Goal: Information Seeking & Learning: Learn about a topic

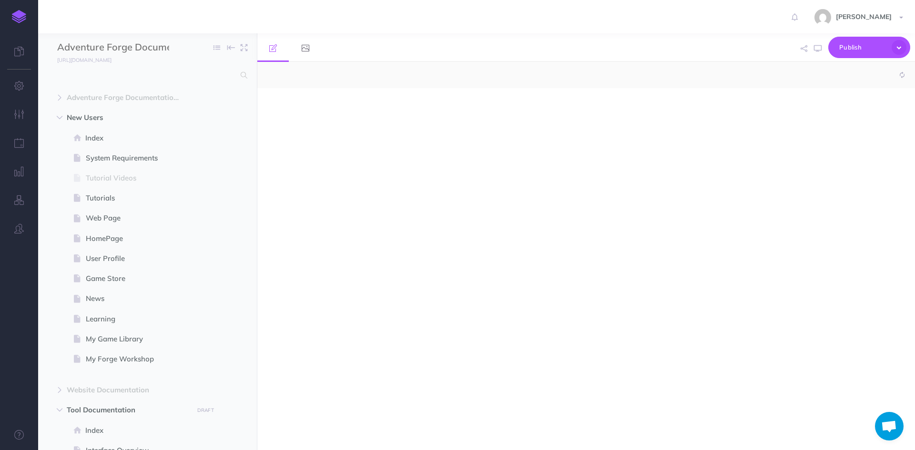
select select "null"
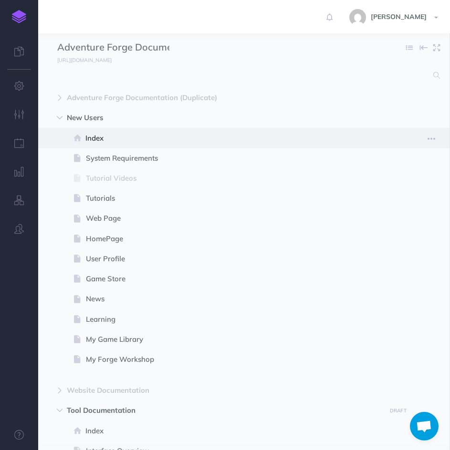
click at [115, 136] on span "Index" at bounding box center [238, 138] width 307 height 11
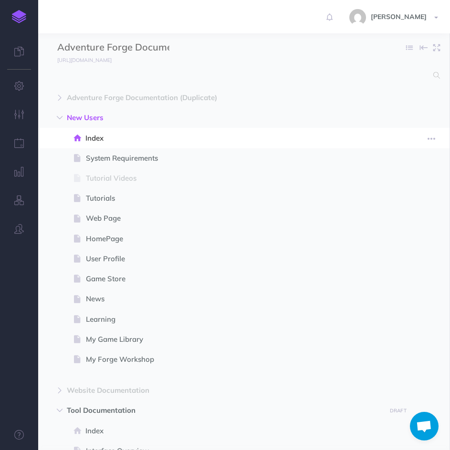
select select "null"
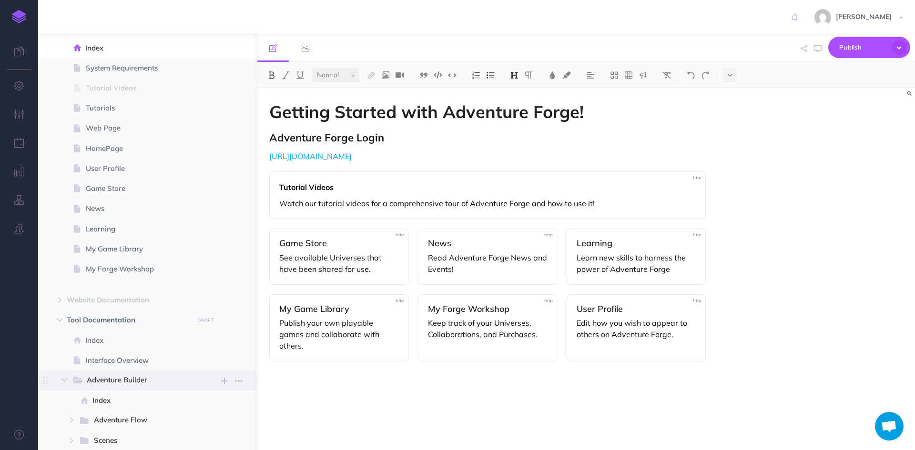
scroll to position [95, 0]
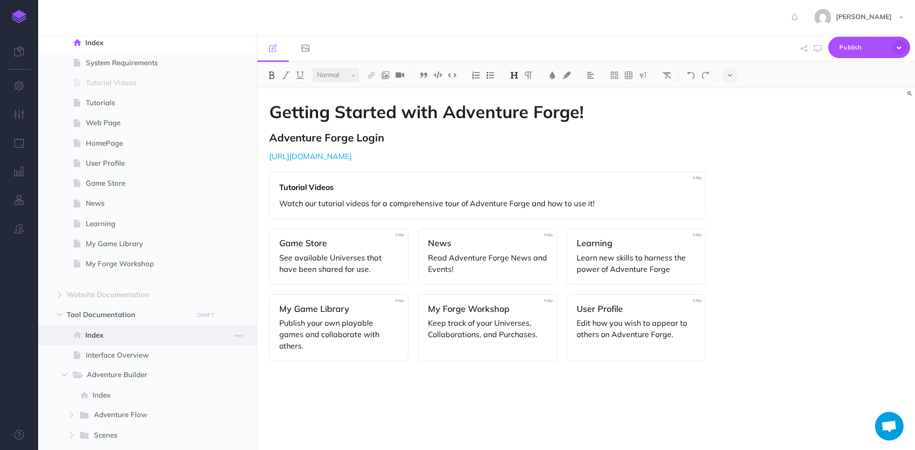
click at [94, 335] on span "Index" at bounding box center [142, 335] width 114 height 11
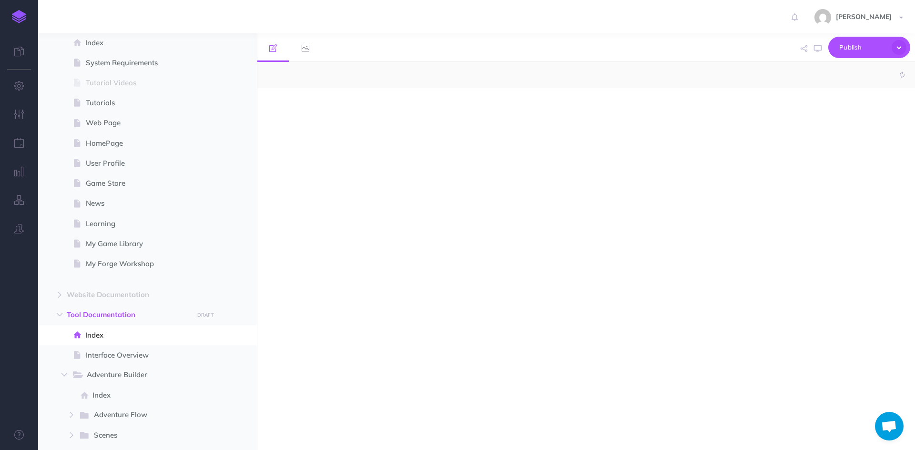
select select "null"
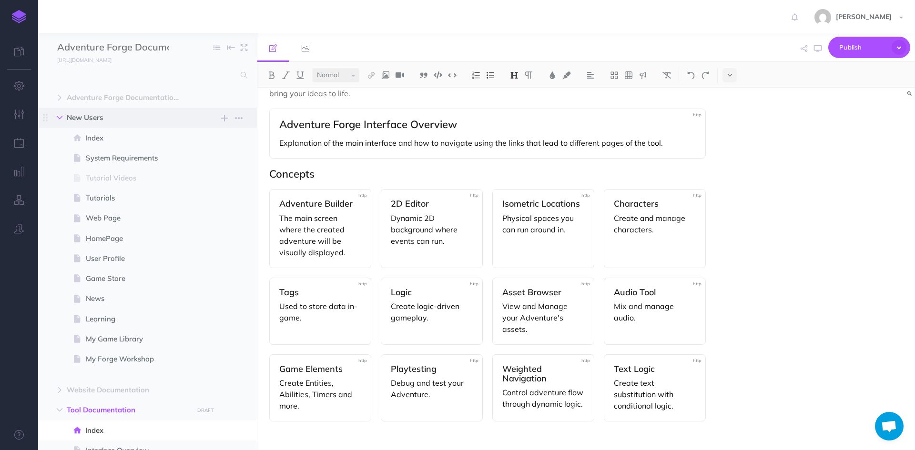
click at [56, 116] on button "button" at bounding box center [59, 117] width 17 height 11
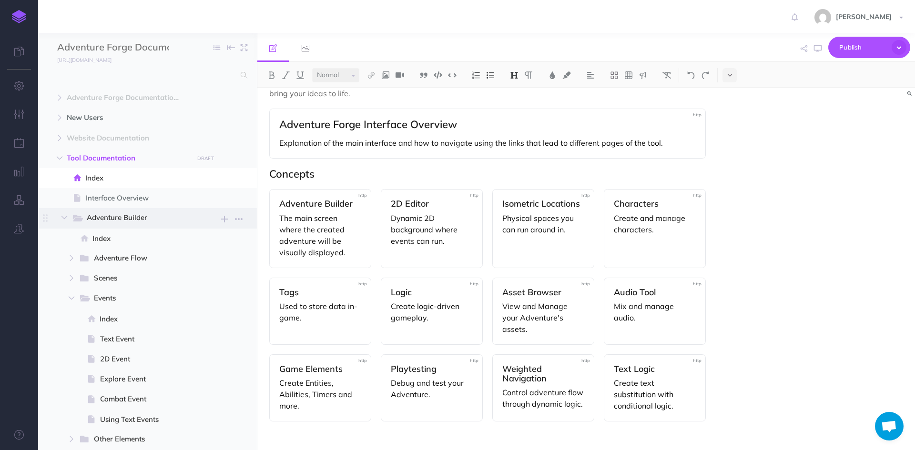
click at [129, 221] on span "Adventure Builder" at bounding box center [136, 218] width 99 height 12
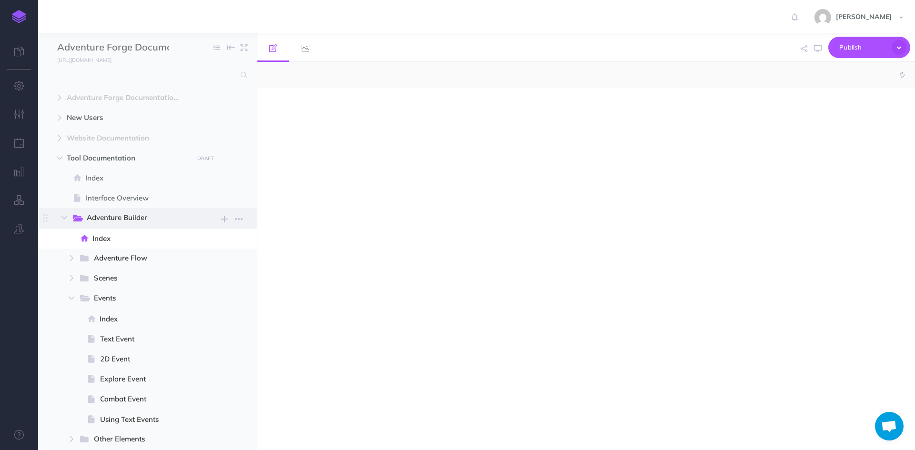
select select "null"
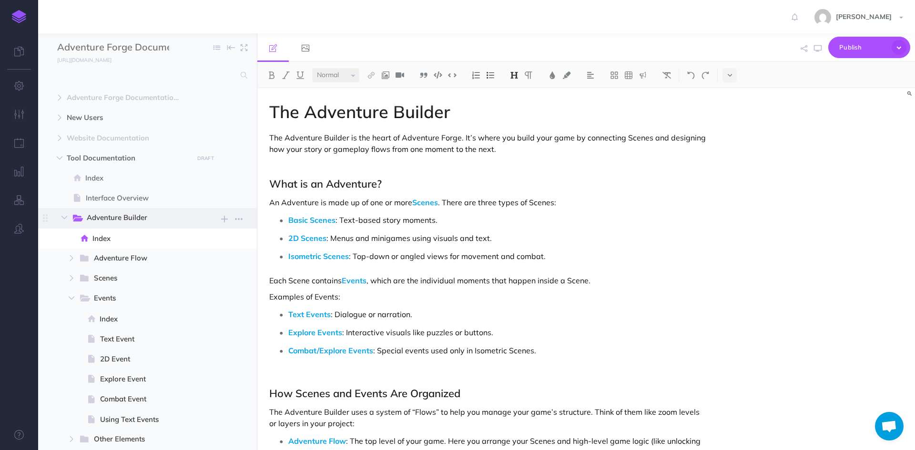
click at [112, 221] on span "Adventure Builder" at bounding box center [136, 218] width 99 height 12
click at [74, 257] on icon "button" at bounding box center [72, 259] width 6 height 6
click at [123, 280] on span "Index" at bounding box center [150, 278] width 100 height 11
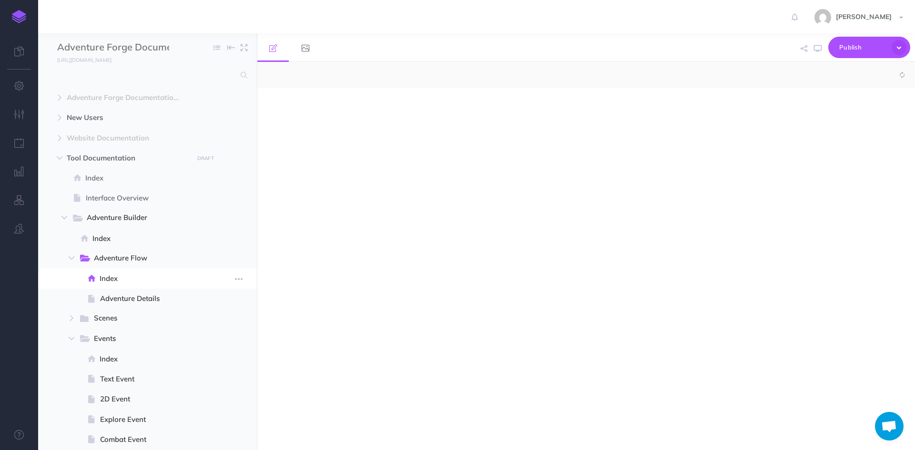
select select "null"
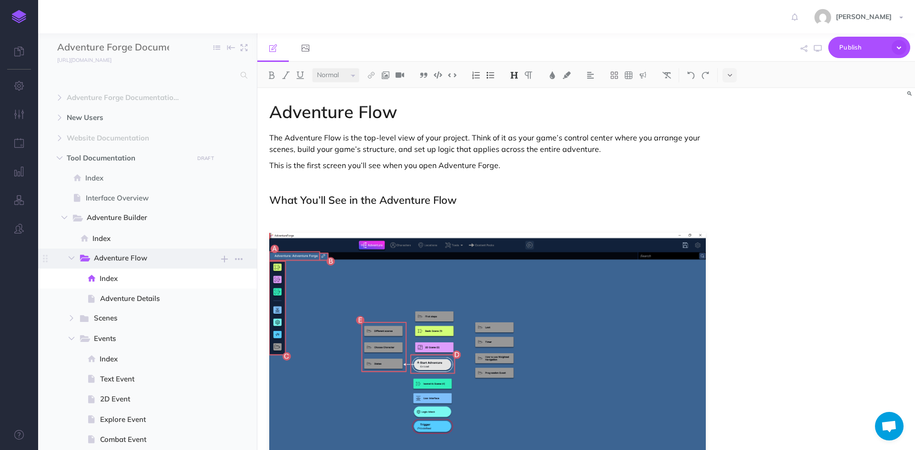
click at [151, 262] on span "Adventure Flow" at bounding box center [140, 259] width 92 height 12
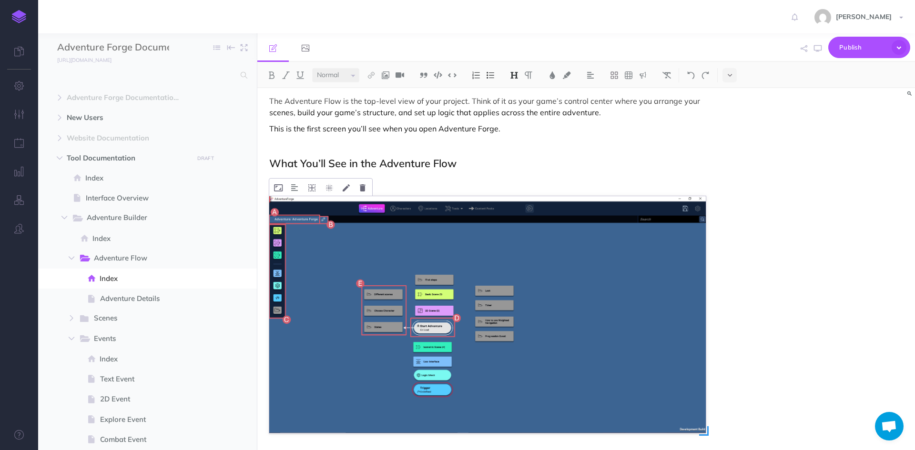
scroll to position [191, 0]
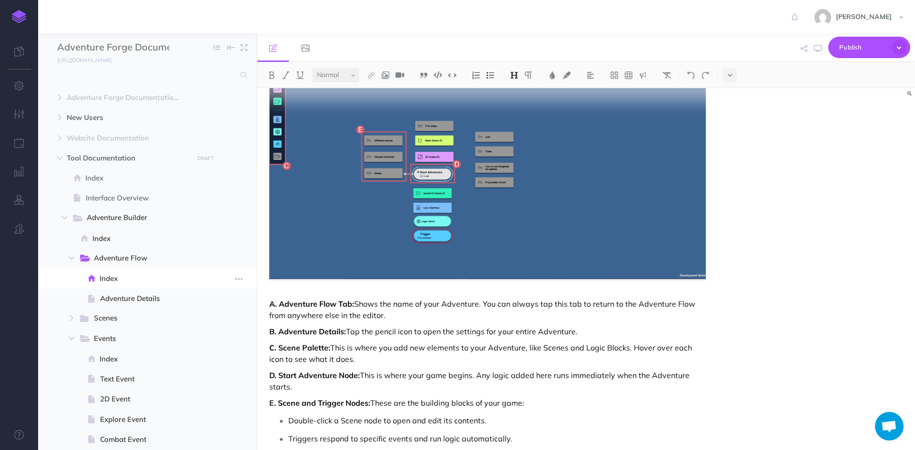
click at [114, 280] on span "Index" at bounding box center [150, 278] width 100 height 11
click at [123, 296] on span "Adventure Details" at bounding box center [150, 298] width 100 height 11
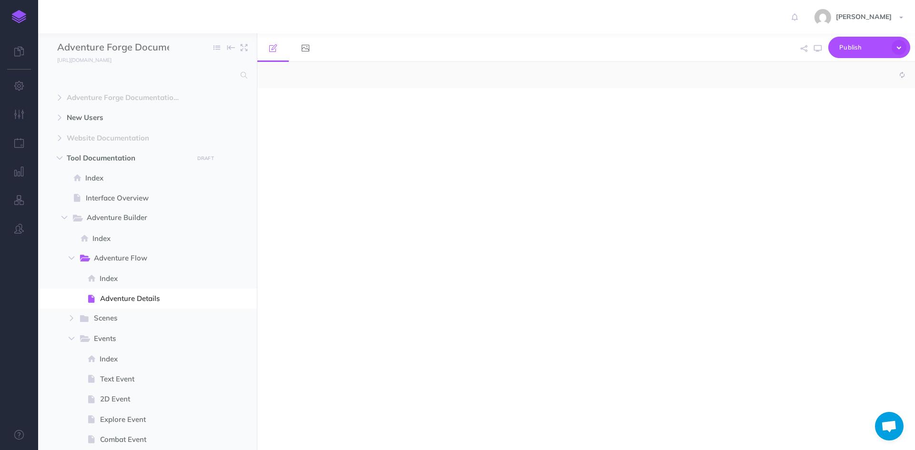
select select "null"
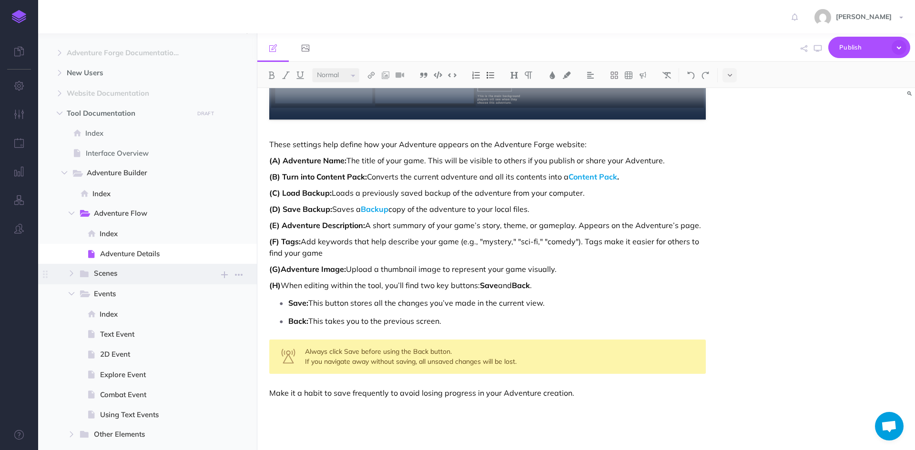
scroll to position [48, 0]
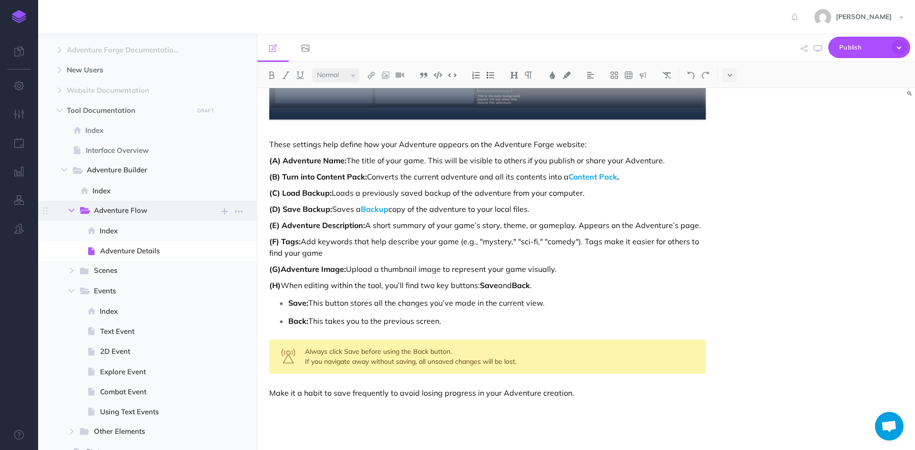
click at [72, 215] on button "button" at bounding box center [71, 210] width 17 height 11
click at [64, 174] on button "button" at bounding box center [64, 169] width 17 height 11
click at [74, 232] on icon "button" at bounding box center [72, 231] width 6 height 6
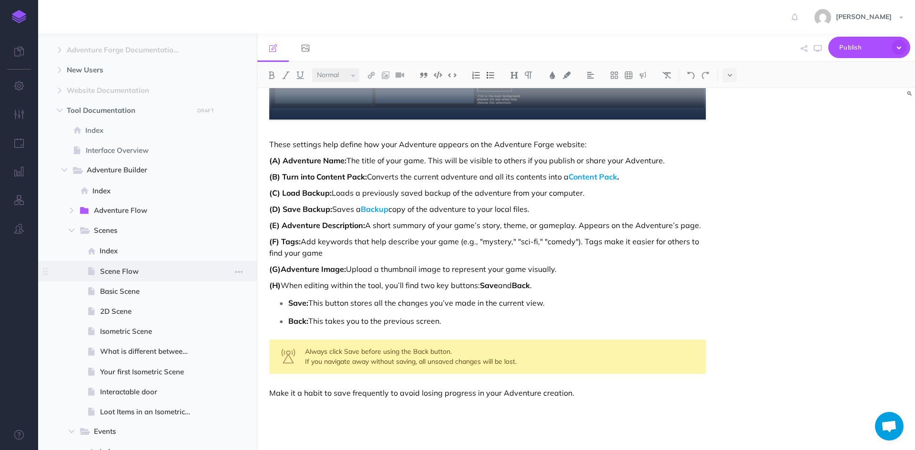
click at [150, 273] on span "Scene Flow" at bounding box center [150, 271] width 100 height 11
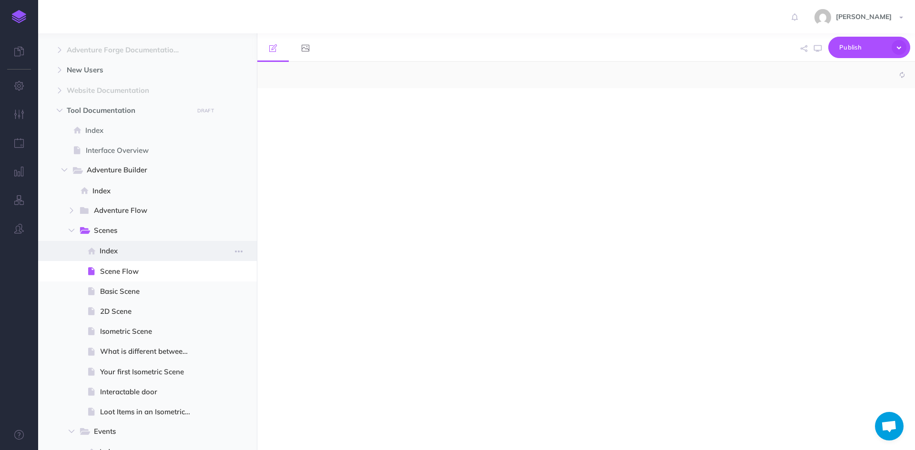
select select "null"
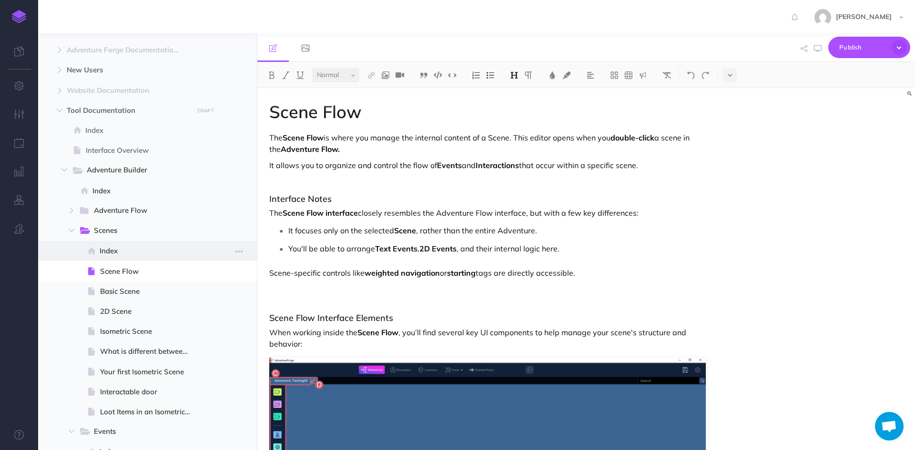
click at [134, 256] on span "Index" at bounding box center [150, 250] width 100 height 11
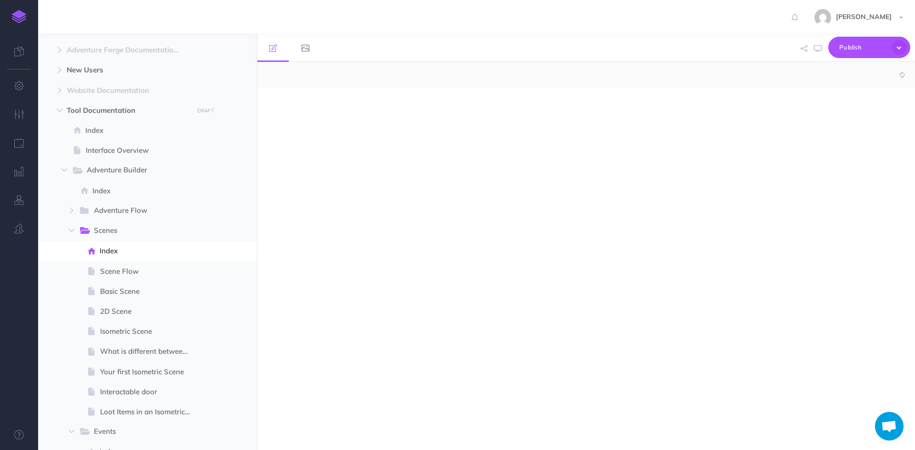
select select "null"
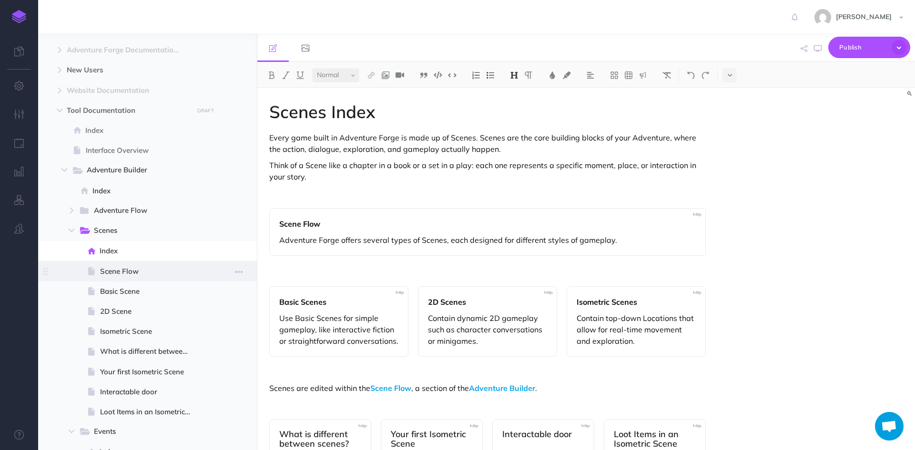
click at [136, 275] on span "Scene Flow" at bounding box center [150, 271] width 100 height 11
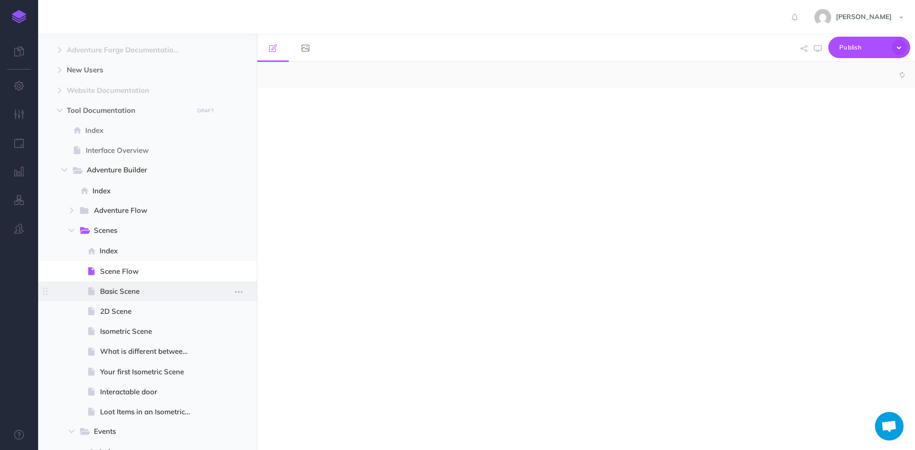
select select "null"
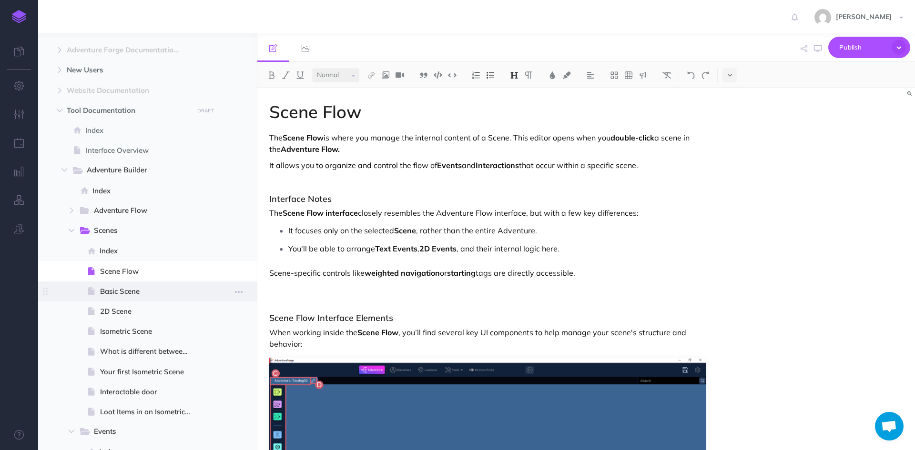
click at [135, 287] on span "Basic Scene" at bounding box center [150, 291] width 100 height 11
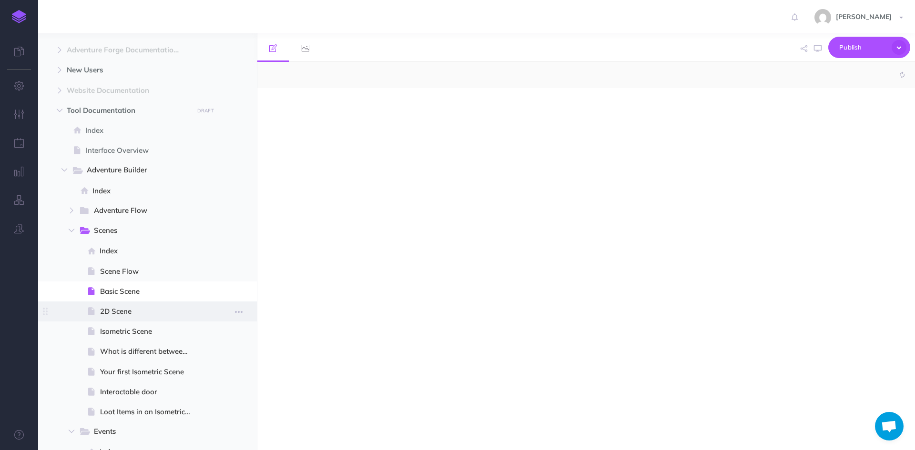
click at [141, 315] on span "2D Scene" at bounding box center [150, 311] width 100 height 11
select select "null"
click at [149, 333] on span "Isometric Scene" at bounding box center [150, 331] width 100 height 11
select select "null"
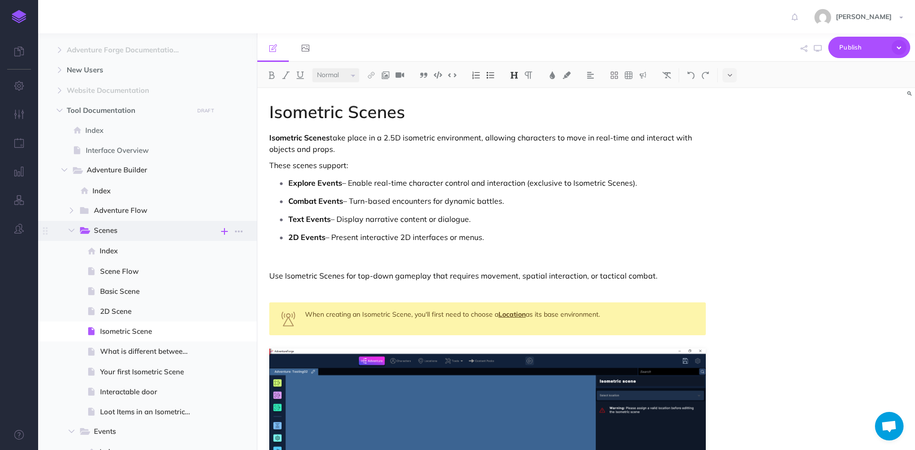
click at [226, 231] on icon "button" at bounding box center [224, 231] width 7 height 11
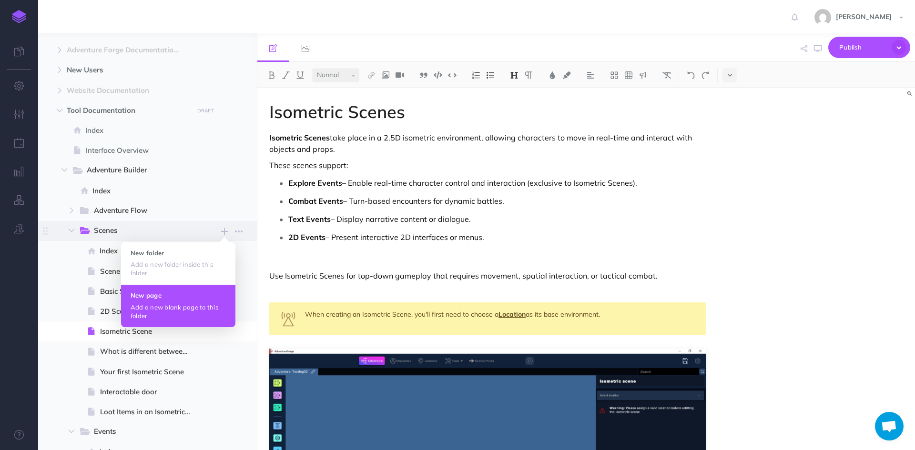
click at [201, 295] on h4 "New page" at bounding box center [178, 295] width 95 height 7
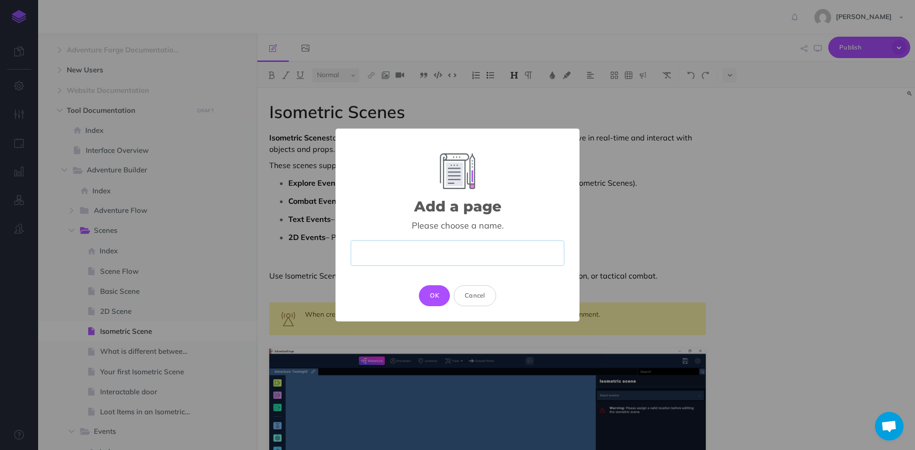
paste input "Creating Visual Novels in the Tool"
type input "Creating Visual Novels in the Tool"
click at [438, 295] on button "OK" at bounding box center [434, 296] width 31 height 21
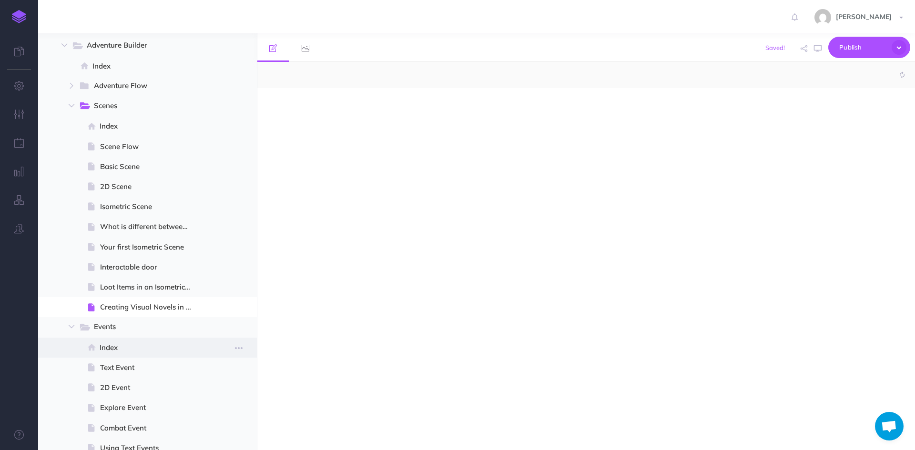
select select "null"
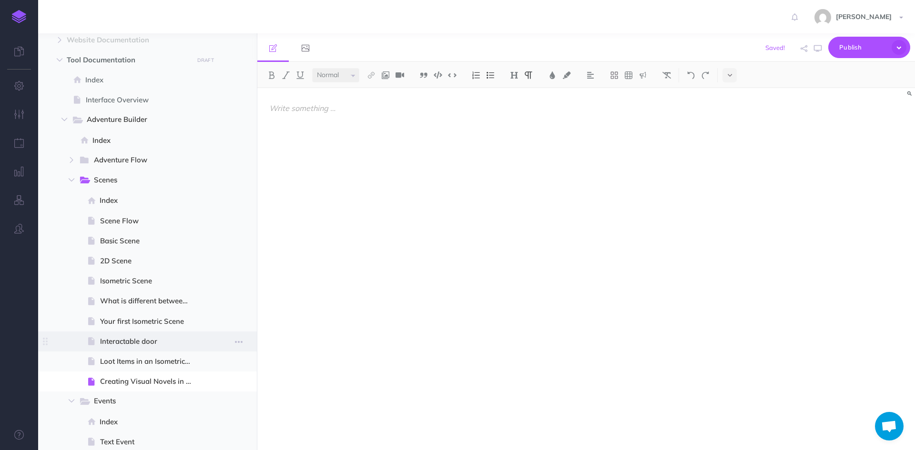
scroll to position [95, 0]
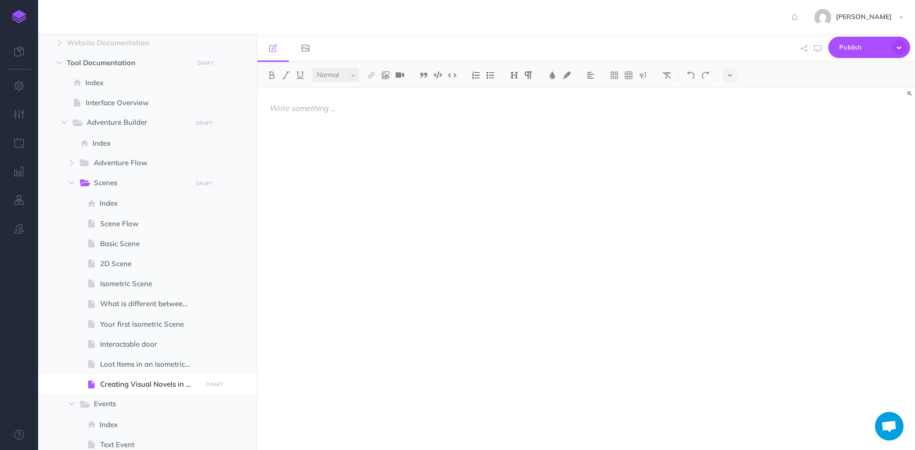
click at [393, 161] on div at bounding box center [487, 264] width 460 height 353
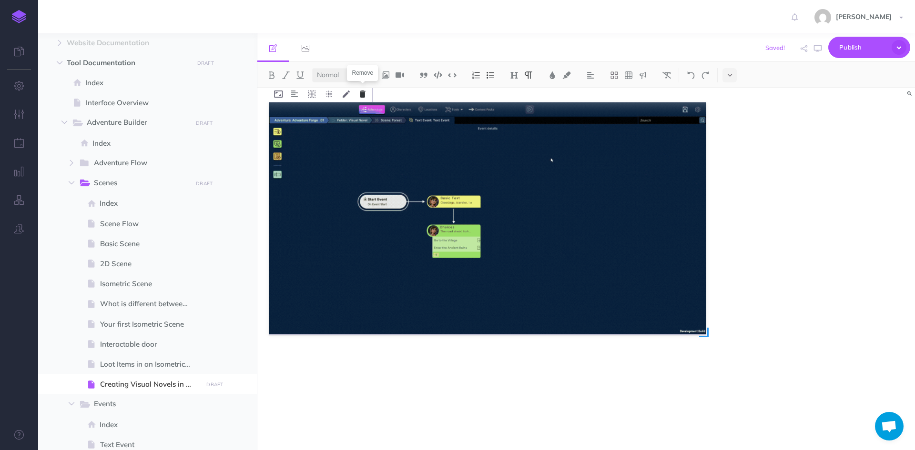
click at [362, 94] on icon at bounding box center [363, 94] width 6 height 7
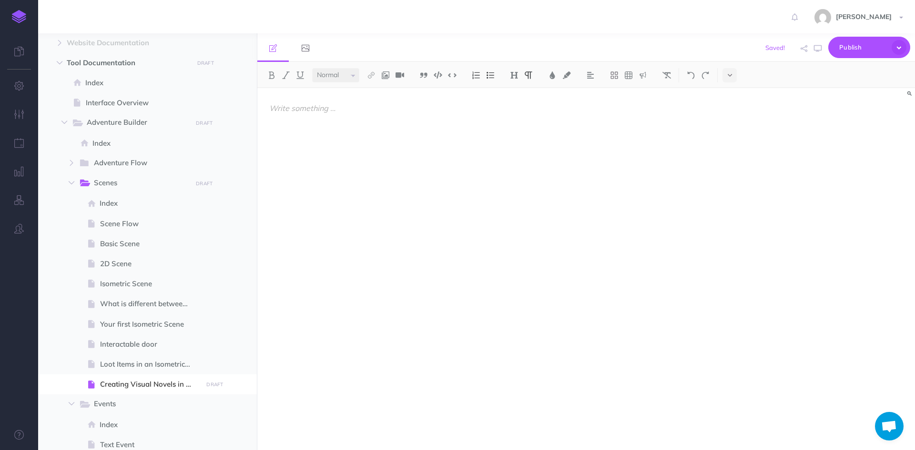
click at [324, 152] on div at bounding box center [487, 264] width 460 height 353
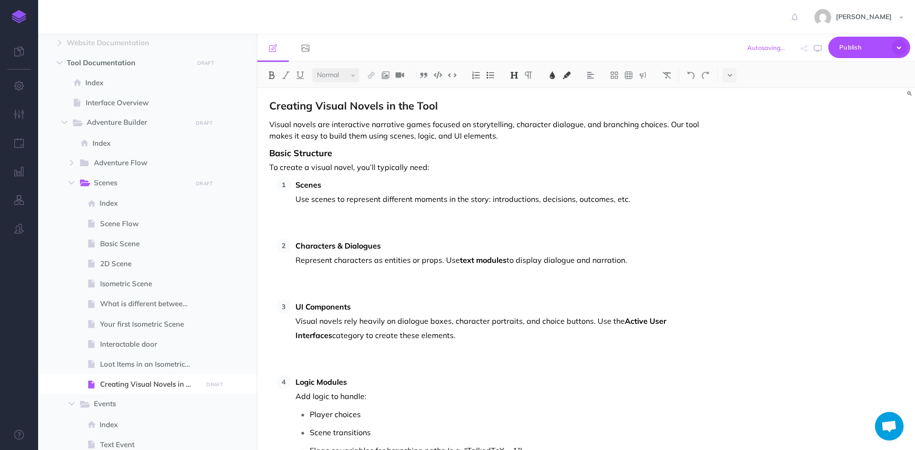
scroll to position [0, 0]
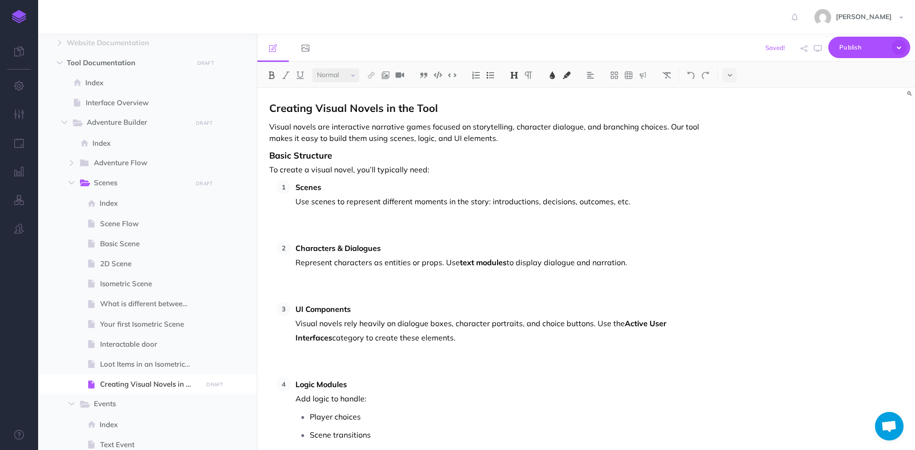
click at [641, 204] on p "Scenes Use scenes to represent different moments in the story: introductions, d…" at bounding box center [501, 208] width 410 height 57
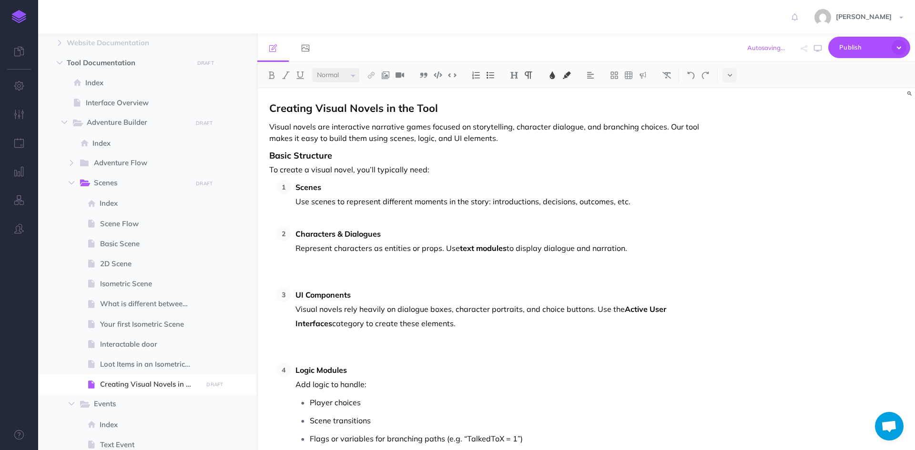
click at [638, 252] on p "Characters & Dialogues Represent characters as entities or props. Use text modu…" at bounding box center [501, 255] width 410 height 57
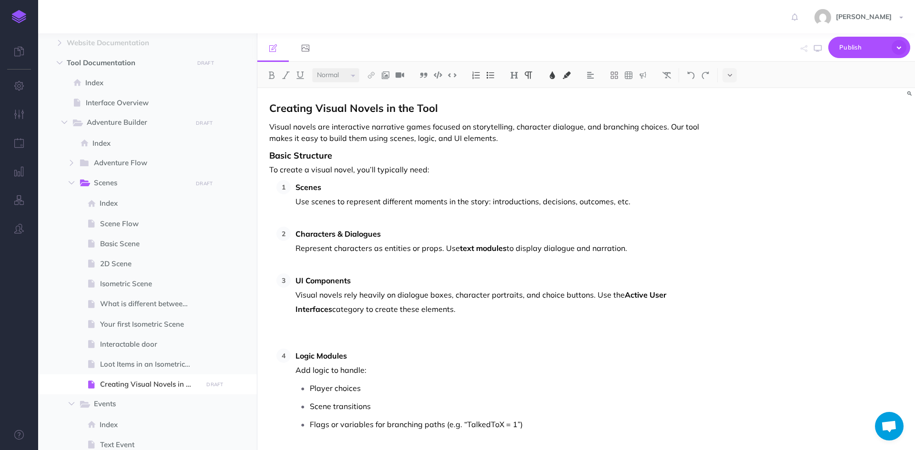
click at [455, 316] on p "UI Components Visual novels rely heavily on dialogue boxes, character portraits…" at bounding box center [501, 310] width 410 height 72
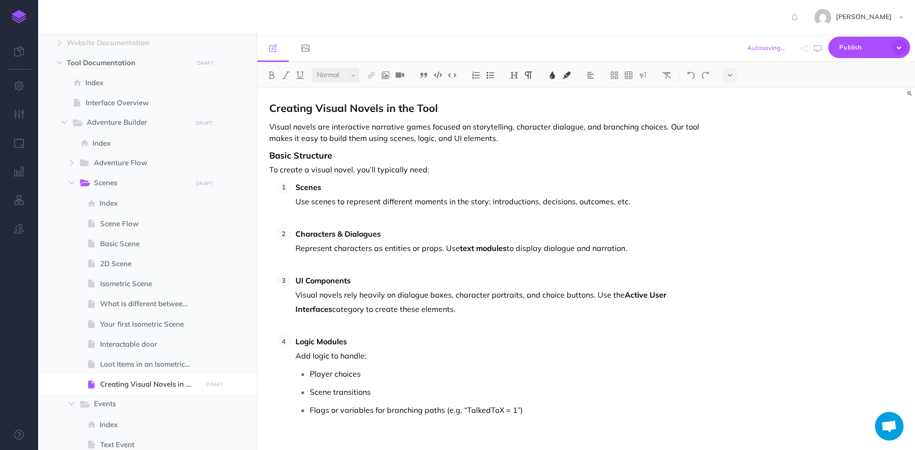
click at [530, 141] on p "Visual novels are interactive narrative games focused on storytelling, characte…" at bounding box center [487, 132] width 437 height 23
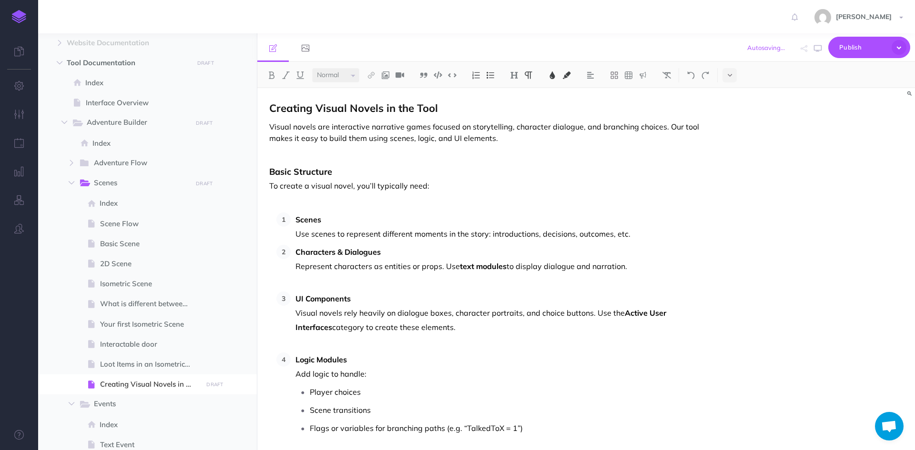
click at [642, 267] on p "Characters & Dialogues Represent characters as entities or props. Use text modu…" at bounding box center [501, 266] width 410 height 43
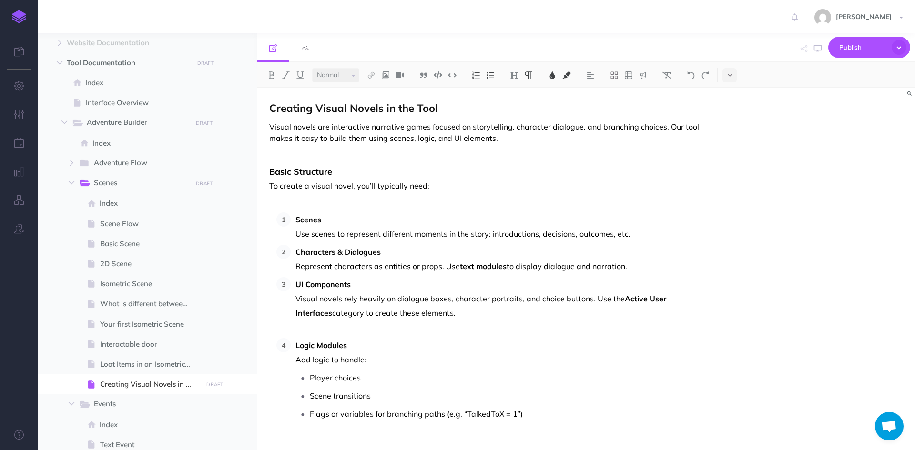
click at [432, 314] on p "UI Components Visual novels rely heavily on dialogue boxes, character portraits…" at bounding box center [501, 305] width 410 height 57
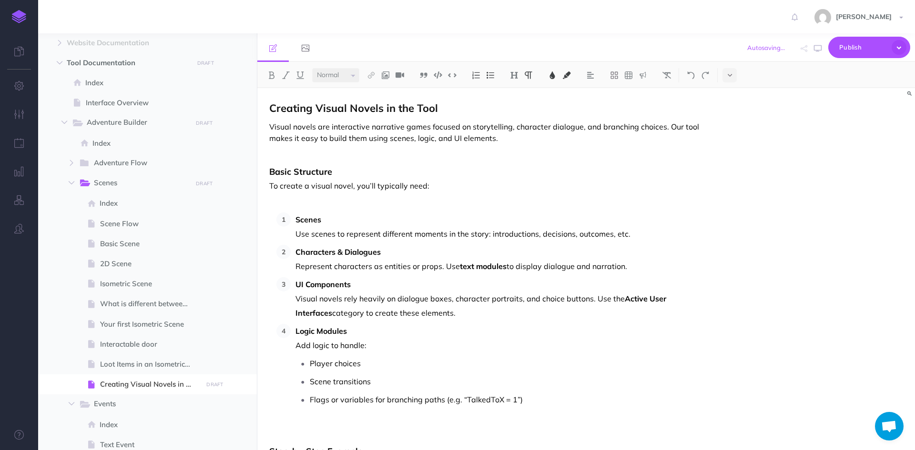
scroll to position [191, 0]
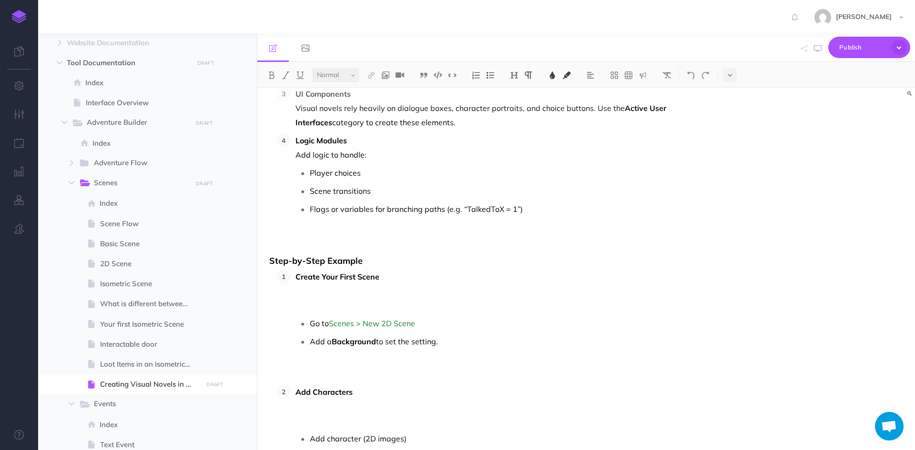
click at [399, 276] on p "Create Your First Scene" at bounding box center [501, 291] width 410 height 43
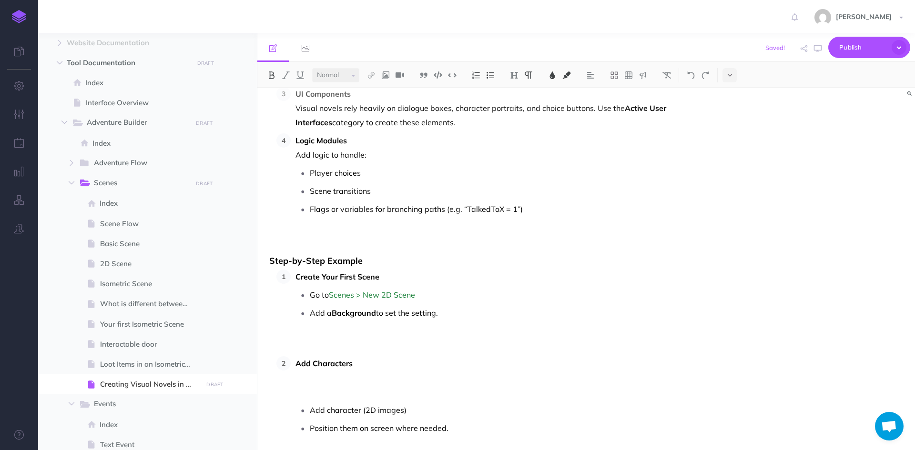
click at [374, 366] on p "Add Characters" at bounding box center [501, 378] width 410 height 43
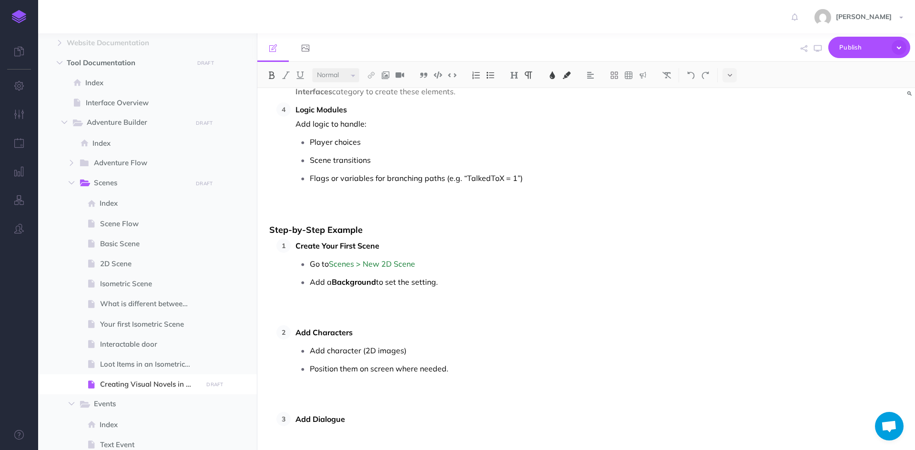
scroll to position [334, 0]
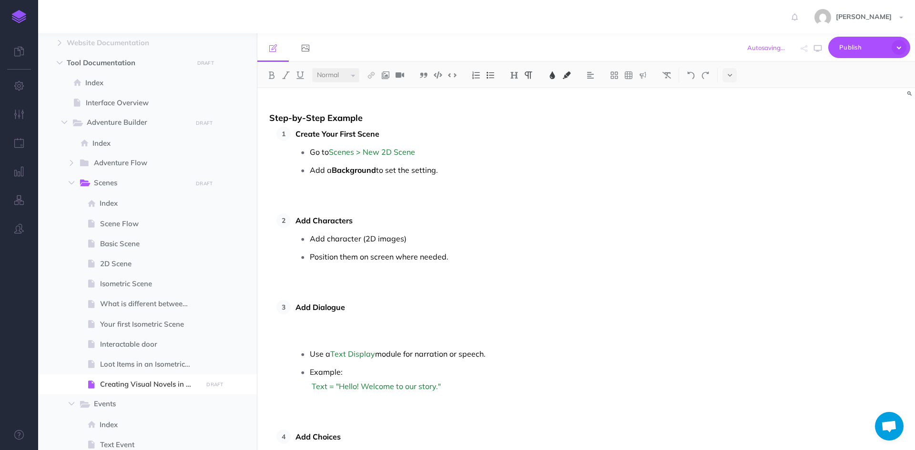
click at [463, 256] on p "Position them on screen where needed." at bounding box center [508, 271] width 396 height 43
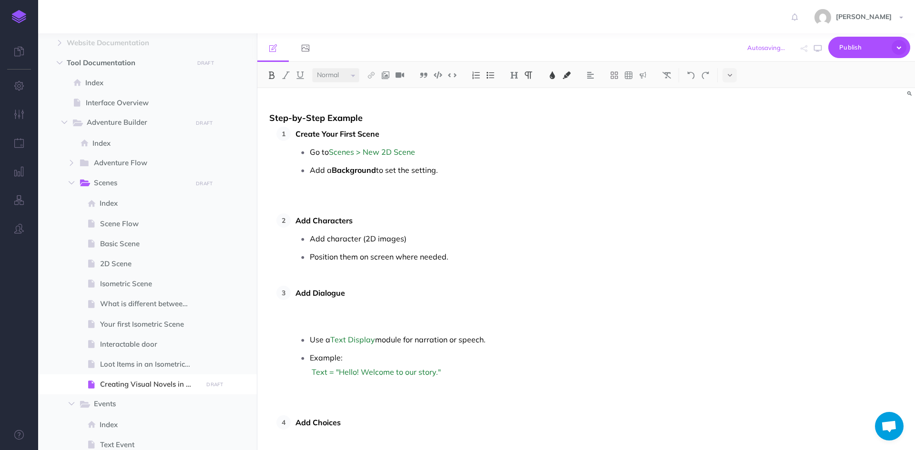
click at [368, 291] on p "Add Dialogue" at bounding box center [501, 307] width 410 height 43
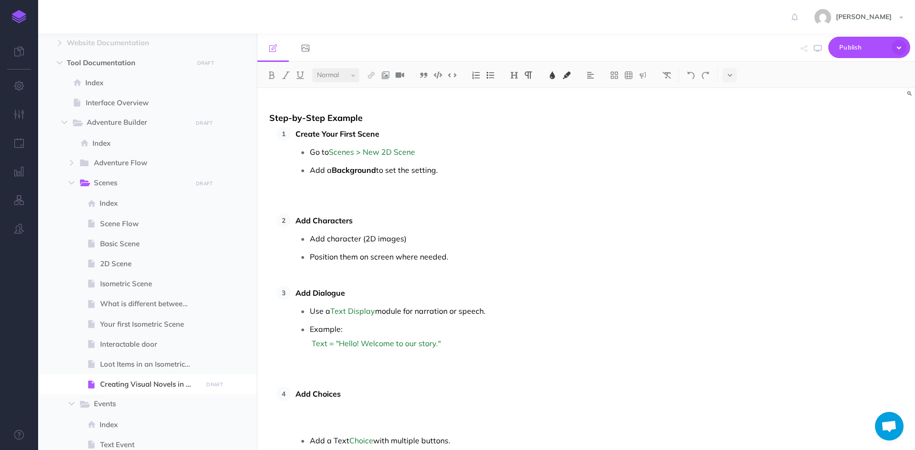
click at [457, 173] on p "Add a Background to set the setting." at bounding box center [508, 184] width 396 height 43
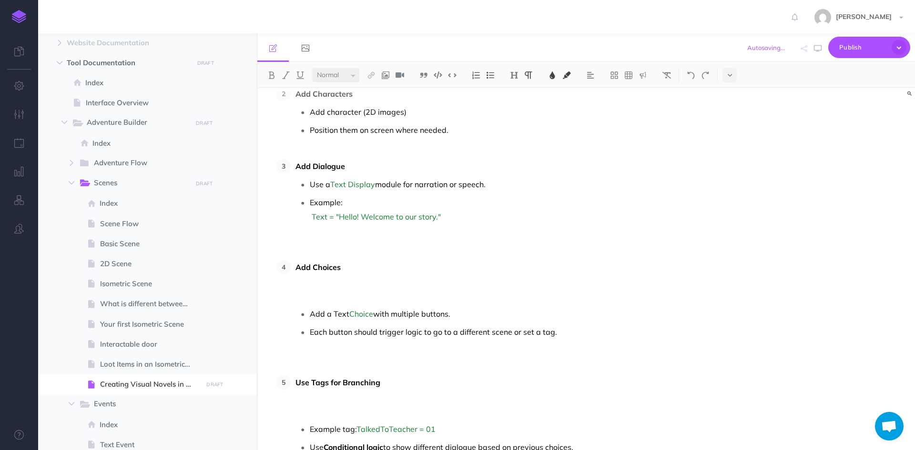
scroll to position [477, 0]
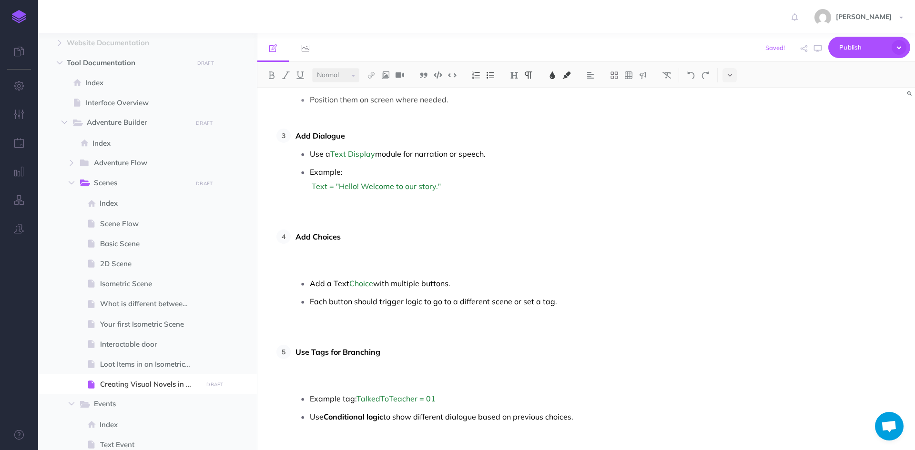
click at [444, 184] on p "Example: Text = "Hello! Welcome to our story."" at bounding box center [508, 193] width 396 height 57
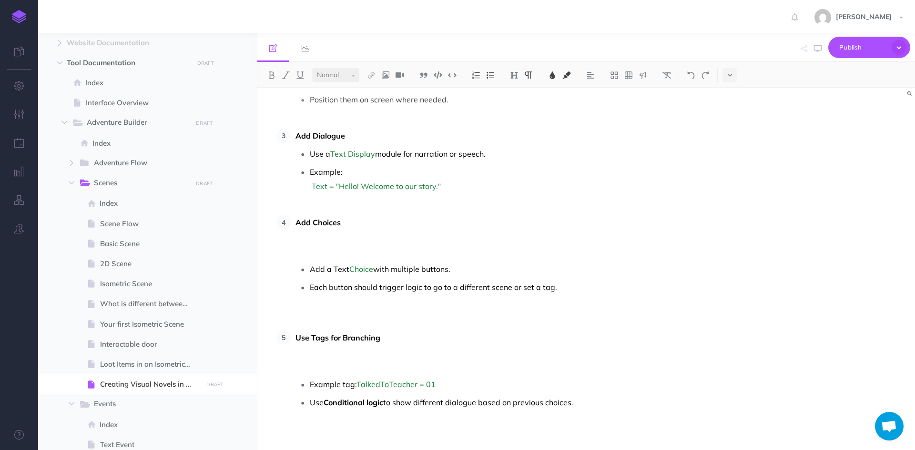
click at [360, 225] on p "Add Choices" at bounding box center [501, 236] width 410 height 43
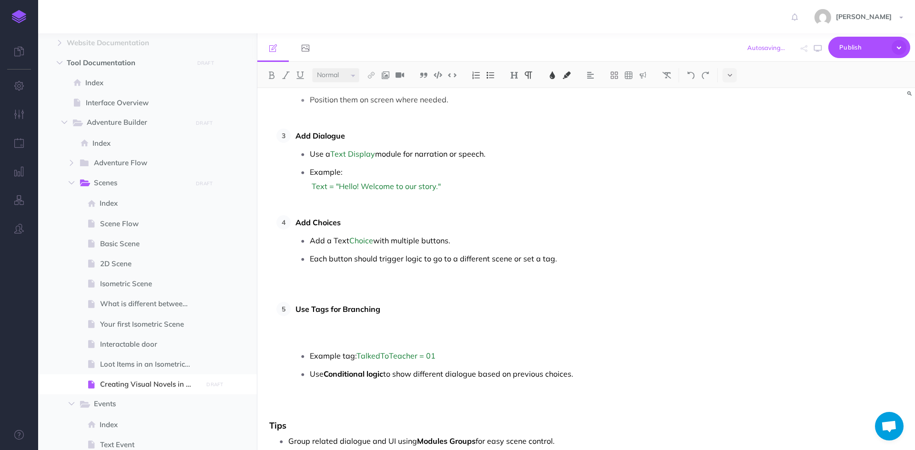
click at [593, 264] on p "Each button should trigger logic to go to a different scene or set a tag." at bounding box center [508, 273] width 396 height 43
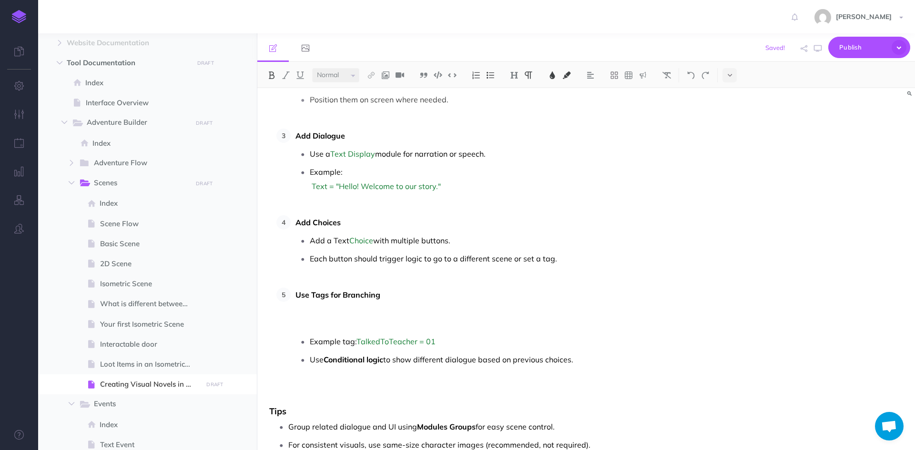
click at [420, 291] on p "Use Tags for Branching" at bounding box center [501, 309] width 410 height 43
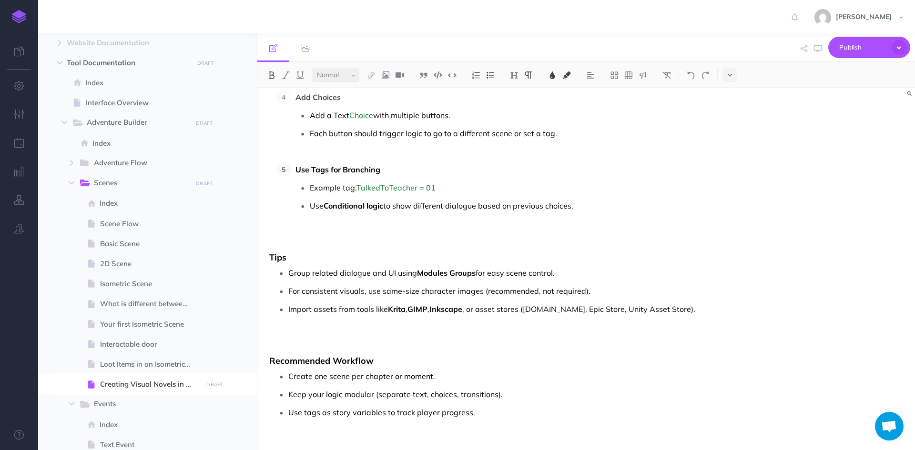
scroll to position [620, 0]
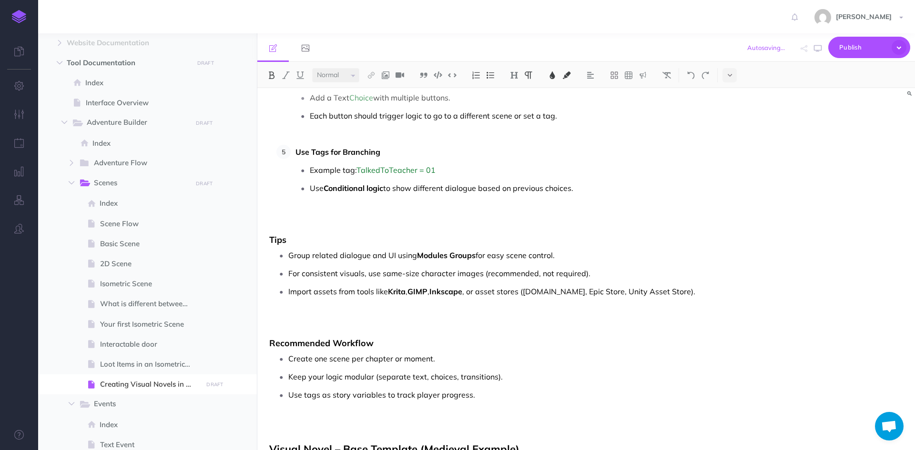
click at [601, 183] on p "Use Conditional logic to show different dialogue based on previous choices." at bounding box center [508, 202] width 396 height 43
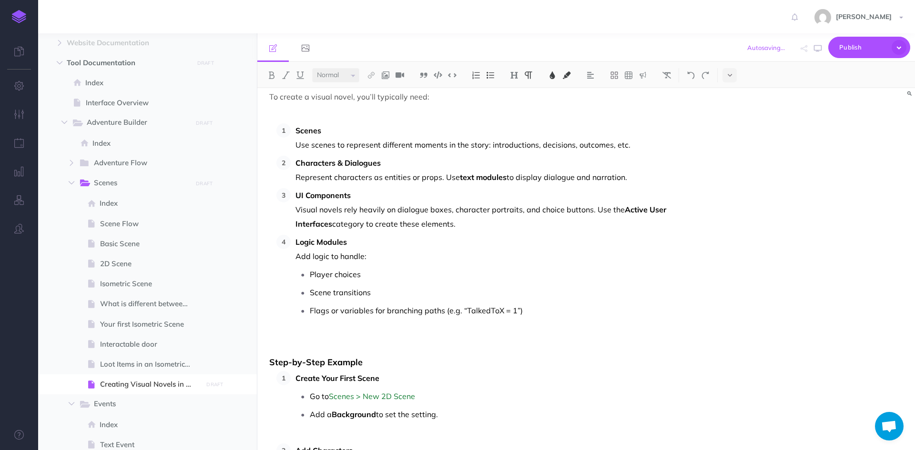
scroll to position [0, 0]
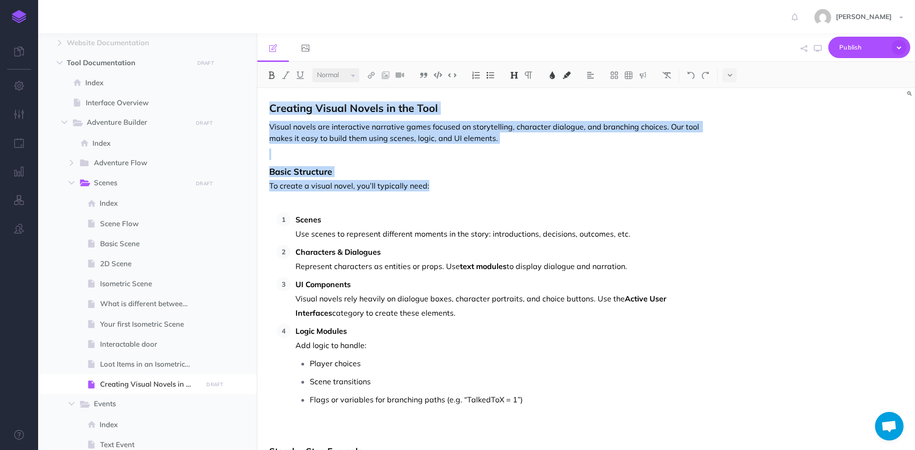
drag, startPoint x: 443, startPoint y: 190, endPoint x: 261, endPoint y: 110, distance: 198.7
click at [646, 72] on img at bounding box center [643, 76] width 9 height 8
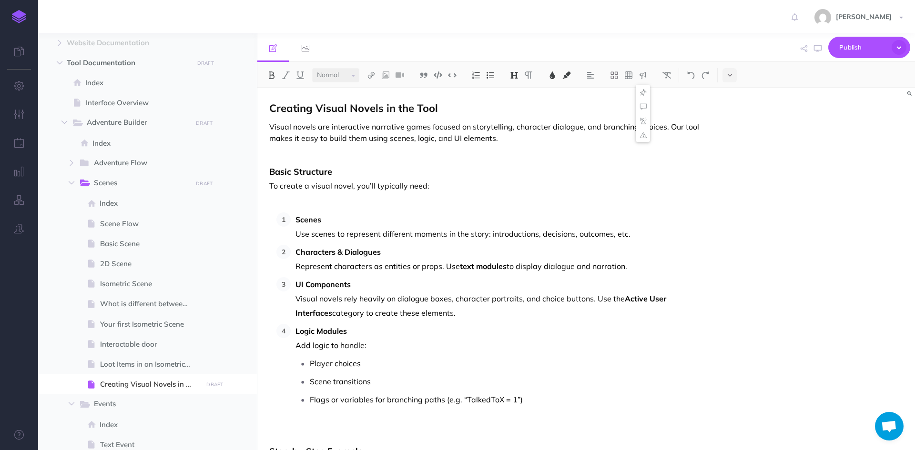
click at [497, 196] on p at bounding box center [487, 201] width 437 height 11
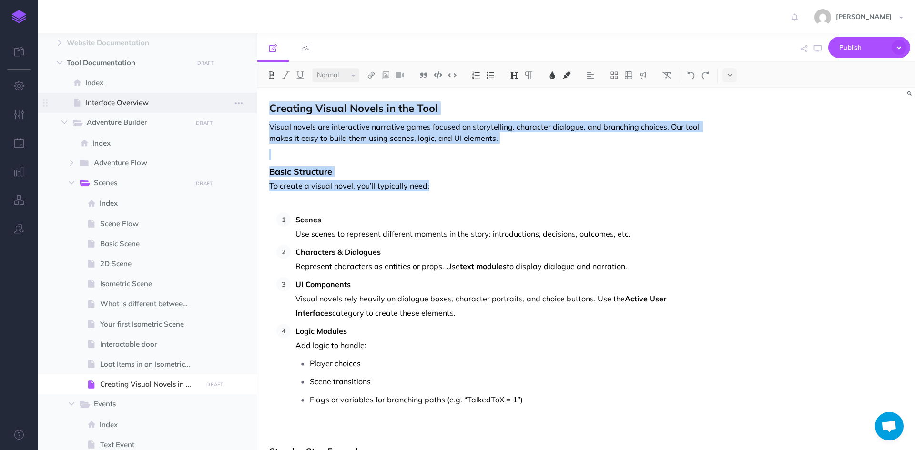
drag, startPoint x: 478, startPoint y: 178, endPoint x: 255, endPoint y: 110, distance: 233.3
click at [255, 110] on div "Adventure Forge Documentation Collapse all Expand all Expand to root folders [U…" at bounding box center [476, 241] width 877 height 417
click at [671, 78] on img at bounding box center [667, 76] width 9 height 8
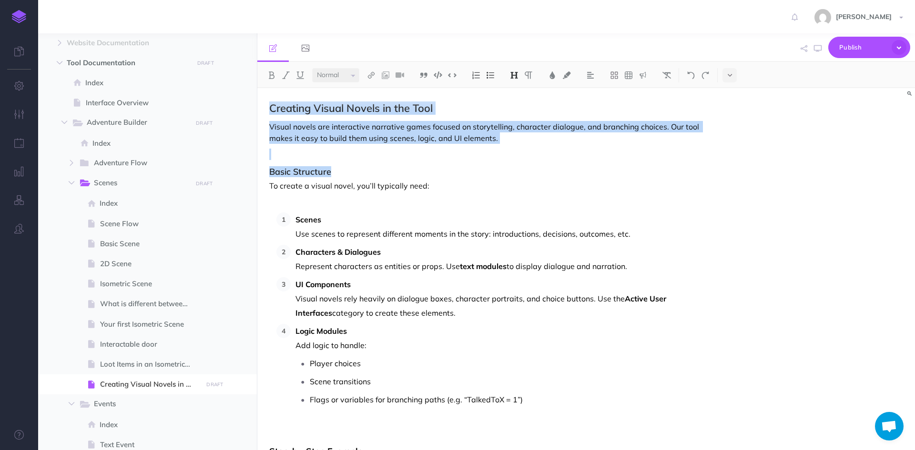
click at [465, 127] on p "Visual novels are interactive narrative games focused on storytelling, characte…" at bounding box center [487, 132] width 437 height 23
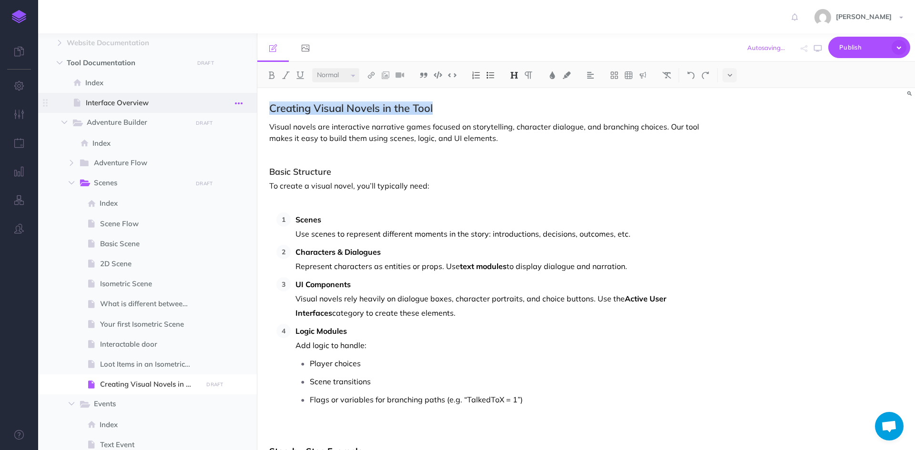
drag, startPoint x: 445, startPoint y: 108, endPoint x: 235, endPoint y: 104, distance: 210.3
click at [235, 104] on div "Adventure Forge Documentation Collapse all Expand all Expand to root folders [U…" at bounding box center [476, 241] width 877 height 417
click at [514, 71] on button at bounding box center [514, 75] width 14 height 14
click at [516, 93] on button "H1" at bounding box center [514, 92] width 14 height 14
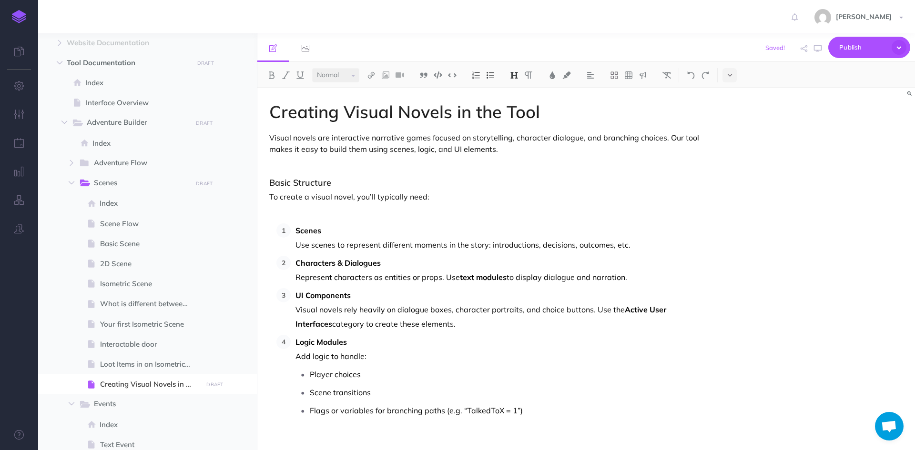
click at [395, 201] on p "To create a visual novel, you’ll typically need:" at bounding box center [487, 196] width 437 height 11
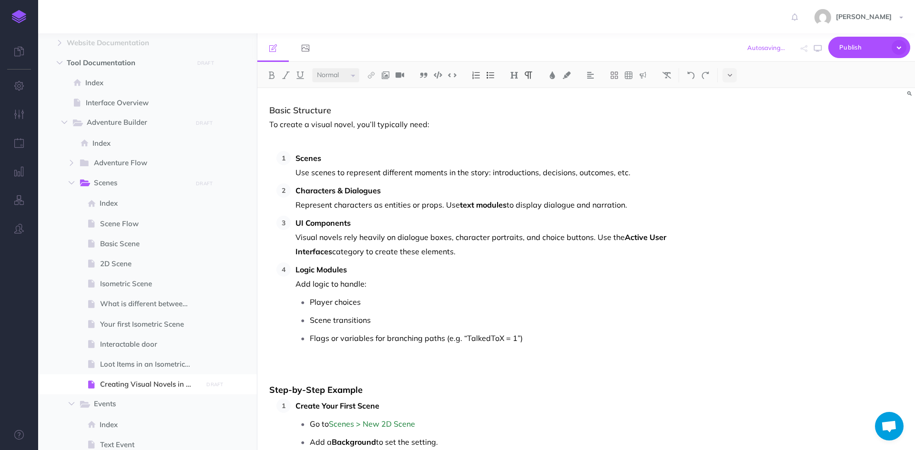
scroll to position [95, 0]
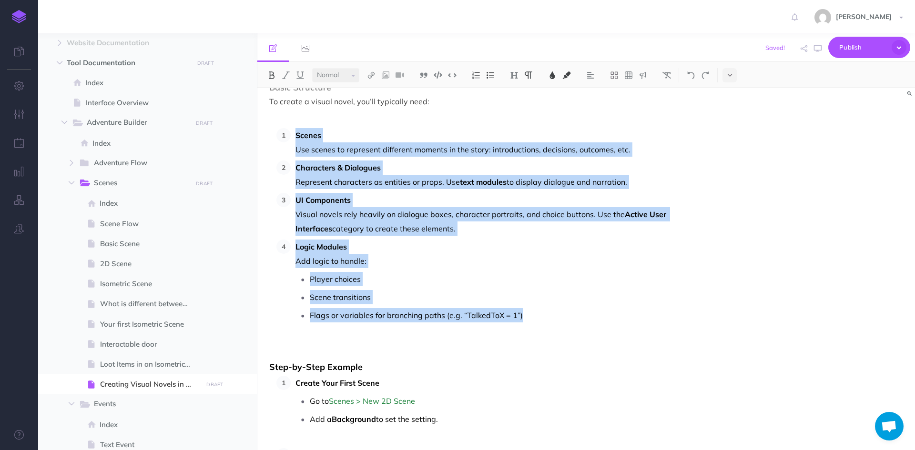
drag, startPoint x: 517, startPoint y: 314, endPoint x: 285, endPoint y: 140, distance: 290.1
click at [285, 140] on ol "Scenes Use scenes to represent different moments in the story: introductions, d…" at bounding box center [490, 239] width 429 height 223
click at [663, 75] on button at bounding box center [667, 75] width 14 height 14
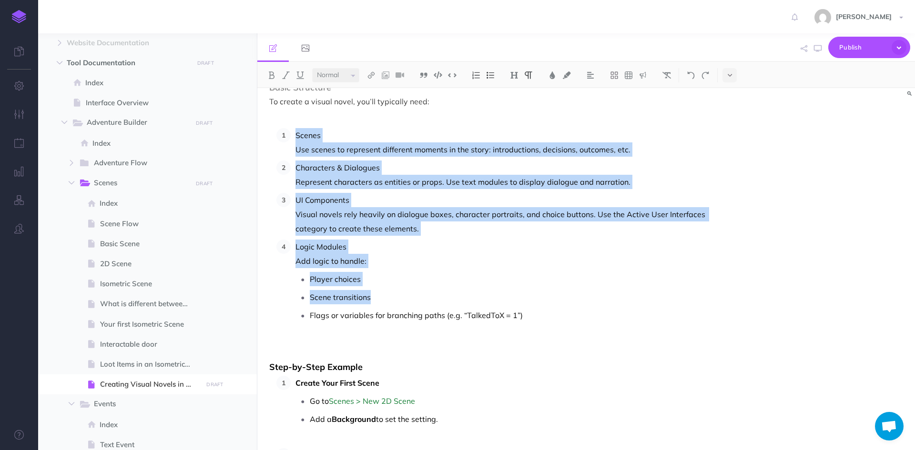
click at [623, 296] on p "Scene transitions" at bounding box center [508, 297] width 396 height 14
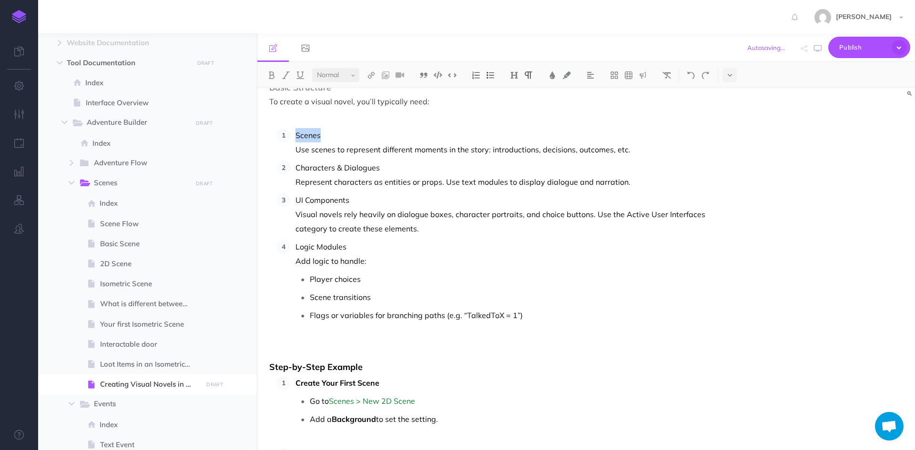
drag, startPoint x: 323, startPoint y: 136, endPoint x: 295, endPoint y: 134, distance: 27.8
click at [295, 134] on li "Scenes Use scenes to represent different moments in the story: introductions, d…" at bounding box center [498, 142] width 415 height 29
drag, startPoint x: 384, startPoint y: 169, endPoint x: 296, endPoint y: 166, distance: 88.2
click at [296, 166] on p "Characters & Dialogues Represent characters as entities or props. Use text modu…" at bounding box center [501, 175] width 410 height 29
drag, startPoint x: 346, startPoint y: 202, endPoint x: 295, endPoint y: 201, distance: 51.5
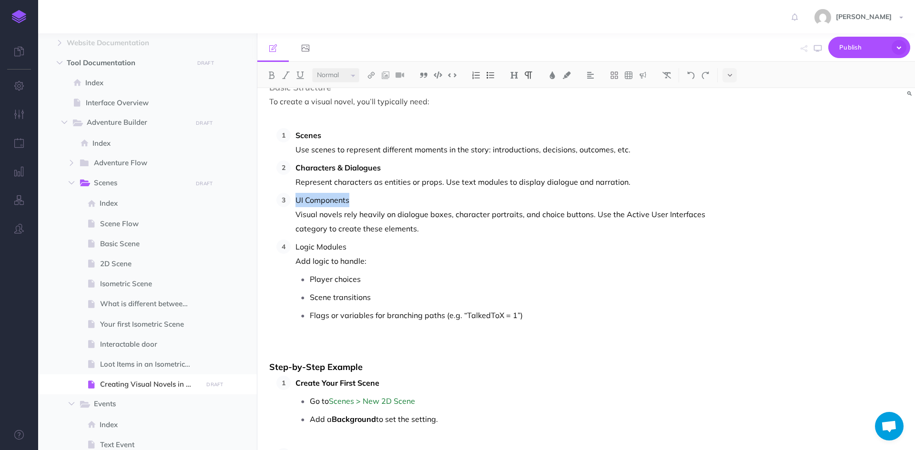
click at [295, 201] on li "UI Components Visual novels rely heavily on dialogue boxes, character portraits…" at bounding box center [498, 214] width 415 height 43
drag, startPoint x: 347, startPoint y: 251, endPoint x: 294, endPoint y: 248, distance: 53.5
click at [294, 248] on li "Logic Modules Add logic to handle: Player choices Scene transitions Flags or va…" at bounding box center [498, 296] width 415 height 112
drag, startPoint x: 460, startPoint y: 178, endPoint x: 504, endPoint y: 176, distance: 44.4
click at [504, 176] on p "Characters & Dialogues Represent characters as entities or props. Use text modu…" at bounding box center [501, 175] width 410 height 29
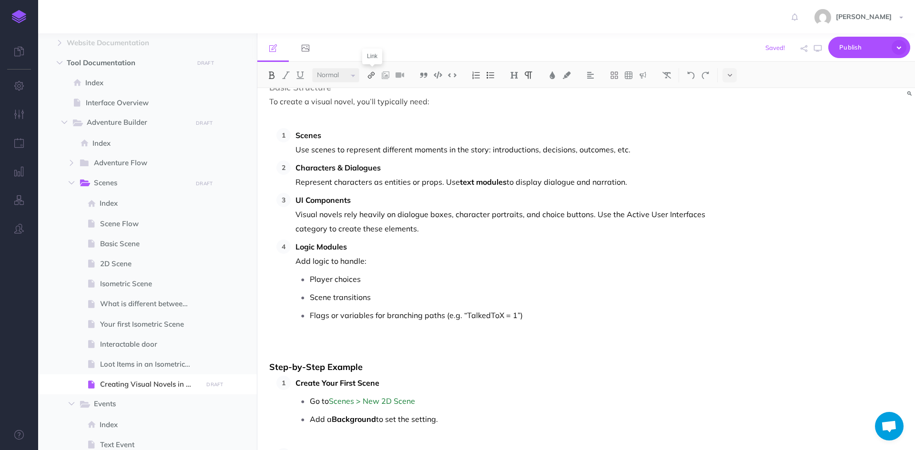
click at [372, 77] on img at bounding box center [371, 76] width 9 height 8
click at [374, 109] on icon at bounding box center [372, 106] width 8 height 7
select select
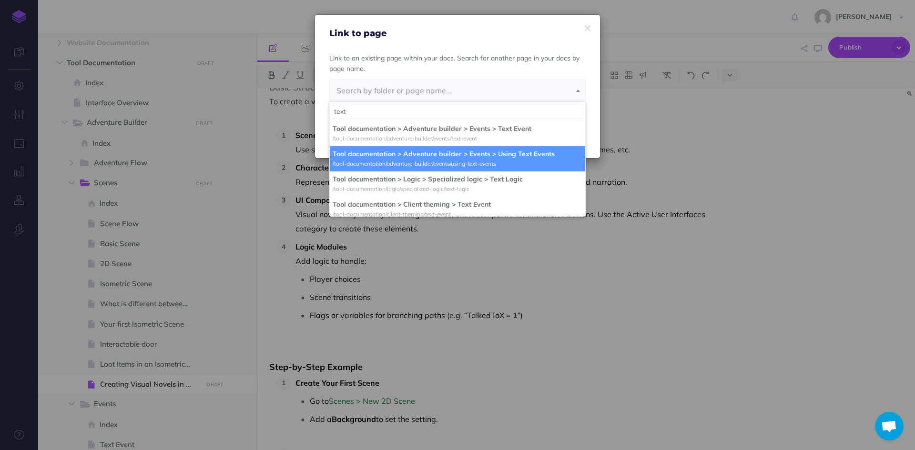
type input "text"
select select "D45-2R97-OXK-P7R"
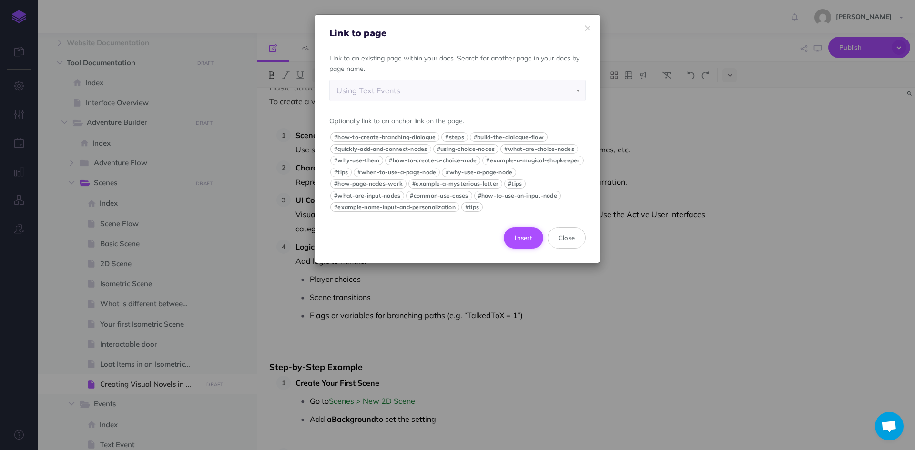
click at [532, 239] on button "Insert" at bounding box center [524, 237] width 40 height 21
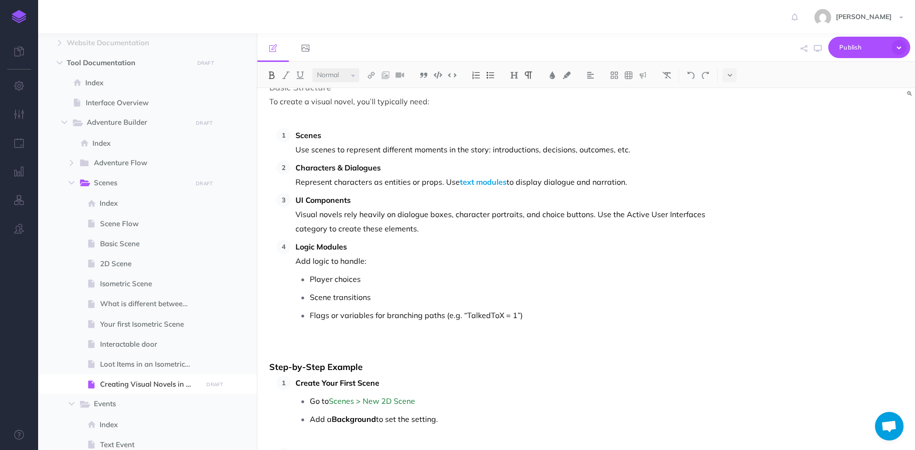
click at [518, 204] on p "UI Components Visual novels rely heavily on dialogue boxes, character portraits…" at bounding box center [501, 214] width 410 height 43
click at [455, 218] on p "UI Components Visual novels rely heavily on dialogue boxes, character portraits…" at bounding box center [501, 214] width 410 height 43
click at [646, 215] on p "UI Components Visual novels rely heavily on dialogue boxes, Character portraits…" at bounding box center [501, 214] width 410 height 43
click at [647, 218] on p "UI Components Visual novels rely heavily on dialogue boxes, Character portraits…" at bounding box center [501, 214] width 410 height 43
drag, startPoint x: 701, startPoint y: 214, endPoint x: 648, endPoint y: 213, distance: 52.9
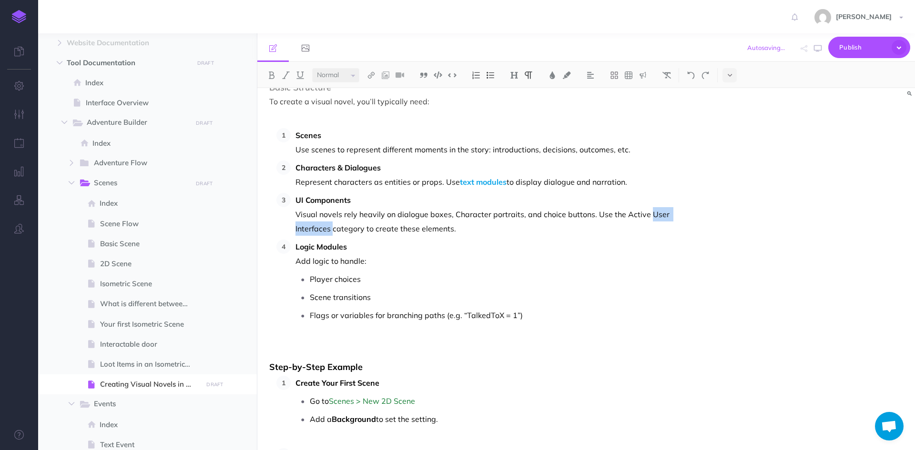
click at [648, 213] on p "UI Components Visual novels rely heavily on dialogue boxes, Character portraits…" at bounding box center [501, 214] width 410 height 43
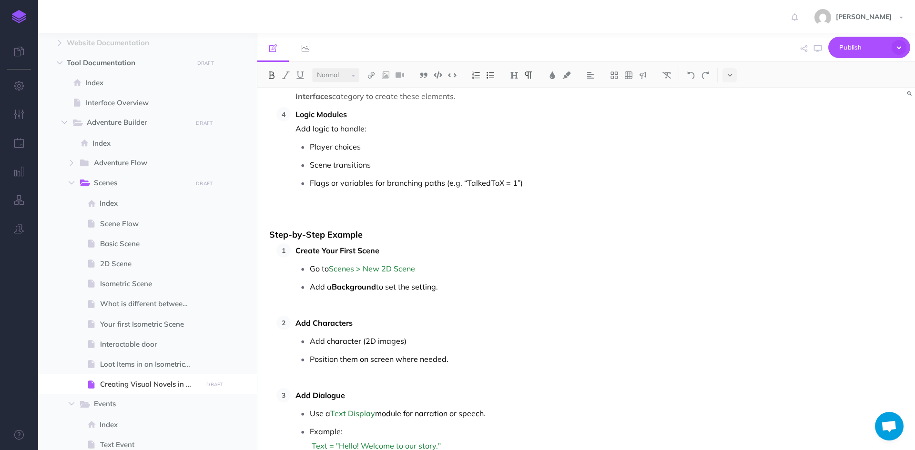
scroll to position [238, 0]
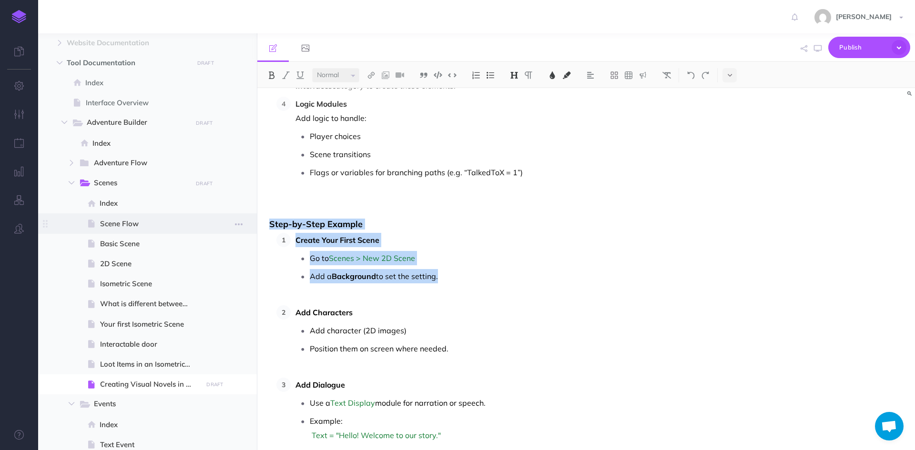
drag, startPoint x: 448, startPoint y: 278, endPoint x: 252, endPoint y: 216, distance: 205.0
click at [252, 216] on div "Adventure Forge Documentation Collapse all Expand all Expand to root folders [U…" at bounding box center [476, 241] width 877 height 417
click at [666, 74] on img at bounding box center [667, 76] width 9 height 8
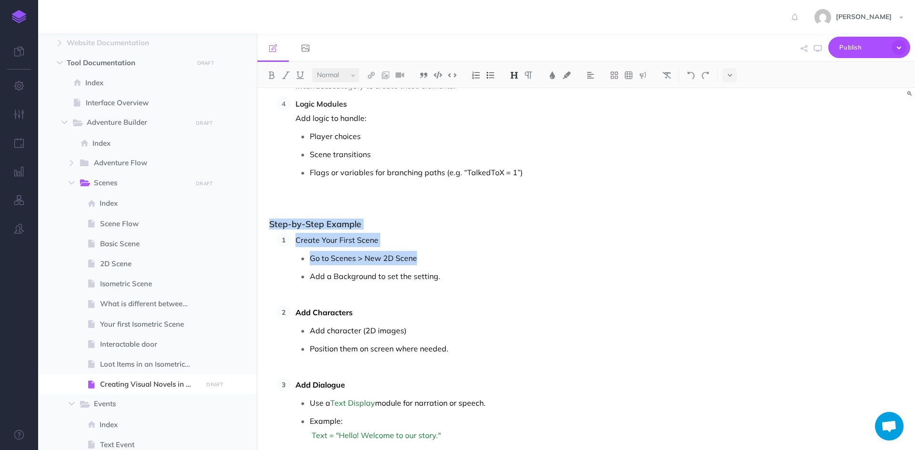
click at [474, 267] on ul "Go to Scenes > New 2D Scene Add a Background to set the setting." at bounding box center [501, 274] width 410 height 47
drag, startPoint x: 414, startPoint y: 258, endPoint x: 310, endPoint y: 260, distance: 103.9
click at [310, 260] on p "Go to Scenes > New 2D Scene" at bounding box center [508, 258] width 396 height 14
click at [451, 73] on img at bounding box center [452, 75] width 9 height 7
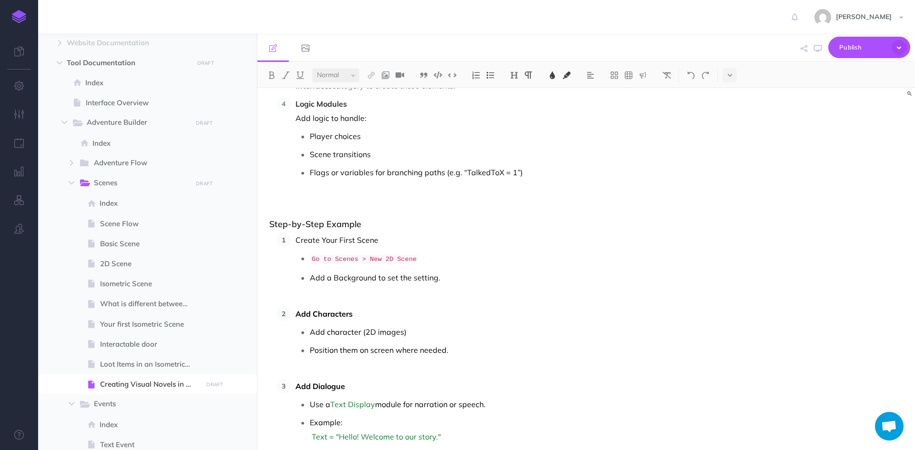
click at [483, 286] on p "Add a Background to set the setting." at bounding box center [508, 285] width 396 height 29
drag, startPoint x: 382, startPoint y: 243, endPoint x: 287, endPoint y: 244, distance: 94.9
click at [291, 244] on li "Create Your First Scene Go to Scenes > New 2D Scene Add a Background to set the…" at bounding box center [498, 266] width 415 height 66
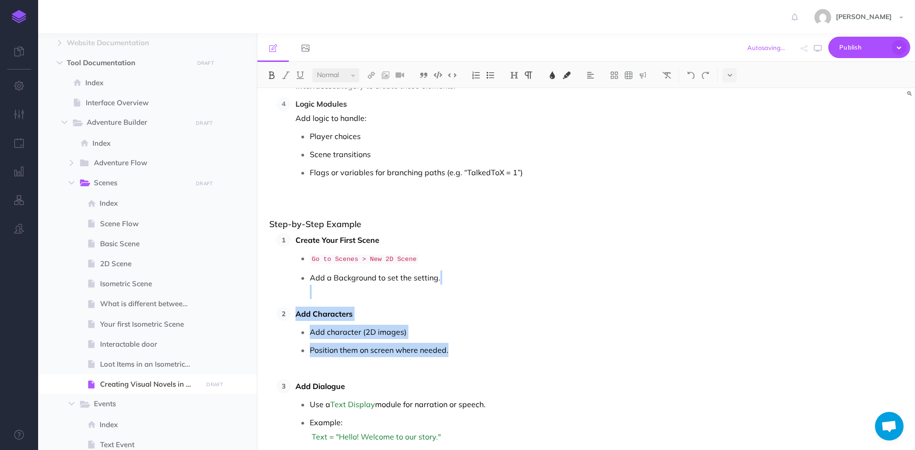
drag, startPoint x: 454, startPoint y: 353, endPoint x: 268, endPoint y: 298, distance: 193.5
click at [268, 298] on div "Creating Visual Novels in the Tool Visual novels are interactive narrative game…" at bounding box center [487, 377] width 460 height 1054
click at [666, 70] on button at bounding box center [667, 75] width 14 height 14
click at [355, 307] on p "Add Characters" at bounding box center [501, 314] width 410 height 14
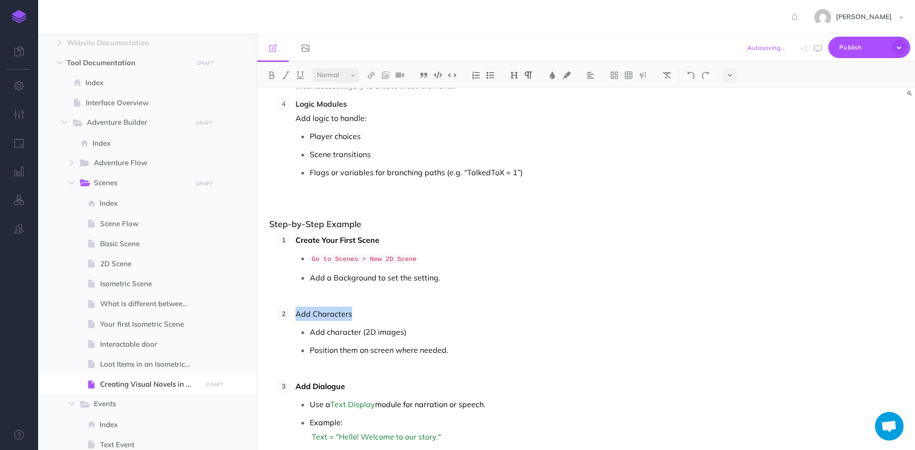
drag, startPoint x: 344, startPoint y: 312, endPoint x: 291, endPoint y: 312, distance: 52.9
click at [291, 312] on li "Add Characters Add character (2D images) Position them on screen where needed." at bounding box center [498, 339] width 415 height 65
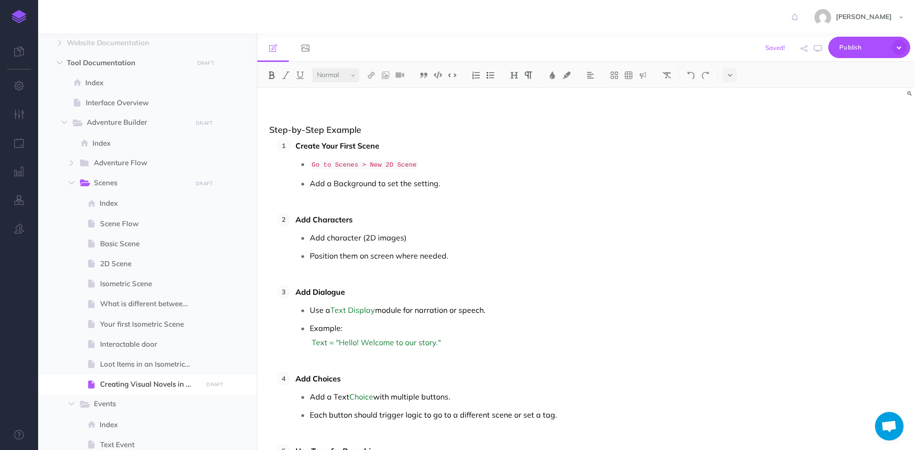
scroll to position [381, 0]
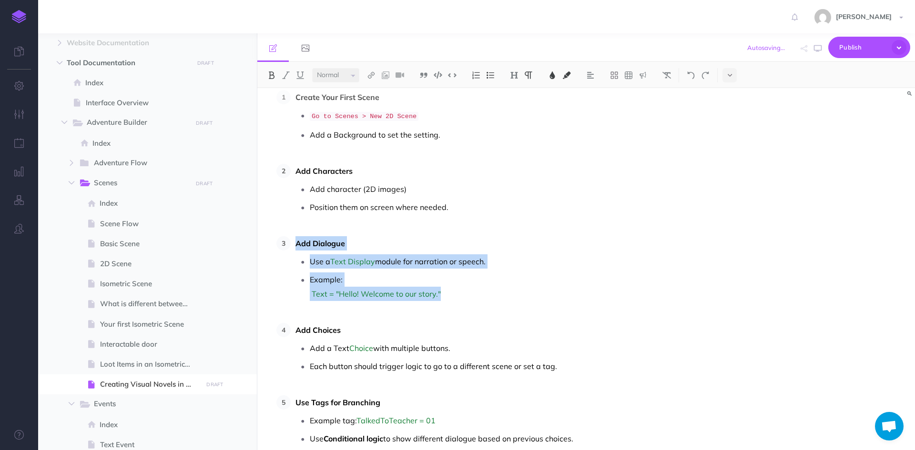
drag, startPoint x: 440, startPoint y: 293, endPoint x: 296, endPoint y: 247, distance: 150.1
click at [296, 247] on li "Add Dialogue Use a Text Display module for narration or speech. Example: Text =…" at bounding box center [498, 275] width 415 height 79
click at [664, 70] on button at bounding box center [667, 75] width 14 height 14
click at [528, 275] on p "Example: Text = "Hello! Welcome to our story."" at bounding box center [508, 294] width 396 height 43
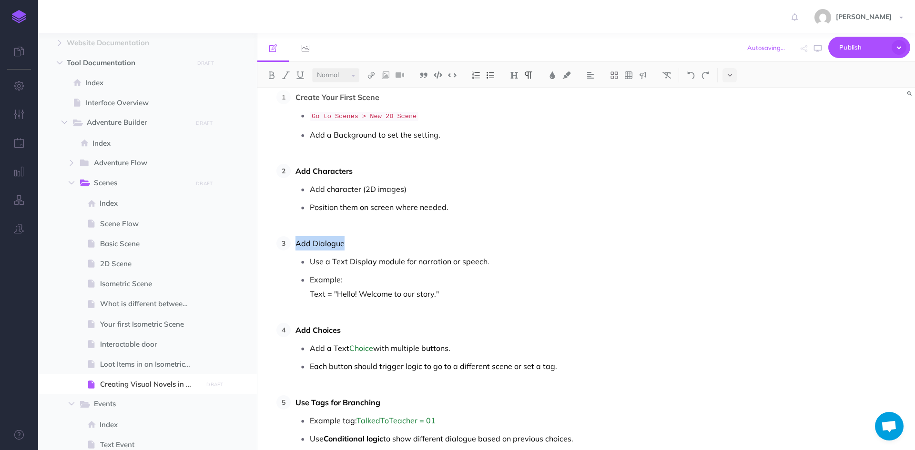
drag, startPoint x: 352, startPoint y: 245, endPoint x: 297, endPoint y: 244, distance: 54.3
click at [297, 244] on p "Add Dialogue" at bounding box center [501, 243] width 410 height 14
drag, startPoint x: 449, startPoint y: 293, endPoint x: 313, endPoint y: 295, distance: 135.9
click at [313, 295] on p "Example: Text = "Hello! Welcome to our story."" at bounding box center [508, 294] width 396 height 43
click at [451, 71] on button at bounding box center [452, 75] width 14 height 14
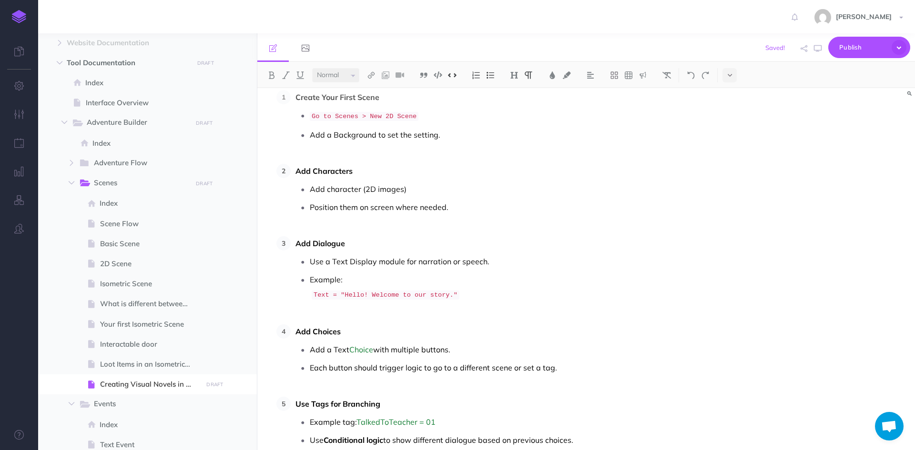
click at [485, 325] on p "Add Choices" at bounding box center [501, 332] width 410 height 14
drag, startPoint x: 334, startPoint y: 260, endPoint x: 357, endPoint y: 260, distance: 22.9
click at [357, 260] on p "Use a Text Display module for narration or speech." at bounding box center [508, 262] width 396 height 14
drag, startPoint x: 375, startPoint y: 258, endPoint x: 349, endPoint y: 258, distance: 25.7
click at [349, 258] on p "Use a Text Display module for narration or speech." at bounding box center [508, 262] width 396 height 14
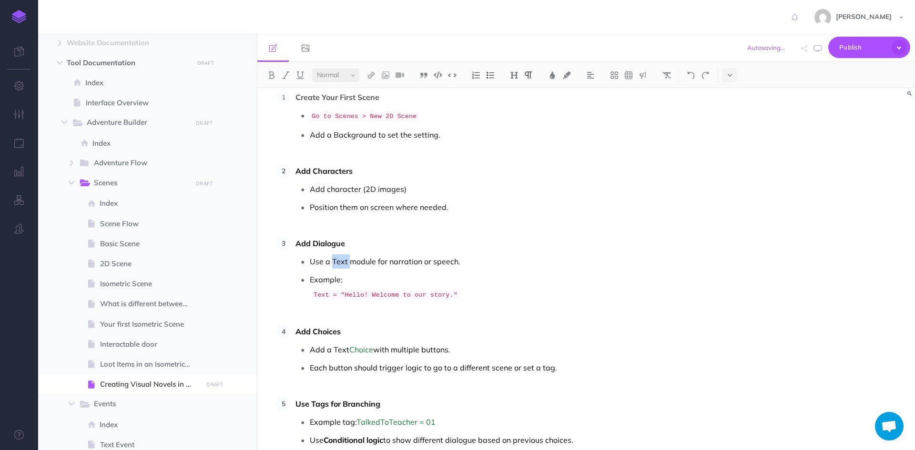
drag, startPoint x: 348, startPoint y: 261, endPoint x: 333, endPoint y: 258, distance: 15.1
click at [333, 258] on p "Use a Text module for narration or speech." at bounding box center [508, 262] width 396 height 14
click at [406, 303] on p "Example: Text = "Hello! Welcome to our story."" at bounding box center [508, 295] width 396 height 44
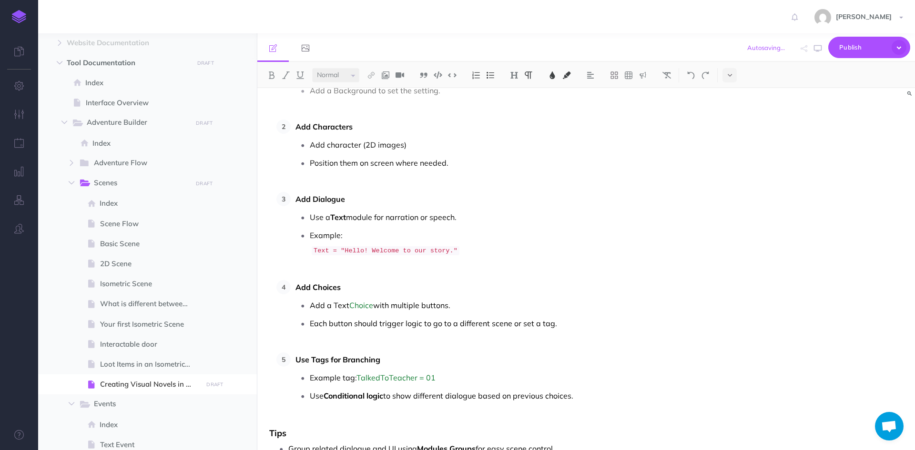
scroll to position [429, 0]
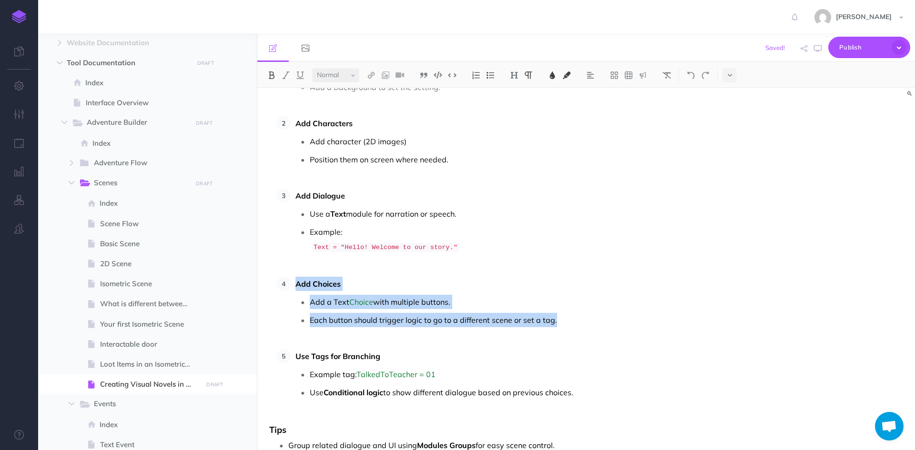
drag, startPoint x: 562, startPoint y: 321, endPoint x: 280, endPoint y: 278, distance: 285.4
click at [291, 278] on li "Add Choices Add a Text Choice with multiple buttons. Each button should trigger…" at bounding box center [498, 309] width 415 height 65
click at [668, 72] on img at bounding box center [667, 76] width 9 height 8
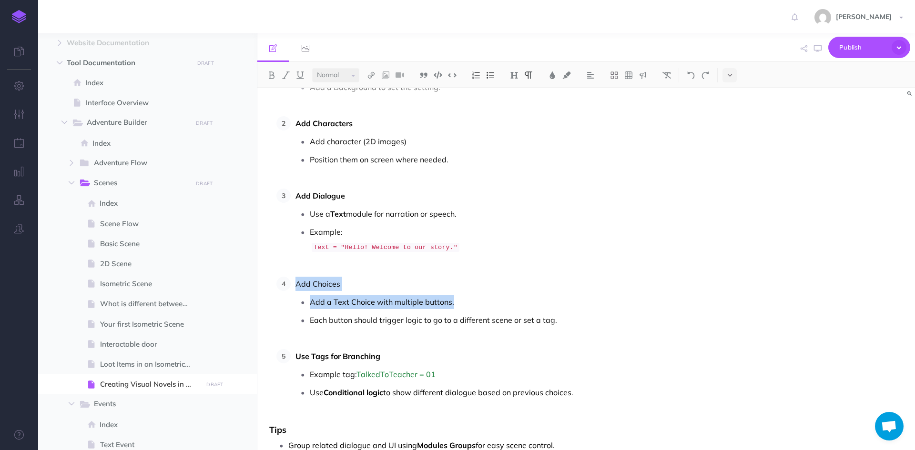
click at [436, 286] on p "Add Choices" at bounding box center [501, 284] width 410 height 14
drag, startPoint x: 348, startPoint y: 284, endPoint x: 295, endPoint y: 282, distance: 52.5
click at [295, 282] on li "Add Choices Add a Text Choice with multiple buttons. Each button should trigger…" at bounding box center [498, 309] width 415 height 65
drag, startPoint x: 335, startPoint y: 301, endPoint x: 373, endPoint y: 300, distance: 38.1
click at [373, 300] on p "Add a Text Choice with multiple buttons." at bounding box center [508, 302] width 396 height 14
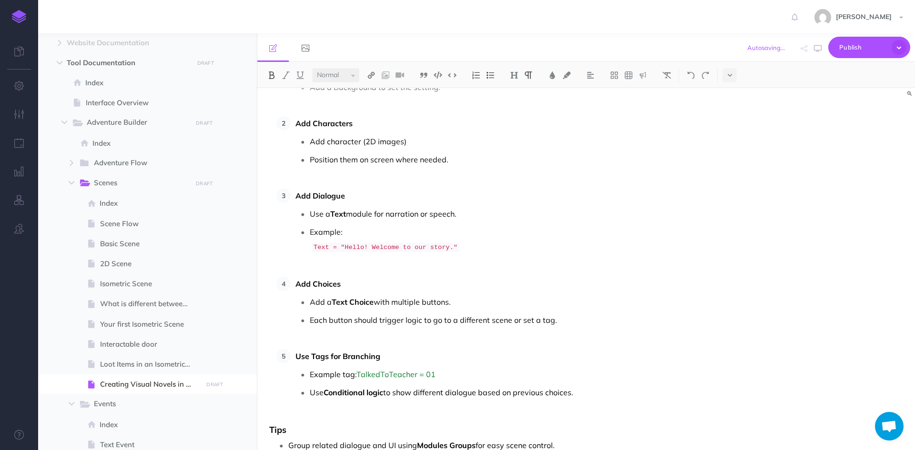
click at [375, 77] on img at bounding box center [371, 76] width 9 height 8
click at [372, 103] on icon at bounding box center [372, 106] width 8 height 7
select select
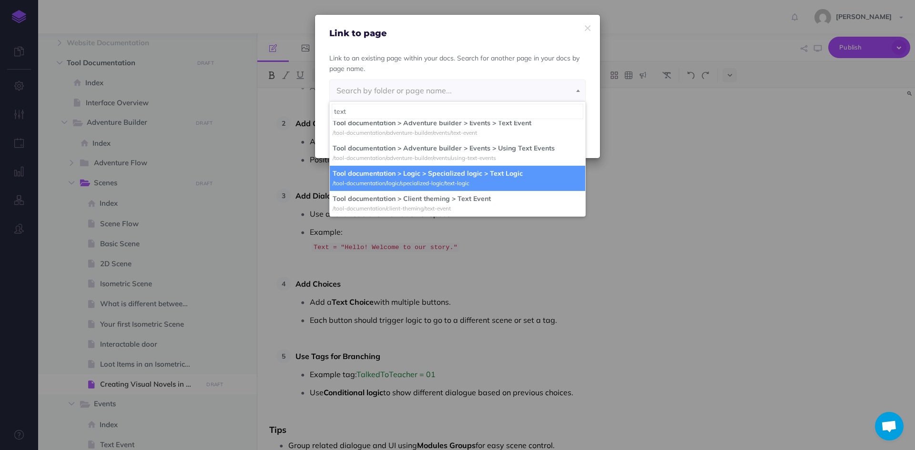
scroll to position [0, 0]
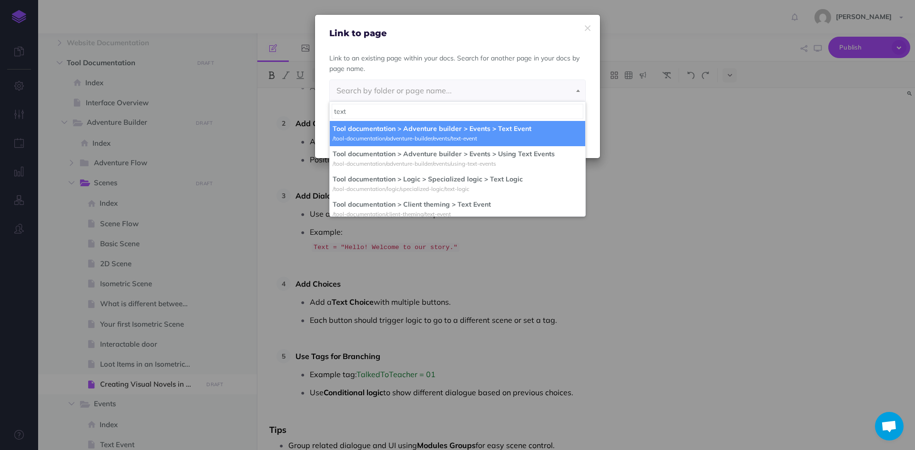
type input "text"
select select "M5F-57N4-AVL-EVQ"
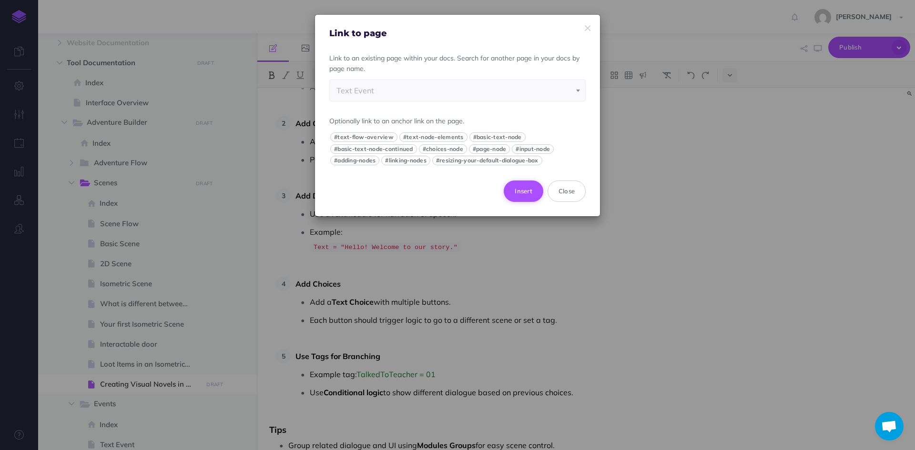
click at [526, 196] on button "Insert" at bounding box center [524, 191] width 40 height 21
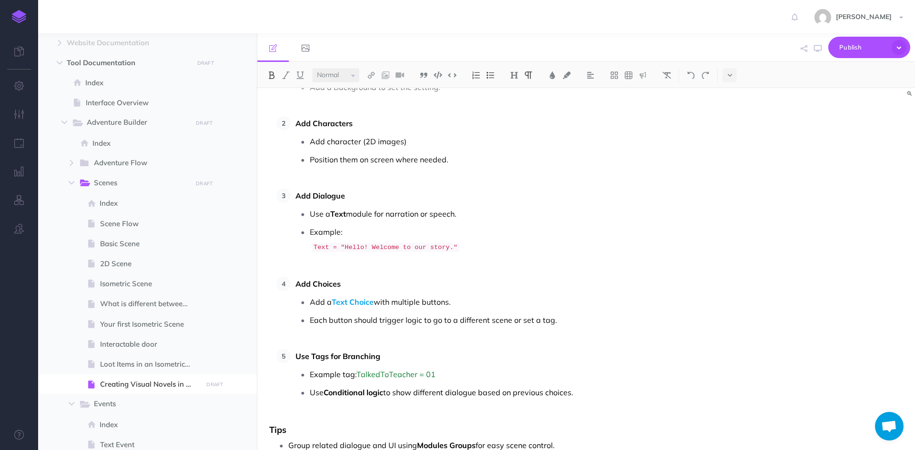
click at [469, 295] on p "Add a Text Choice with multiple buttons." at bounding box center [508, 302] width 396 height 14
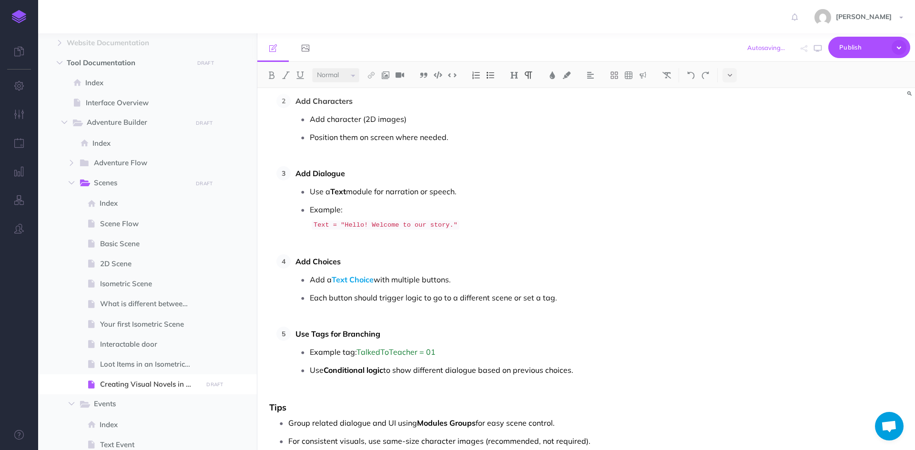
scroll to position [524, 0]
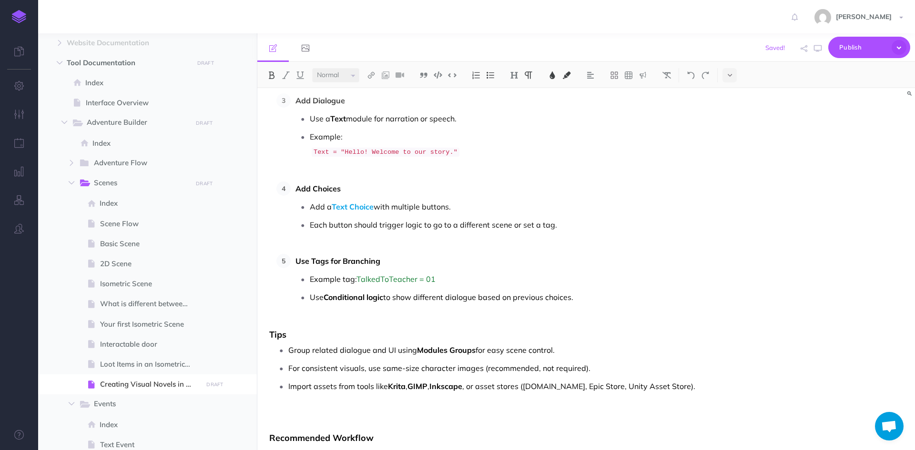
drag, startPoint x: 583, startPoint y: 298, endPoint x: 296, endPoint y: 260, distance: 289.1
click at [296, 260] on li "Use Tags for Branching Example tag: TalkedToTeacher = 01 Use Conditional logic …" at bounding box center [498, 286] width 415 height 65
click at [666, 74] on img at bounding box center [667, 76] width 9 height 8
click at [568, 254] on p "Use Tags for Branching" at bounding box center [501, 261] width 410 height 14
drag, startPoint x: 381, startPoint y: 259, endPoint x: 298, endPoint y: 259, distance: 83.4
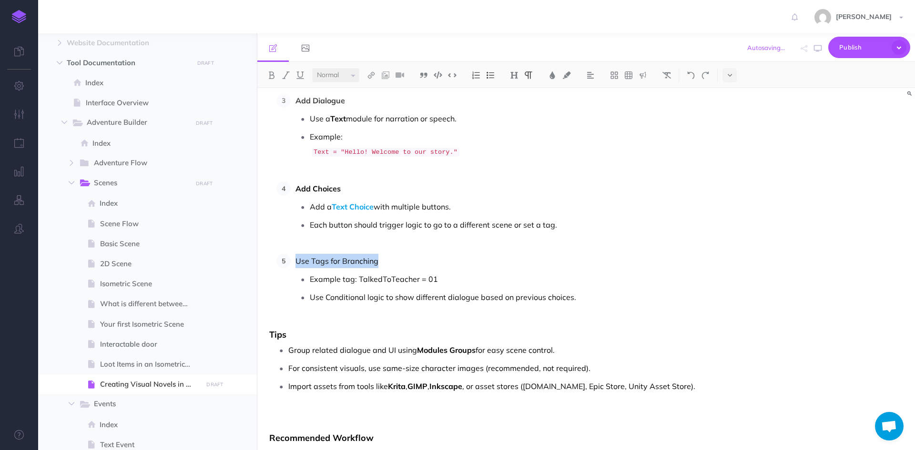
click at [298, 259] on p "Use Tags for Branching" at bounding box center [501, 261] width 410 height 14
drag, startPoint x: 440, startPoint y: 277, endPoint x: 359, endPoint y: 276, distance: 80.6
click at [359, 276] on p "Example tag: TalkedToTeacher = 01" at bounding box center [508, 279] width 396 height 14
click at [452, 76] on img at bounding box center [452, 75] width 9 height 7
click at [454, 351] on span "Modules Groups" at bounding box center [446, 352] width 59 height 10
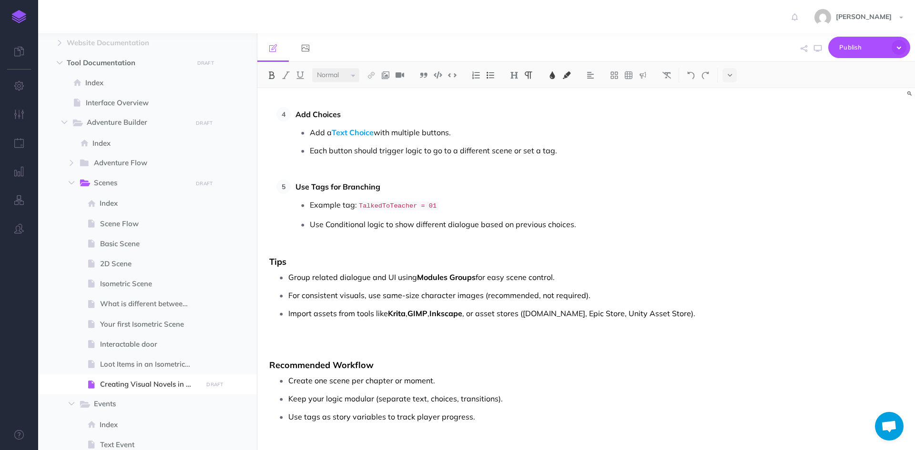
scroll to position [620, 0]
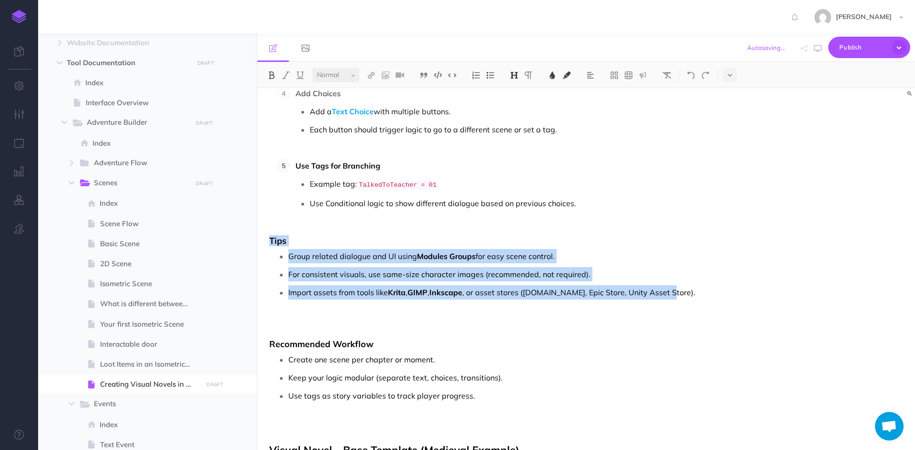
drag, startPoint x: 662, startPoint y: 287, endPoint x: 259, endPoint y: 240, distance: 406.0
click at [665, 74] on img at bounding box center [667, 76] width 9 height 8
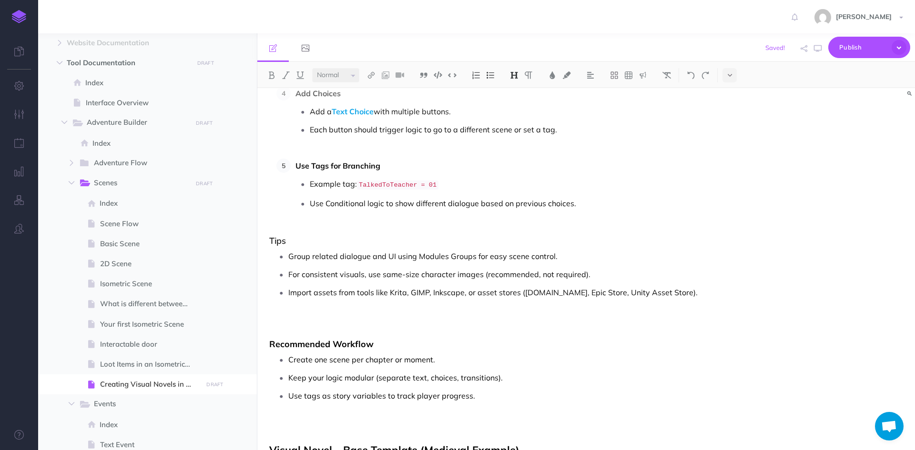
click at [596, 307] on p "Import assets from tools like Krita, GIMP, Inkscape, or asset stores ([DOMAIN_N…" at bounding box center [497, 307] width 418 height 43
drag, startPoint x: 387, startPoint y: 287, endPoint x: 462, endPoint y: 287, distance: 75.3
click at [462, 287] on p "Import assets from tools like Krita, GIMP, Inkscape, or asset stores ([DOMAIN_N…" at bounding box center [497, 307] width 418 height 43
drag, startPoint x: 417, startPoint y: 252, endPoint x: 472, endPoint y: 251, distance: 55.8
click at [472, 251] on p "Group related dialogue and UI using Modules Groups for easy scene control." at bounding box center [497, 256] width 418 height 14
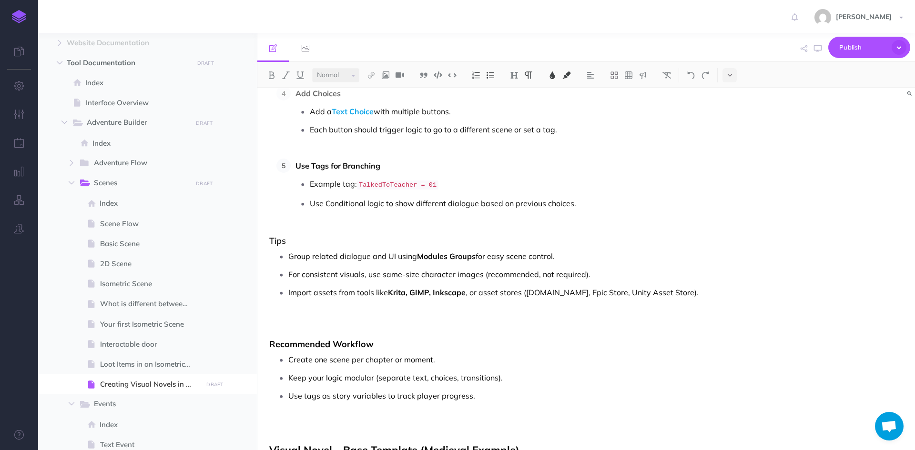
click at [575, 325] on p "Import assets from tools like Krita, GIMP, Inkscape , or asset stores ([DOMAIN_…" at bounding box center [497, 307] width 418 height 43
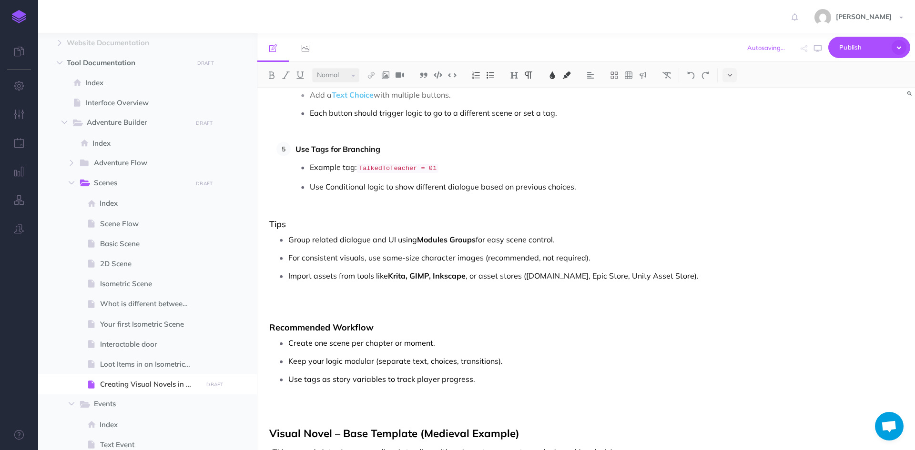
scroll to position [692, 0]
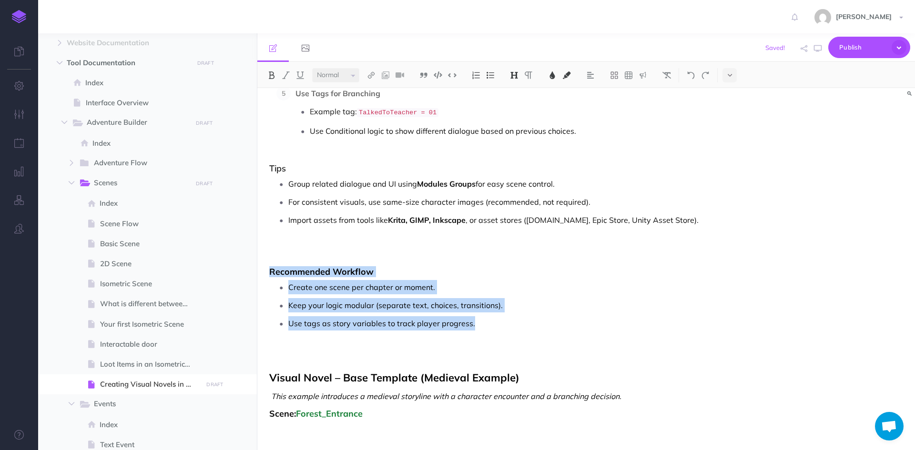
drag, startPoint x: 474, startPoint y: 322, endPoint x: 263, endPoint y: 266, distance: 219.0
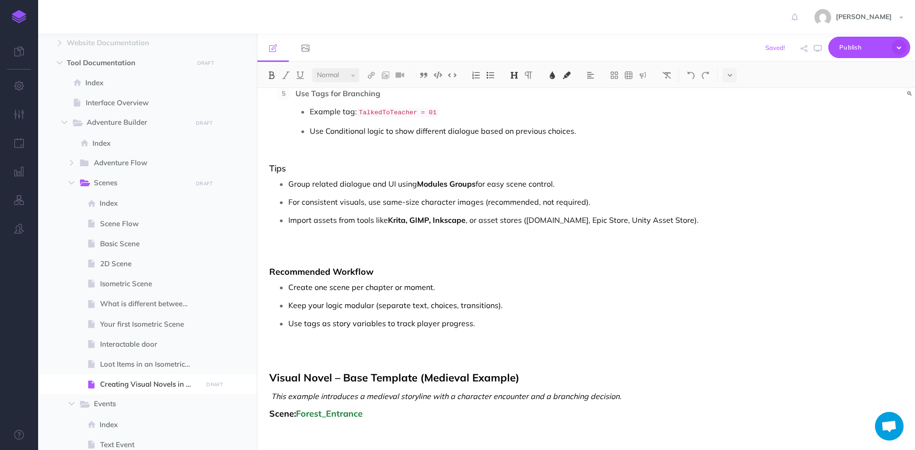
click at [670, 67] on div "Small Normal Large H1 H2 H3 H4" at bounding box center [586, 75] width 658 height 26
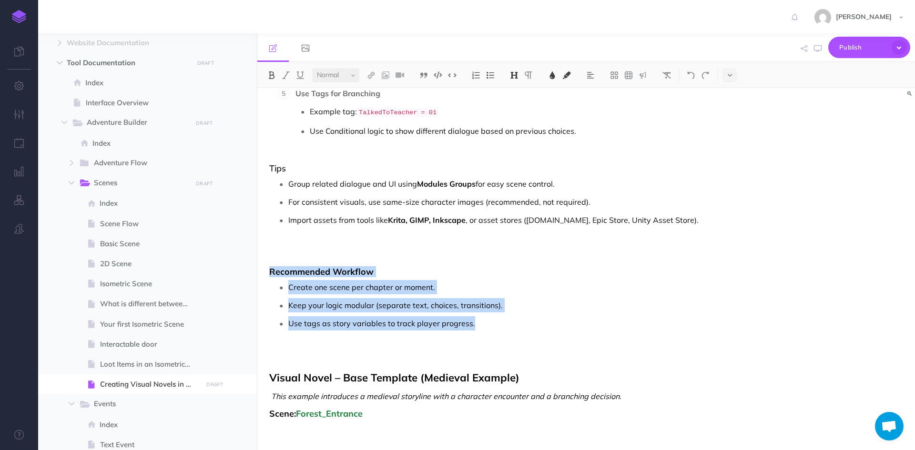
drag, startPoint x: 486, startPoint y: 325, endPoint x: 266, endPoint y: 265, distance: 228.3
click at [668, 74] on img at bounding box center [667, 76] width 9 height 8
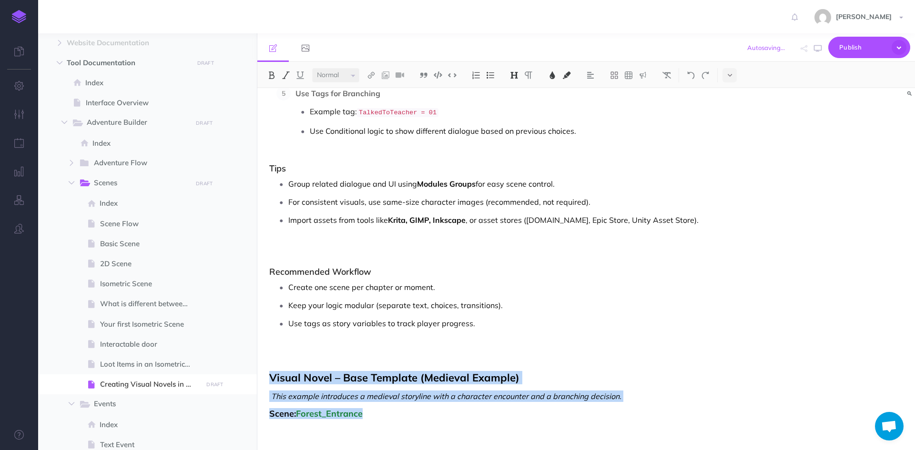
drag, startPoint x: 378, startPoint y: 413, endPoint x: 261, endPoint y: 378, distance: 121.9
click at [670, 72] on img at bounding box center [667, 76] width 9 height 8
drag, startPoint x: 633, startPoint y: 392, endPoint x: 270, endPoint y: 389, distance: 362.8
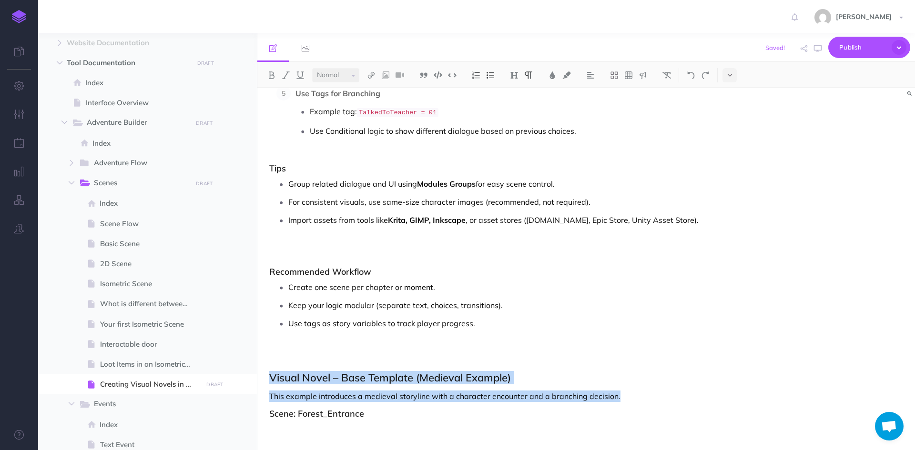
click at [270, 391] on p "This example introduces a medieval storyline with a character encounter and a b…" at bounding box center [487, 396] width 437 height 11
click at [290, 74] on img at bounding box center [286, 76] width 9 height 8
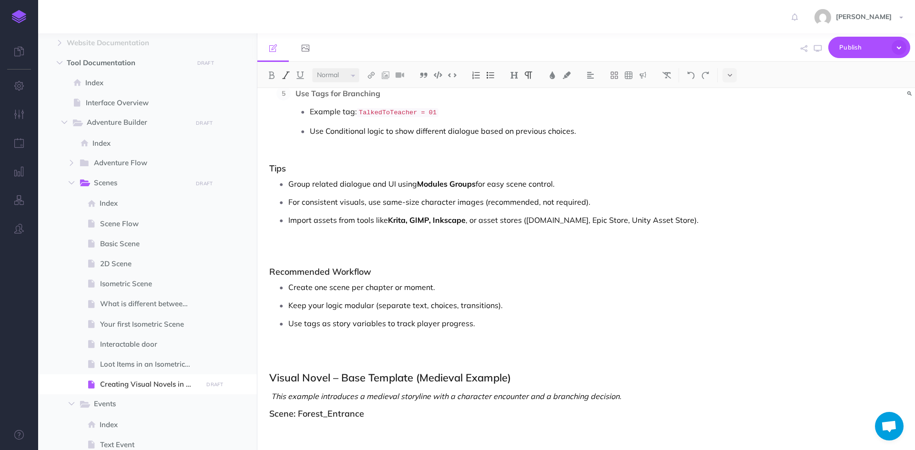
drag, startPoint x: 322, startPoint y: 416, endPoint x: 282, endPoint y: 397, distance: 44.6
click at [320, 414] on h3 "Scene: Forest_Entrance" at bounding box center [487, 414] width 437 height 10
click at [273, 393] on em "This example introduces a medieval storyline with a character encounter and a b…" at bounding box center [446, 397] width 350 height 10
drag, startPoint x: 375, startPoint y: 409, endPoint x: 298, endPoint y: 411, distance: 77.2
click at [298, 411] on h3 "Scene: Forest_Entrance" at bounding box center [487, 414] width 437 height 10
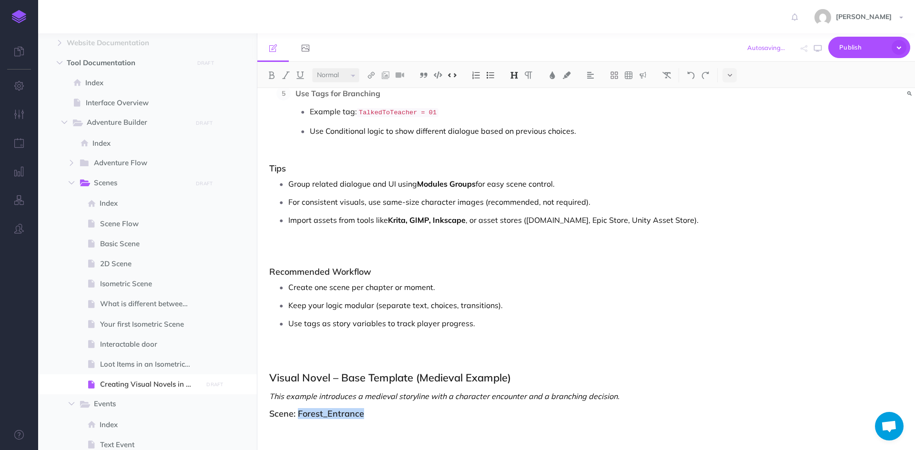
click at [460, 75] on button at bounding box center [452, 75] width 14 height 14
click at [413, 409] on h3 "Scene: Forest_Entrance" at bounding box center [487, 414] width 437 height 10
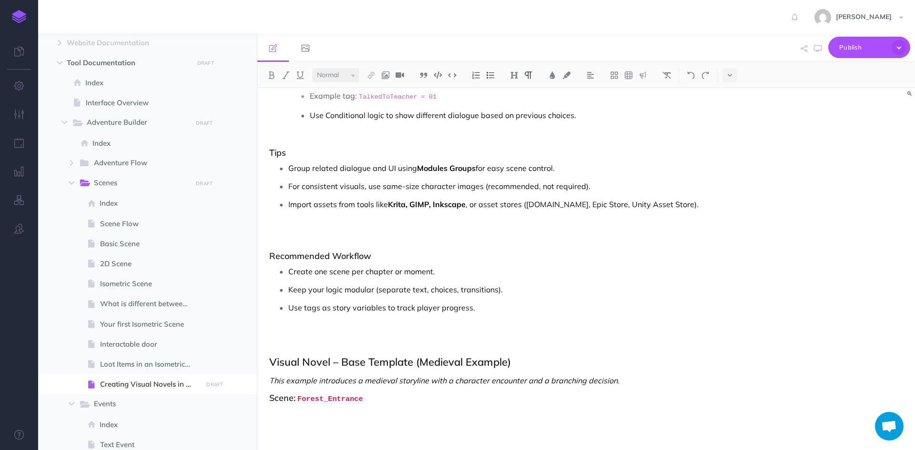
scroll to position [708, 0]
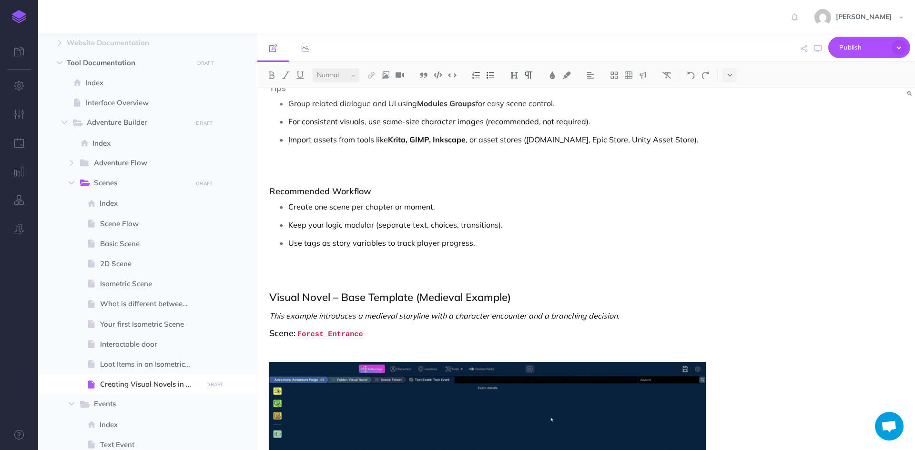
scroll to position [963, 0]
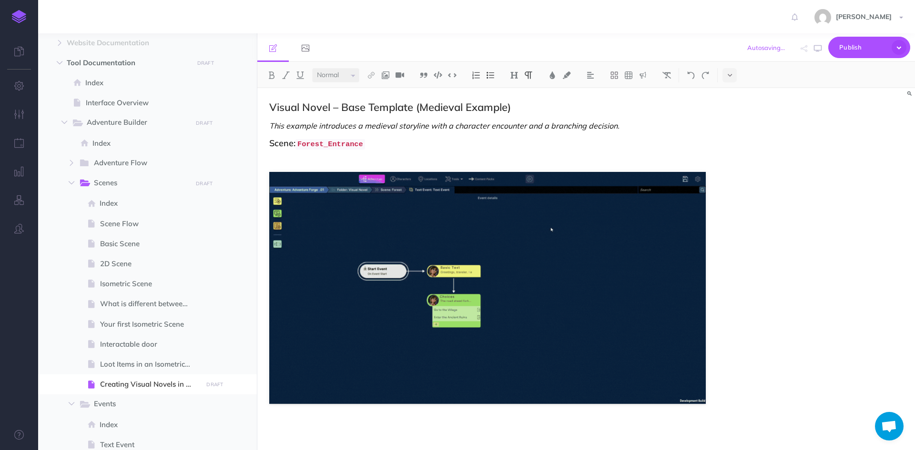
click at [722, 276] on div "Creating Visual Novels in the Tool Visual novels are interactive narrative game…" at bounding box center [586, 269] width 658 height 362
click at [611, 302] on img at bounding box center [487, 288] width 437 height 232
click at [560, 351] on img at bounding box center [487, 288] width 437 height 232
click at [366, 163] on button at bounding box center [362, 162] width 15 height 17
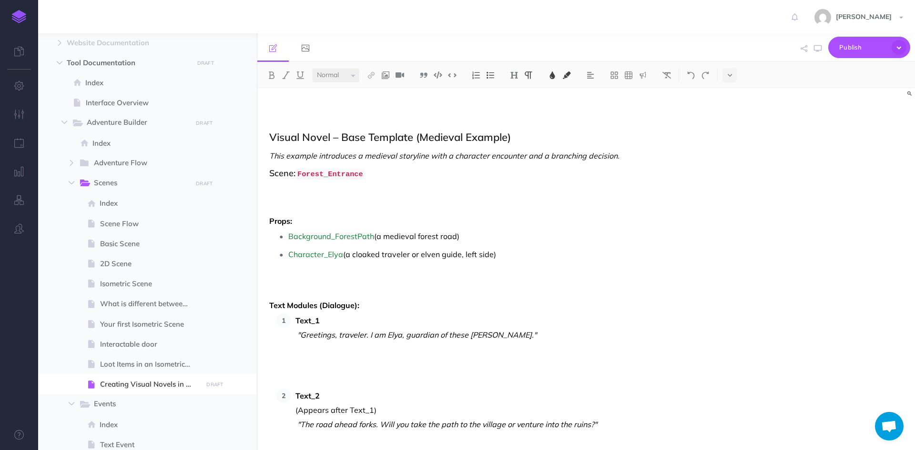
scroll to position [903, 0]
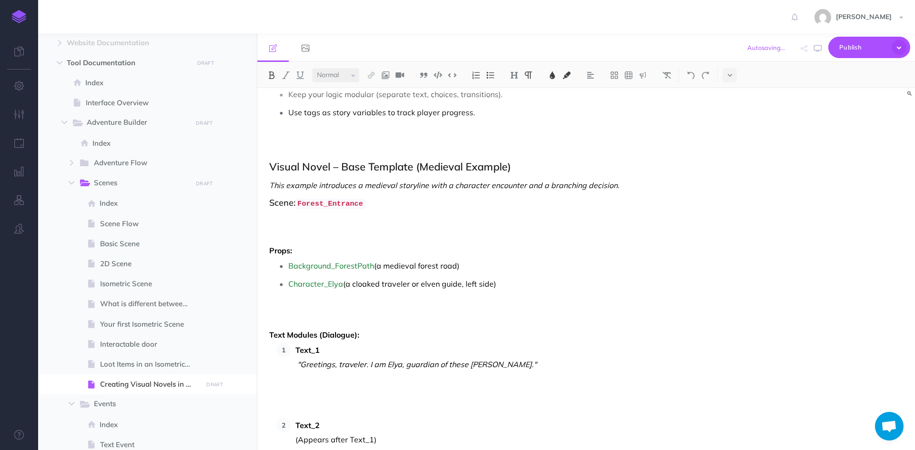
click at [518, 358] on p "Text_1 "Greetings, traveler. I am Elya, guardian of these [PERSON_NAME]."" at bounding box center [501, 379] width 410 height 72
click at [498, 360] on p "Text_1 "Greetings, traveler. I am Elya, guardian of these [PERSON_NAME]."" at bounding box center [501, 379] width 410 height 72
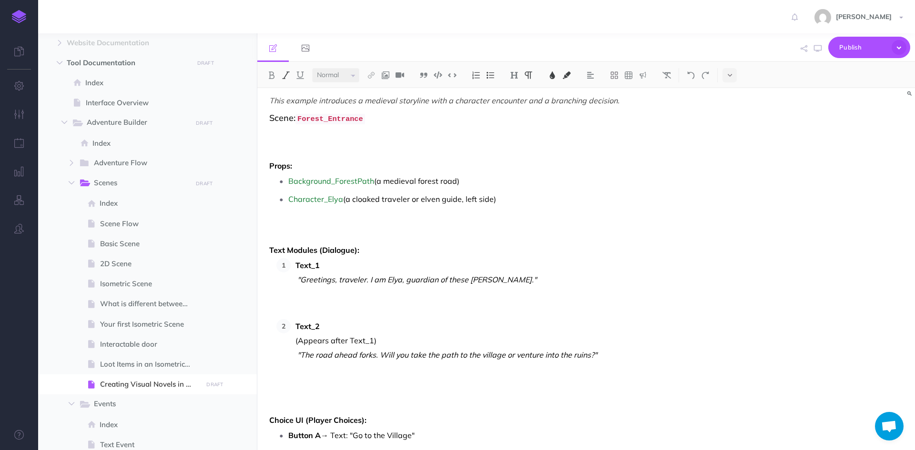
scroll to position [999, 0]
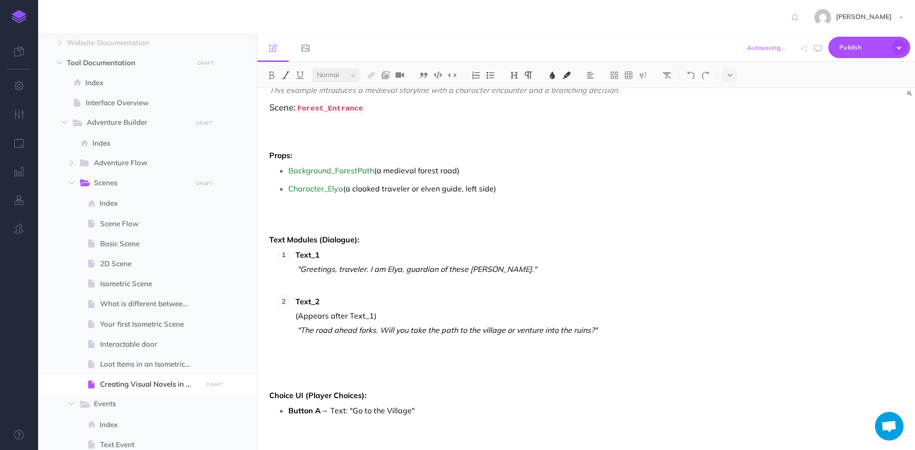
click at [601, 327] on p "Text_2 (Appears after Text_1) "The road ahead forks. Will you take the path to …" at bounding box center [501, 338] width 410 height 86
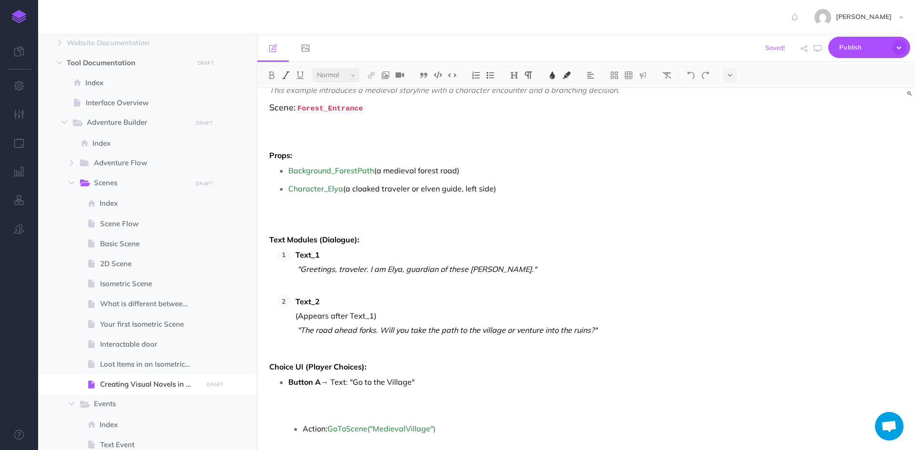
click at [437, 379] on p "Button A → Text: "Go to the Village"" at bounding box center [497, 396] width 418 height 43
click at [450, 400] on p "Action: GoToScene("MedievalVillage")" at bounding box center [504, 414] width 403 height 43
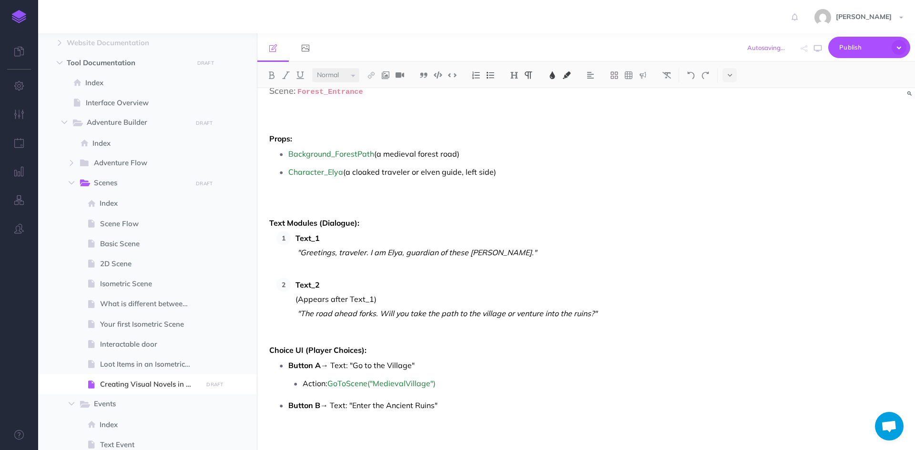
scroll to position [1045, 0]
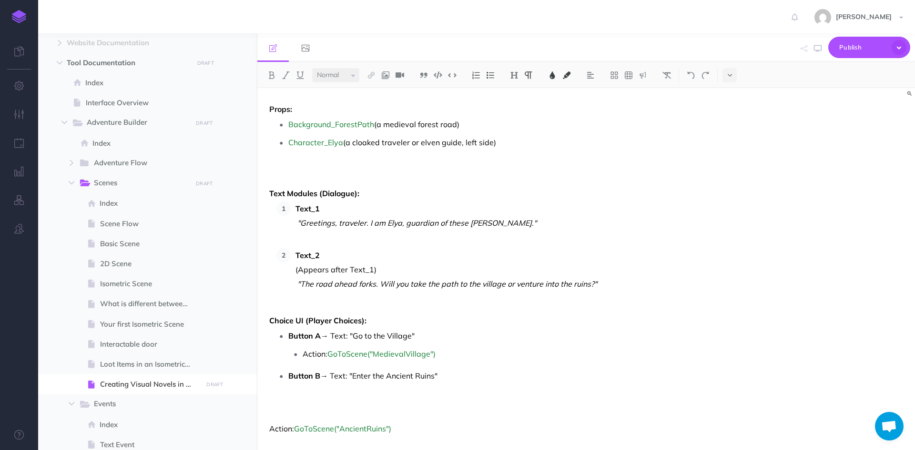
click at [448, 375] on p "Button B → Text: "Enter the Ancient Ruins"" at bounding box center [497, 390] width 418 height 43
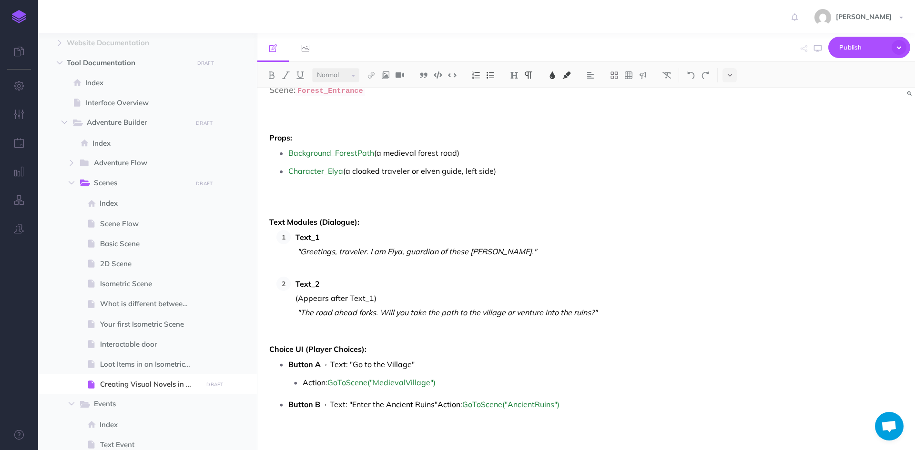
scroll to position [1034, 0]
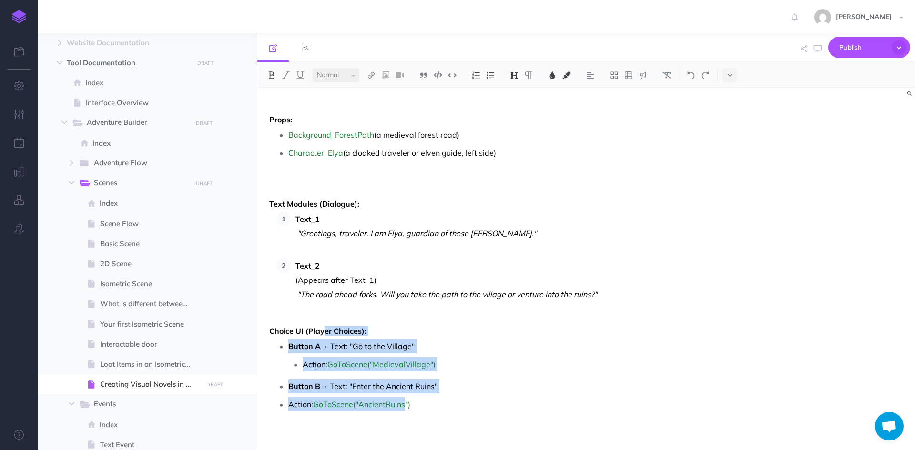
drag, startPoint x: 406, startPoint y: 401, endPoint x: 324, endPoint y: 313, distance: 120.8
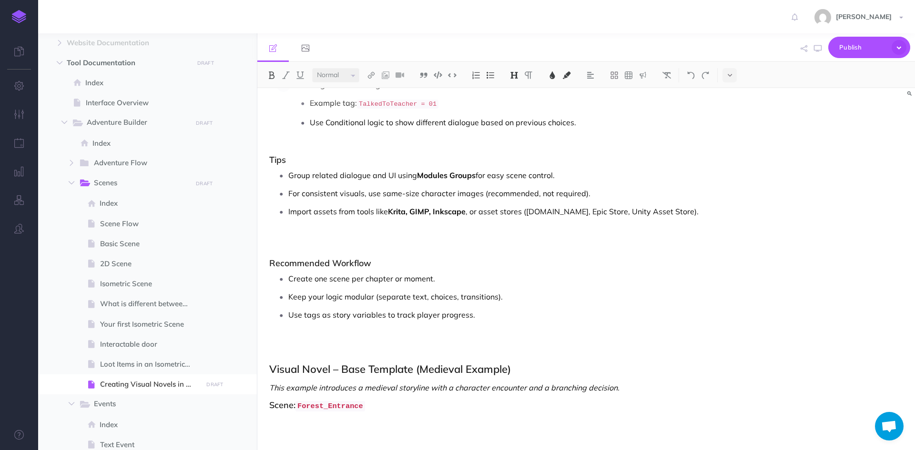
scroll to position [796, 0]
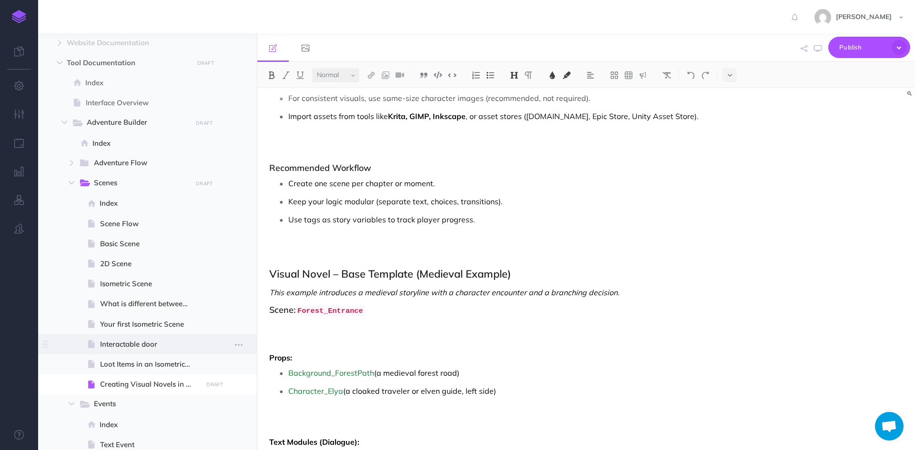
drag, startPoint x: 496, startPoint y: 390, endPoint x: 256, endPoint y: 354, distance: 242.6
click at [256, 354] on div "Adventure Forge Documentation Collapse all Expand all Expand to root folders [U…" at bounding box center [476, 241] width 877 height 417
click at [669, 72] on img at bounding box center [667, 76] width 9 height 8
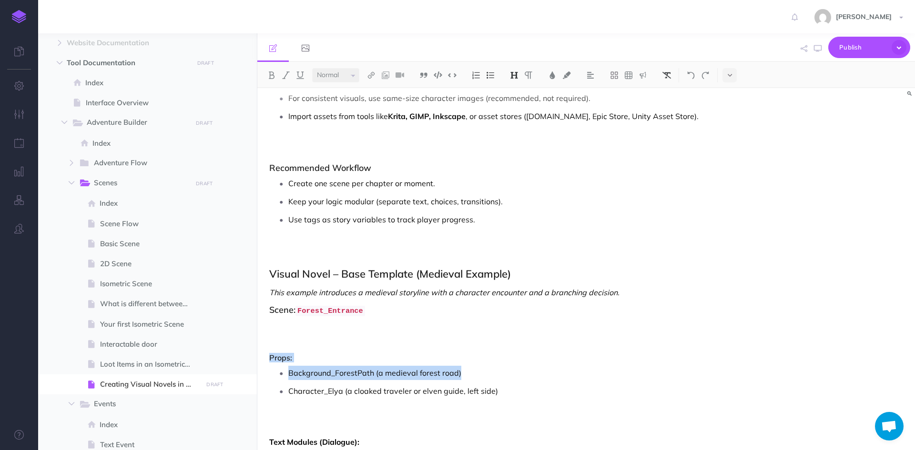
click at [661, 71] on button at bounding box center [667, 75] width 14 height 14
click at [640, 378] on ul "Background_ForestPath (a medieval forest road) Character_Elya (a cloaked travel…" at bounding box center [490, 396] width 432 height 61
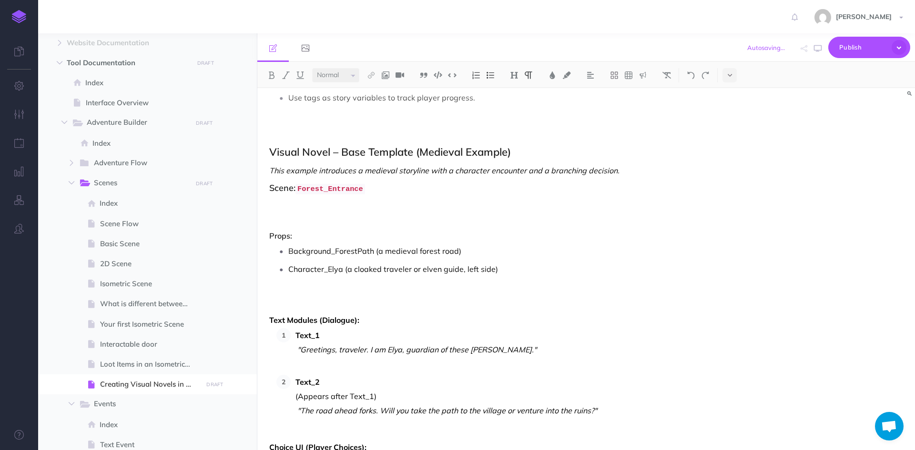
scroll to position [939, 0]
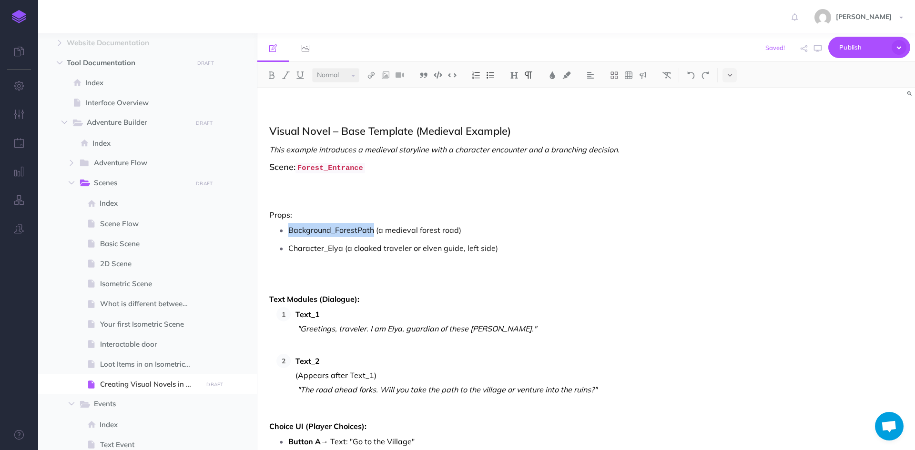
drag, startPoint x: 372, startPoint y: 226, endPoint x: 284, endPoint y: 225, distance: 88.7
click at [288, 225] on li "Background_ForestPath (a medieval forest road)" at bounding box center [497, 230] width 418 height 14
click at [452, 74] on img at bounding box center [452, 75] width 9 height 7
drag, startPoint x: 341, startPoint y: 247, endPoint x: 284, endPoint y: 245, distance: 57.7
click at [288, 245] on li "Character_Elya (a cloaked traveler or elven guide, left side)" at bounding box center [497, 264] width 418 height 43
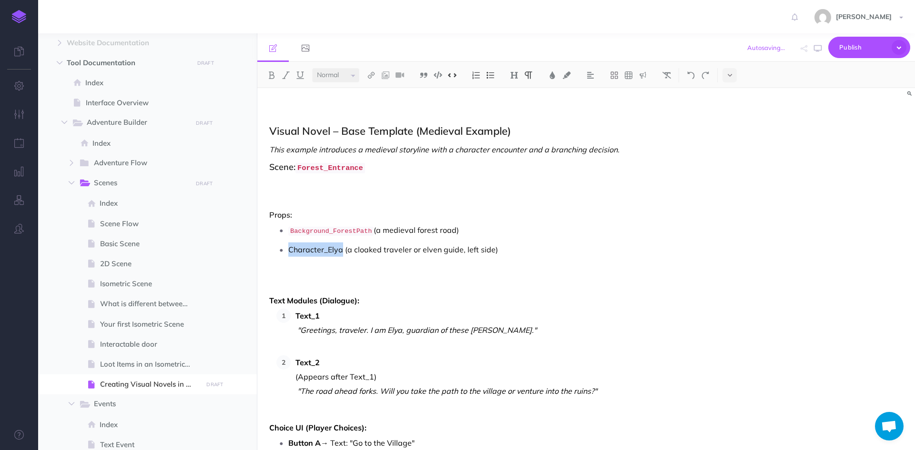
click at [454, 74] on img at bounding box center [452, 75] width 9 height 7
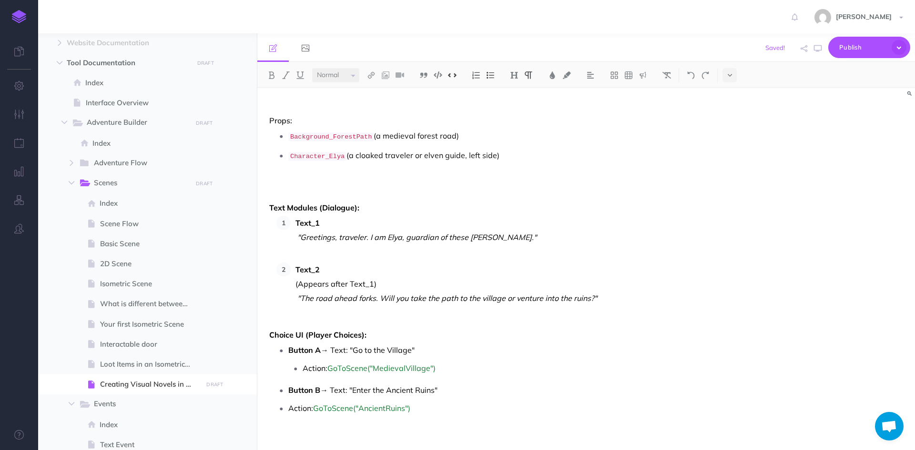
scroll to position [1035, 0]
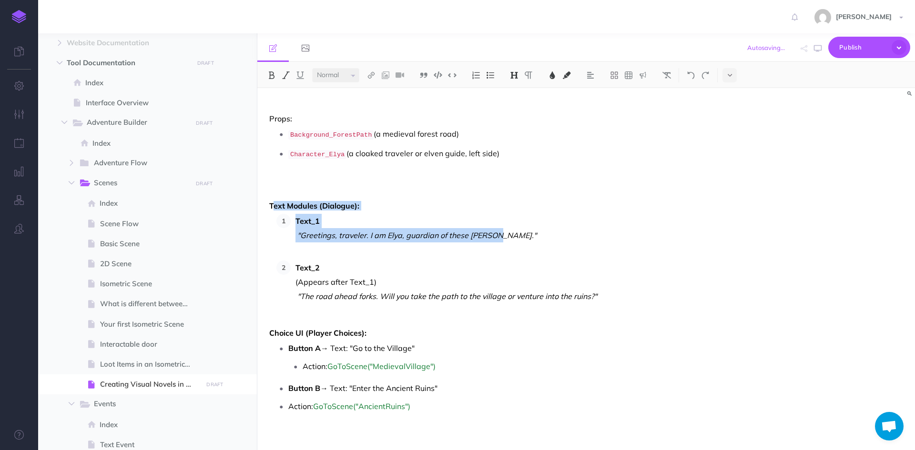
drag, startPoint x: 516, startPoint y: 228, endPoint x: 275, endPoint y: 202, distance: 242.6
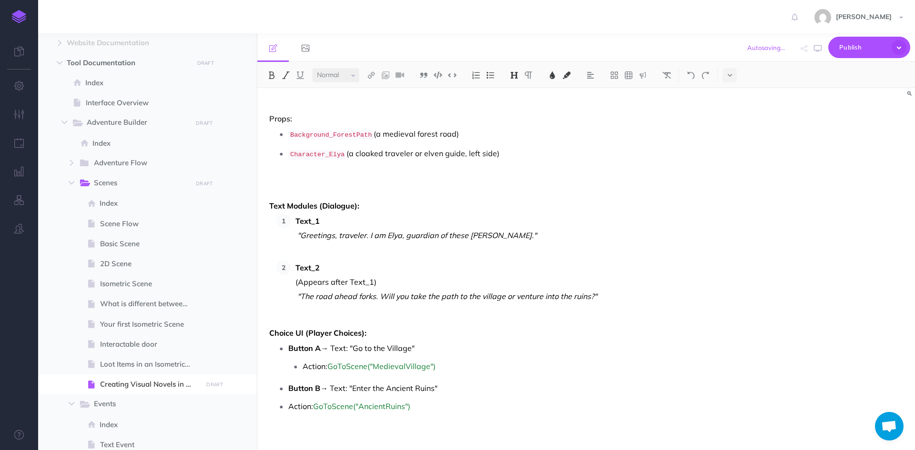
click at [518, 239] on p "Text_1 "Greetings, traveler. I am Elya, guardian of these [PERSON_NAME]."" at bounding box center [501, 235] width 410 height 43
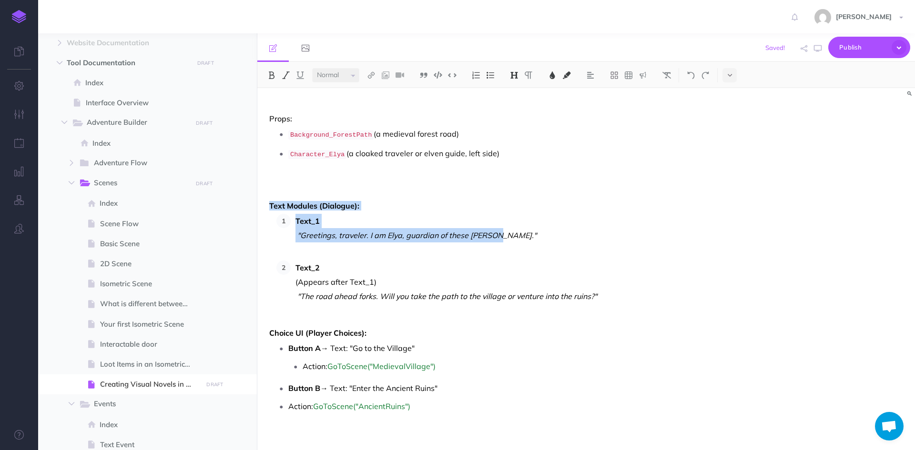
drag, startPoint x: 523, startPoint y: 232, endPoint x: 269, endPoint y: 198, distance: 255.8
click at [665, 78] on img at bounding box center [667, 76] width 9 height 8
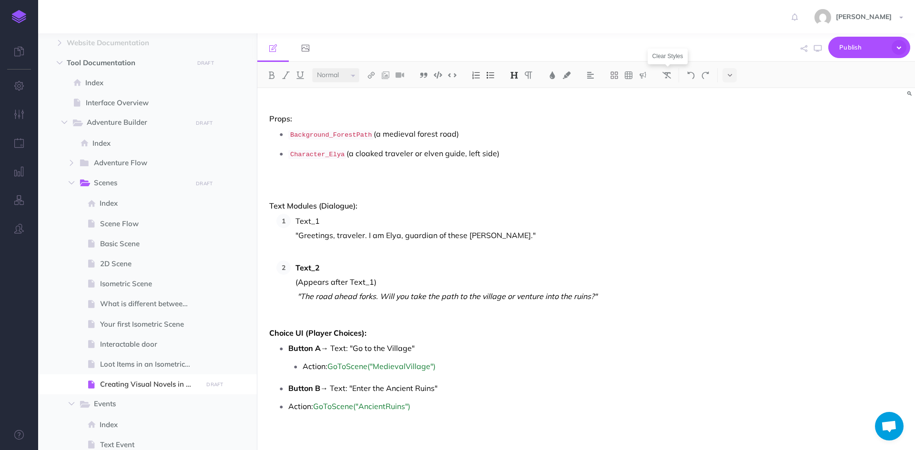
click at [580, 261] on p "Text_2 (Appears after Text_1) "The road ahead forks. Will you take the path to …" at bounding box center [501, 289] width 410 height 57
drag, startPoint x: 319, startPoint y: 214, endPoint x: 292, endPoint y: 213, distance: 26.7
click at [292, 214] on li "Text_1 "Greetings, traveler. I am Elya, guardian of these [PERSON_NAME]."" at bounding box center [498, 235] width 415 height 43
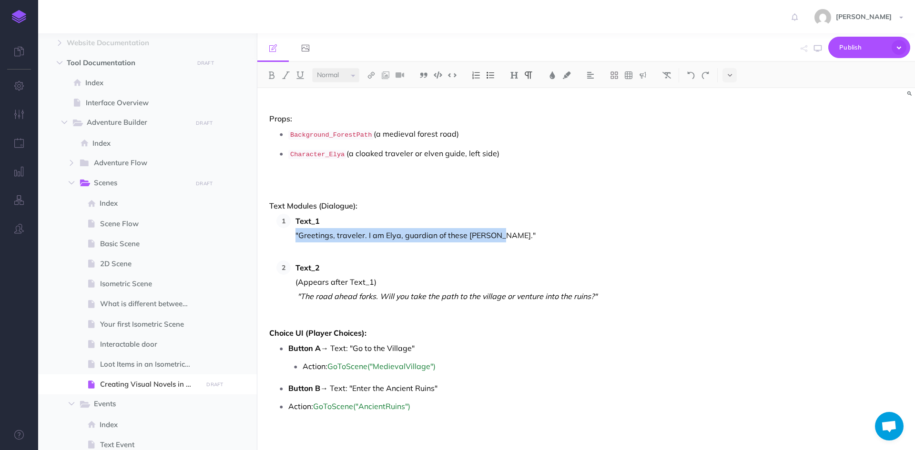
drag, startPoint x: 506, startPoint y: 228, endPoint x: 292, endPoint y: 231, distance: 214.0
click at [292, 231] on li "Text_1 "Greetings, traveler. I am Elya, guardian of these [PERSON_NAME]."" at bounding box center [498, 235] width 415 height 43
click at [281, 76] on button at bounding box center [286, 75] width 14 height 14
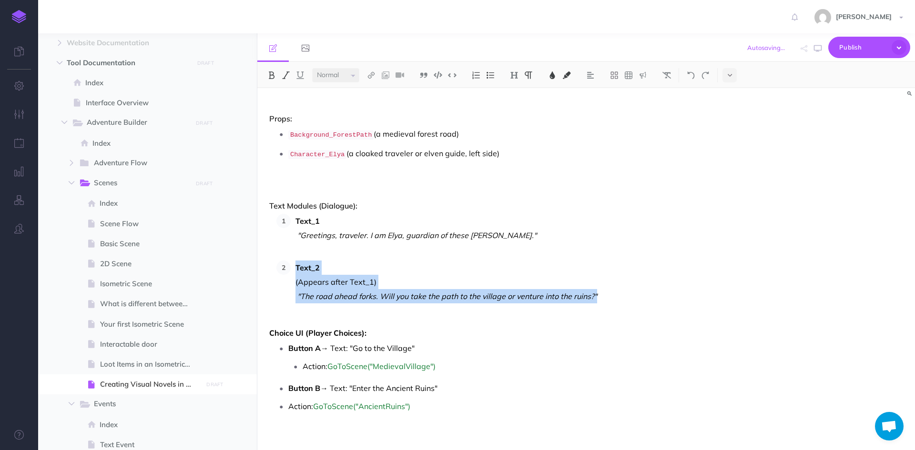
drag, startPoint x: 605, startPoint y: 291, endPoint x: 296, endPoint y: 266, distance: 309.4
click at [296, 266] on p "Text_2 (Appears after Text_1) "The road ahead forks. Will you take the path to …" at bounding box center [501, 289] width 410 height 57
click at [671, 77] on img at bounding box center [667, 76] width 9 height 8
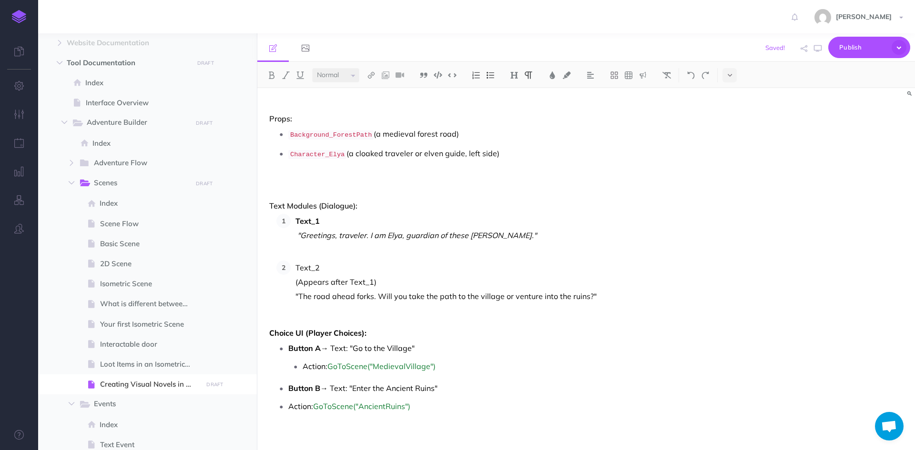
click at [603, 300] on p "Text_2 (Appears after Text_1) "The road ahead forks. Will you take the path to …" at bounding box center [501, 289] width 410 height 57
drag, startPoint x: 605, startPoint y: 292, endPoint x: 291, endPoint y: 292, distance: 313.7
click at [291, 292] on li "Text_2 (Appears after Text_1) "The road ahead forks. Will you take the path to …" at bounding box center [498, 289] width 415 height 57
click at [286, 74] on img at bounding box center [286, 76] width 9 height 8
drag, startPoint x: 339, startPoint y: 259, endPoint x: 286, endPoint y: 262, distance: 53.0
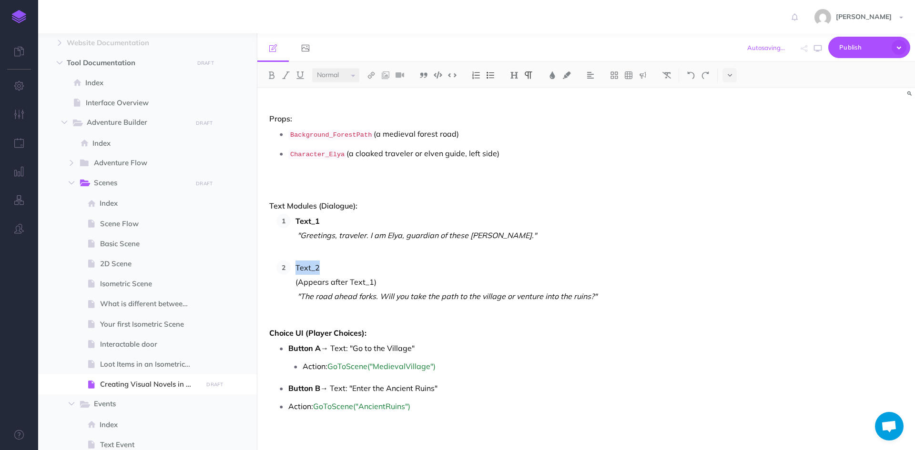
click at [291, 262] on li "Text_2 (Appears after Text_1) "The road ahead forks. Will you take the path to …" at bounding box center [498, 289] width 415 height 57
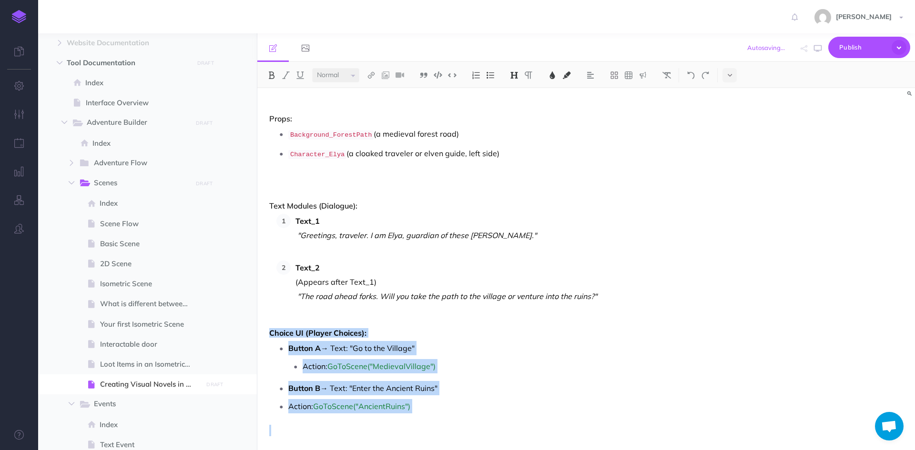
drag, startPoint x: 433, startPoint y: 410, endPoint x: 268, endPoint y: 320, distance: 187.5
click at [666, 76] on img at bounding box center [667, 76] width 9 height 8
click at [546, 370] on ul "Button A → Text: "Go to the Village" Action: GoToScene("MedievalVillage") Butto…" at bounding box center [490, 377] width 432 height 72
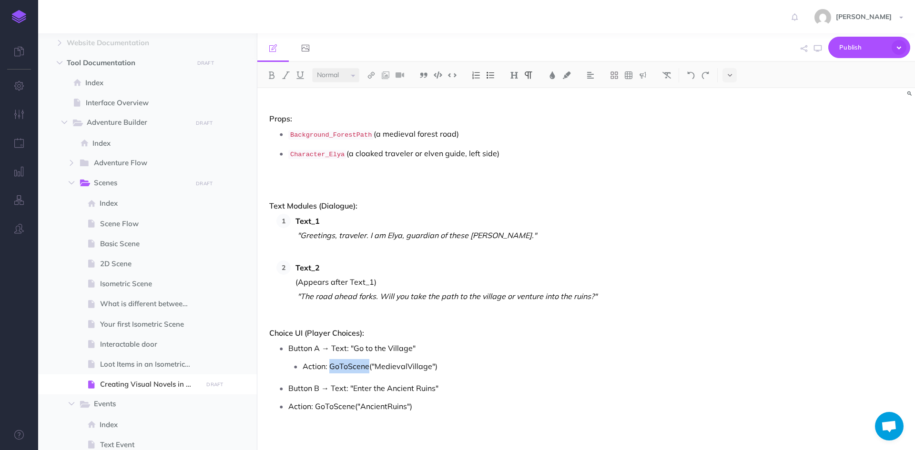
drag, startPoint x: 328, startPoint y: 362, endPoint x: 368, endPoint y: 362, distance: 39.1
click at [368, 362] on p "Action: GoToScene("MedievalVillage")" at bounding box center [504, 366] width 403 height 14
click at [457, 72] on img at bounding box center [452, 75] width 9 height 7
drag, startPoint x: 314, startPoint y: 404, endPoint x: 355, endPoint y: 404, distance: 41.0
click at [355, 404] on p "Action: GoToScene("AncientRuins")" at bounding box center [497, 408] width 418 height 14
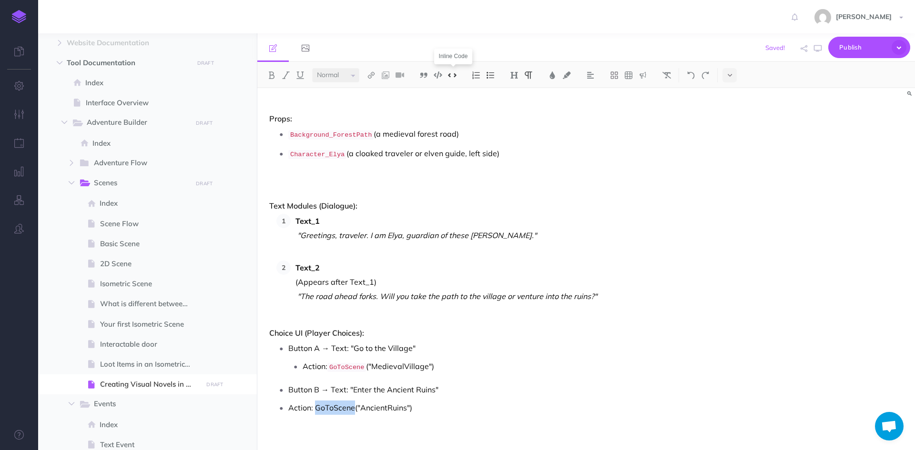
click at [454, 73] on img at bounding box center [452, 75] width 9 height 7
click at [434, 332] on h4 "Choice UI (Player Choices):" at bounding box center [487, 333] width 437 height 9
drag, startPoint x: 320, startPoint y: 344, endPoint x: 286, endPoint y: 344, distance: 34.3
click at [288, 344] on li "Button A → Text: "Go to the Village" Action: GoToScene ("MedievalVillage")" at bounding box center [497, 358] width 418 height 34
drag, startPoint x: 319, startPoint y: 385, endPoint x: 286, endPoint y: 384, distance: 32.9
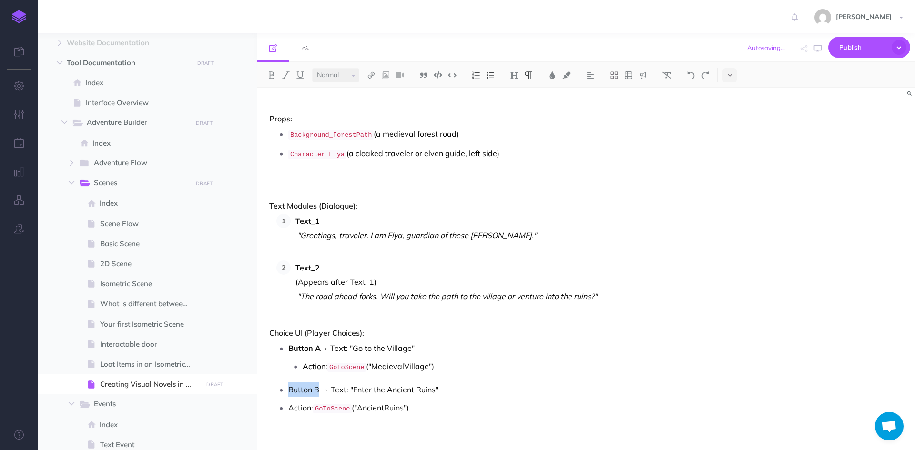
click at [288, 384] on li "Button B → Text: "Enter the Ancient Ruins"" at bounding box center [497, 390] width 418 height 14
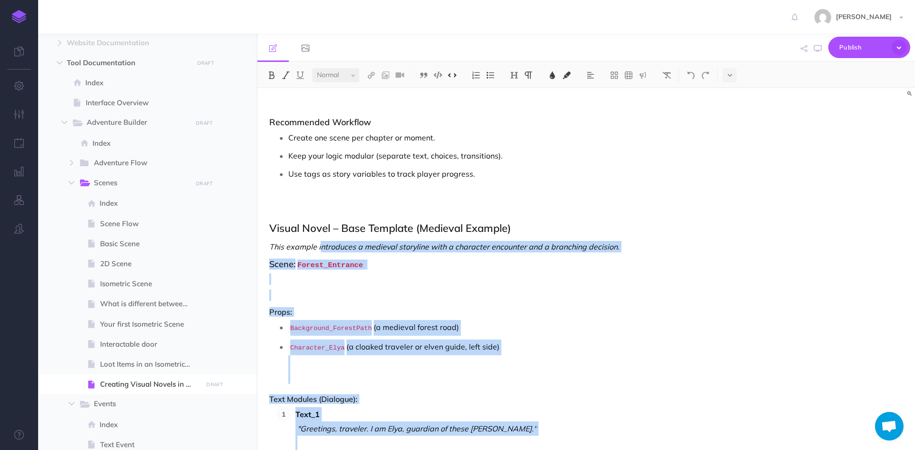
scroll to position [798, 0]
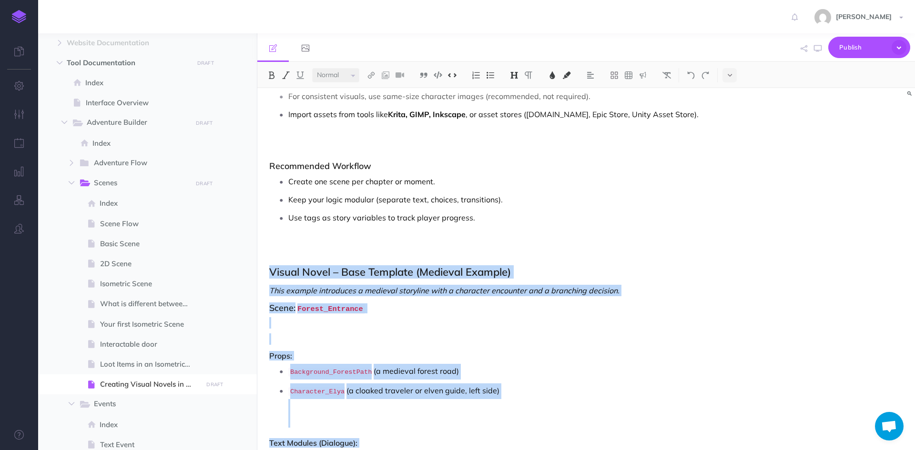
drag, startPoint x: 452, startPoint y: 409, endPoint x: 267, endPoint y: 271, distance: 230.2
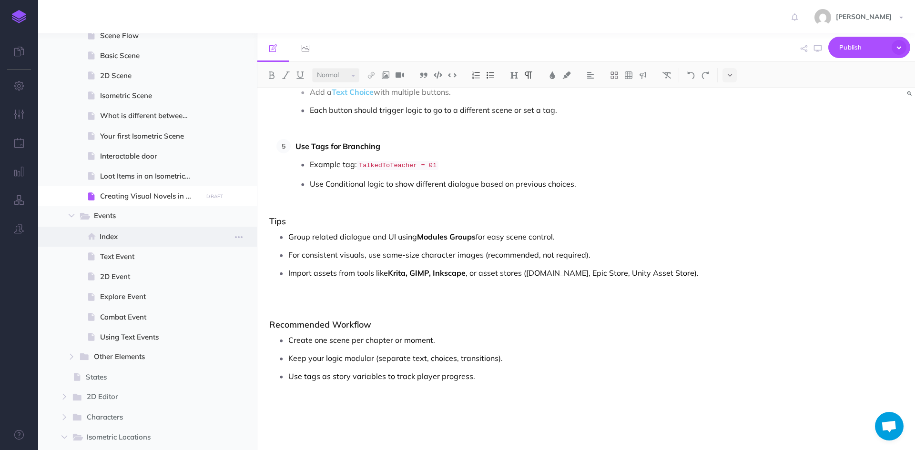
scroll to position [286, 0]
click at [220, 216] on button "button" at bounding box center [224, 214] width 11 height 12
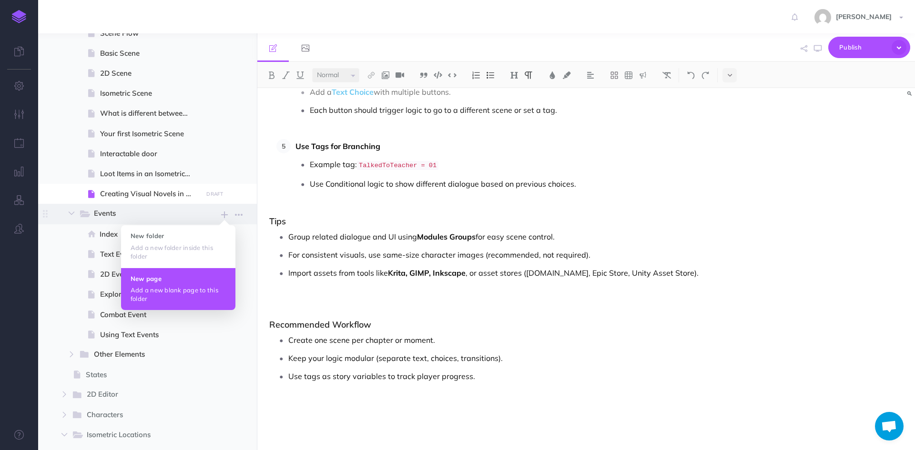
click at [175, 300] on p "Add a new blank page to this folder" at bounding box center [178, 294] width 95 height 17
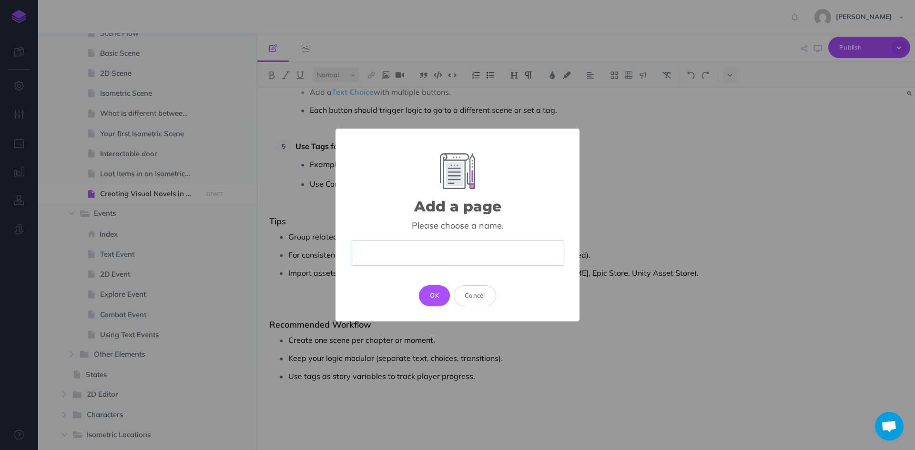
paste input "How to Import and Export Texts in Adventure Forge"
type input "How to Import and Export Texts in Adventure Forge"
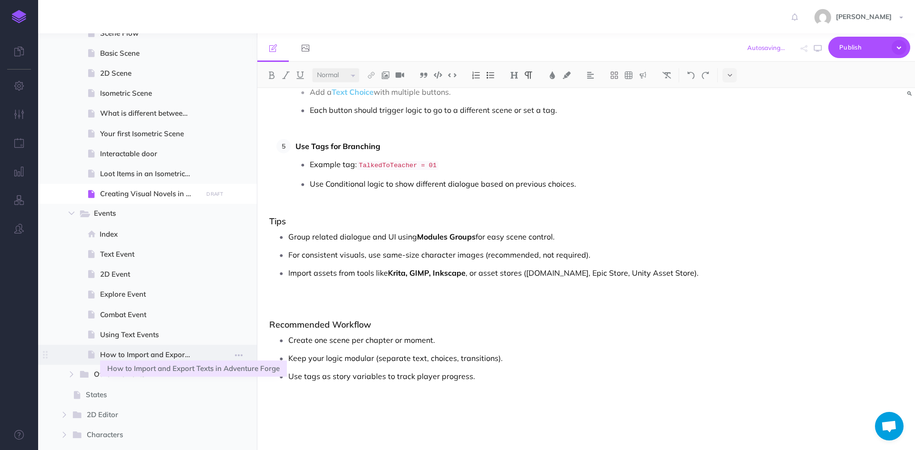
click at [155, 352] on span "How to Import and Export Texts in Adventure Forge" at bounding box center [150, 354] width 100 height 11
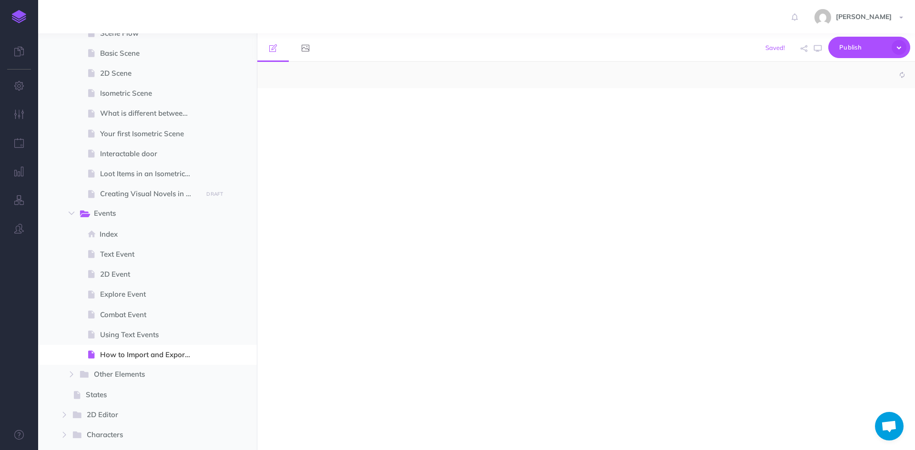
select select "null"
click at [336, 222] on div at bounding box center [487, 264] width 460 height 353
click at [327, 214] on div at bounding box center [487, 264] width 460 height 353
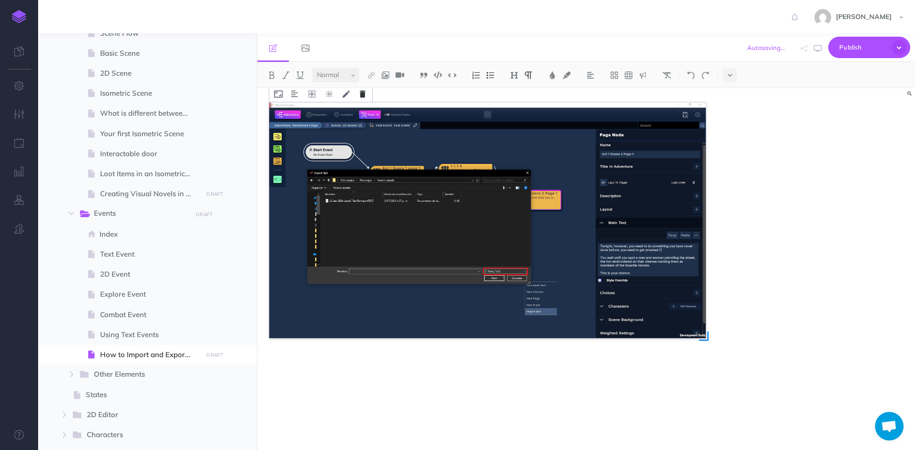
click at [365, 93] on icon at bounding box center [363, 94] width 6 height 7
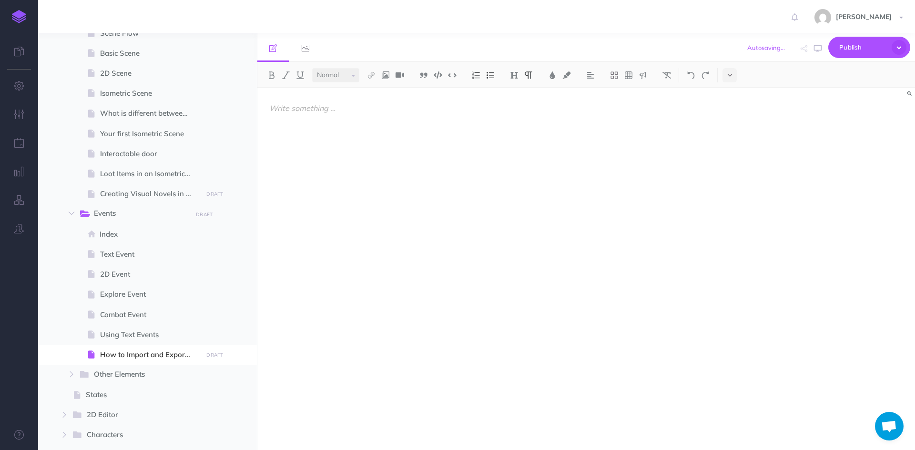
click at [425, 216] on div at bounding box center [487, 264] width 460 height 353
drag, startPoint x: 425, startPoint y: 216, endPoint x: 632, endPoint y: 207, distance: 206.6
click at [632, 207] on div at bounding box center [487, 264] width 460 height 353
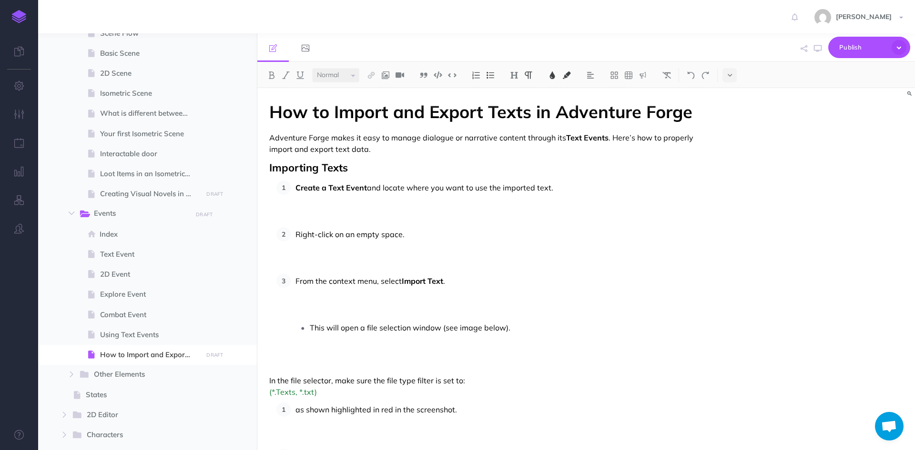
scroll to position [66, 0]
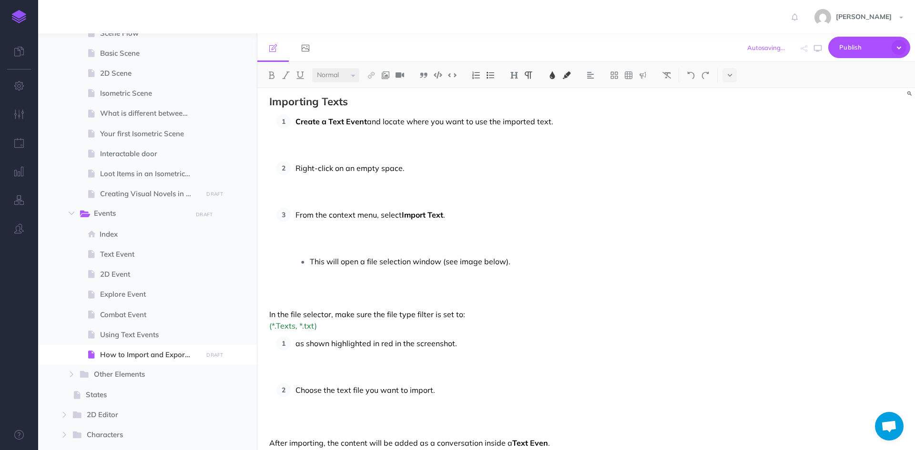
click at [572, 118] on p "Create a Text Event and locate where you want to use the imported text." at bounding box center [501, 135] width 410 height 43
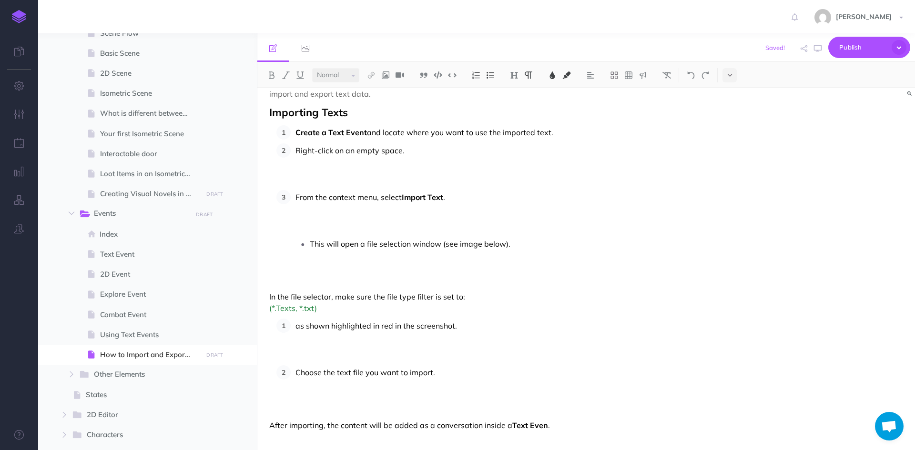
click at [439, 153] on p "Right-click on an empty space." at bounding box center [501, 164] width 410 height 43
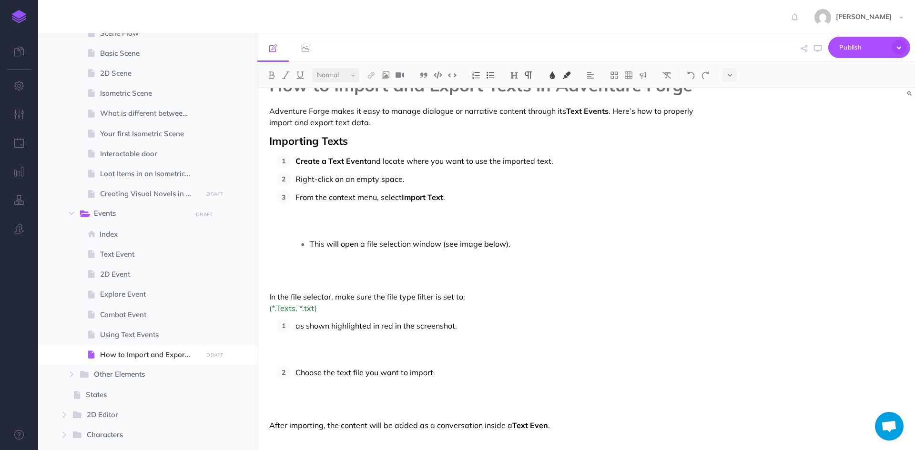
click at [458, 196] on p "From the context menu, select Import Text ." at bounding box center [501, 211] width 410 height 43
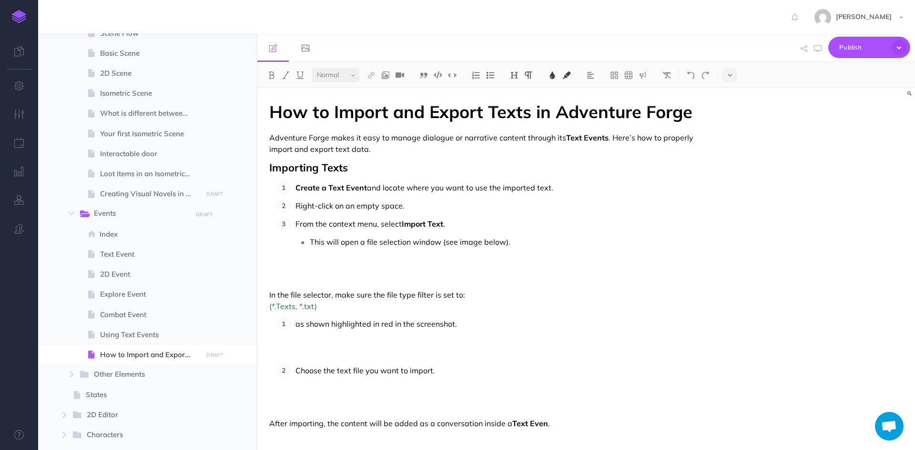
scroll to position [0, 0]
click at [521, 245] on p "This will open a file selection window (see image below)." at bounding box center [508, 256] width 396 height 43
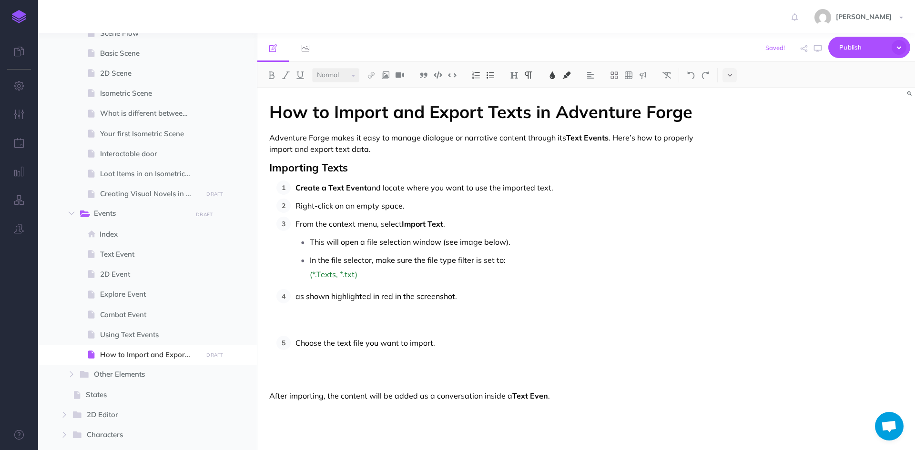
click at [310, 261] on li "In the file selector, make sure the file type filter is set to: (*.Texts, *.txt)" at bounding box center [508, 267] width 396 height 29
click at [298, 295] on span "as shown highlighted in red in the screenshot." at bounding box center [377, 296] width 162 height 10
click at [348, 278] on p "In the file selector, make sure the file type filter is set to: (*.Texts, *.txt)" at bounding box center [487, 272] width 437 height 23
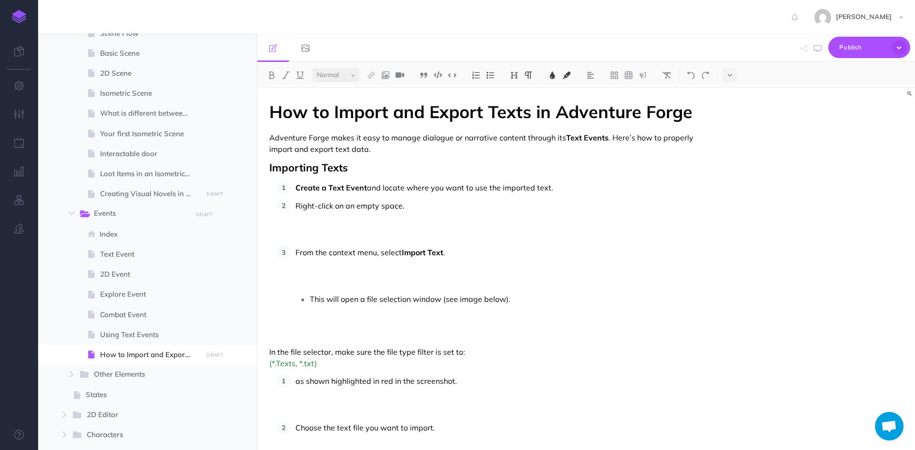
click at [426, 207] on p "Right-click on an empty space." at bounding box center [501, 220] width 410 height 43
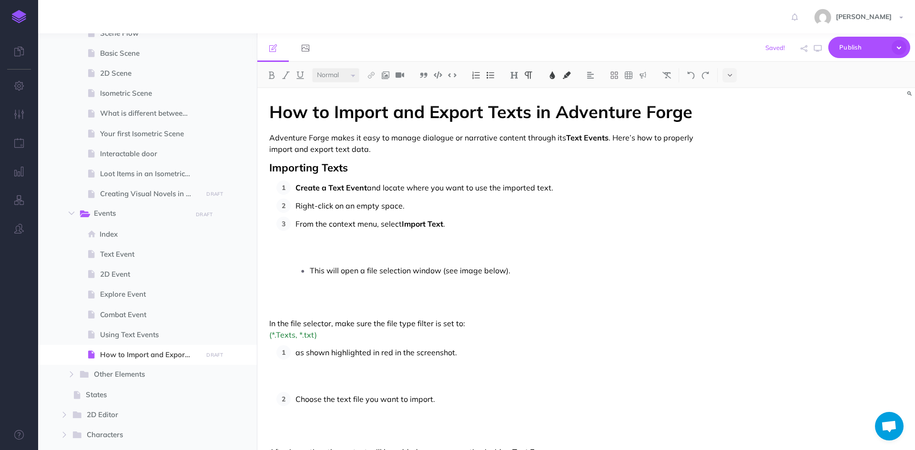
click at [455, 226] on p "From the context menu, select Import Text ." at bounding box center [501, 238] width 410 height 43
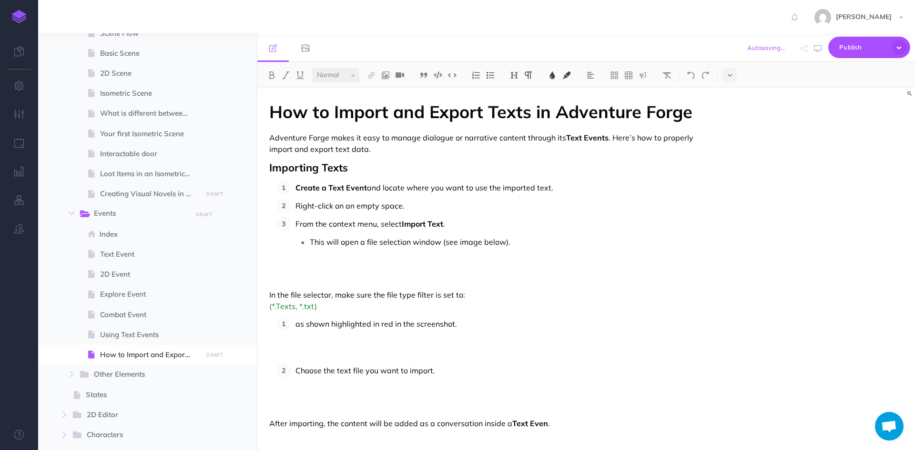
click at [269, 292] on div "How to Import and Export Texts in Adventure Forge Adventure Forge makes it easy…" at bounding box center [487, 268] width 460 height 360
click at [275, 326] on div "How to Import and Export Texts in Adventure Forge Adventure Forge makes it easy…" at bounding box center [487, 268] width 460 height 360
click at [521, 248] on p "This will open a file selection window (see image below)." at bounding box center [508, 256] width 396 height 43
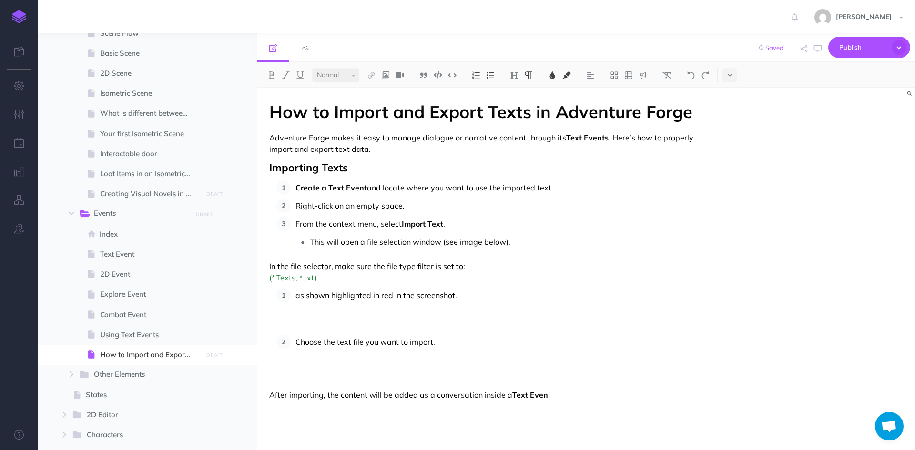
click at [268, 268] on div "How to Import and Export Texts in Adventure Forge Adventure Forge makes it easy…" at bounding box center [487, 264] width 460 height 353
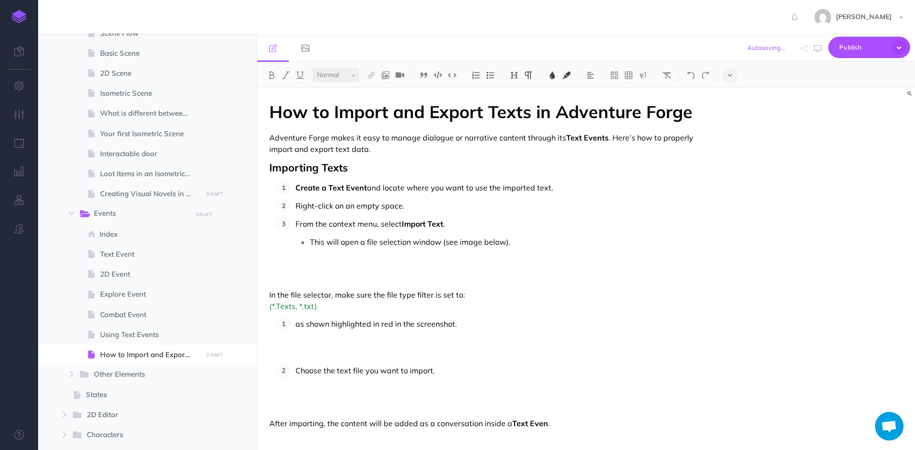
click at [268, 295] on div "How to Import and Export Texts in Adventure Forge Adventure Forge makes it easy…" at bounding box center [487, 268] width 460 height 360
click at [494, 293] on p "In the file selector, make sure the file type filter is set to: (*.Texts, *.txt)" at bounding box center [501, 300] width 410 height 29
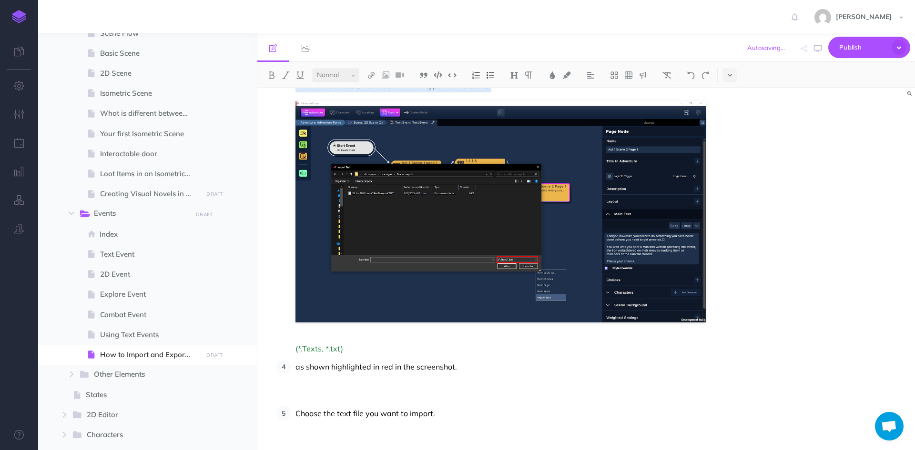
scroll to position [218, 0]
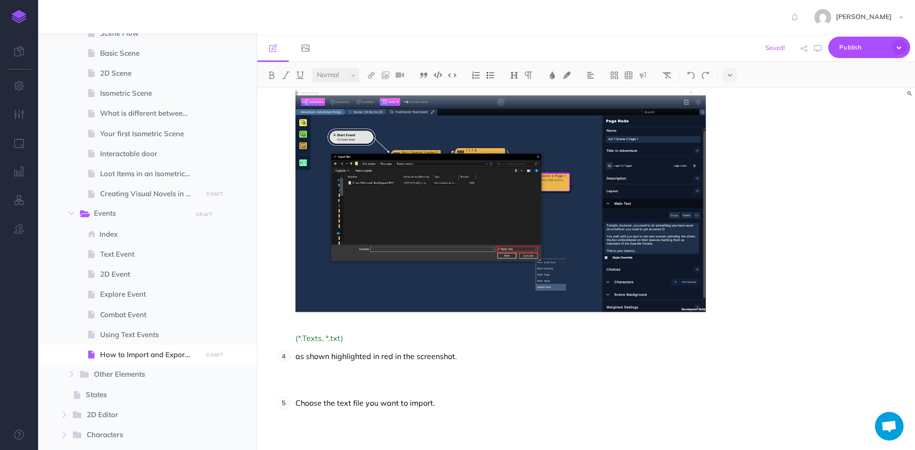
click at [316, 327] on li "From the context menu, select Import Text . This will open a file selection win…" at bounding box center [498, 172] width 415 height 347
click at [296, 339] on span "(*.Texts, *.txt)" at bounding box center [320, 339] width 48 height 10
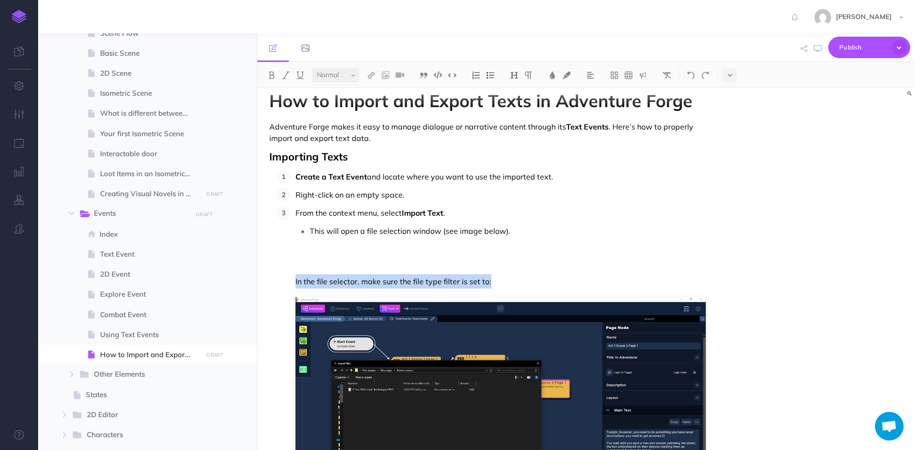
scroll to position [0, 0]
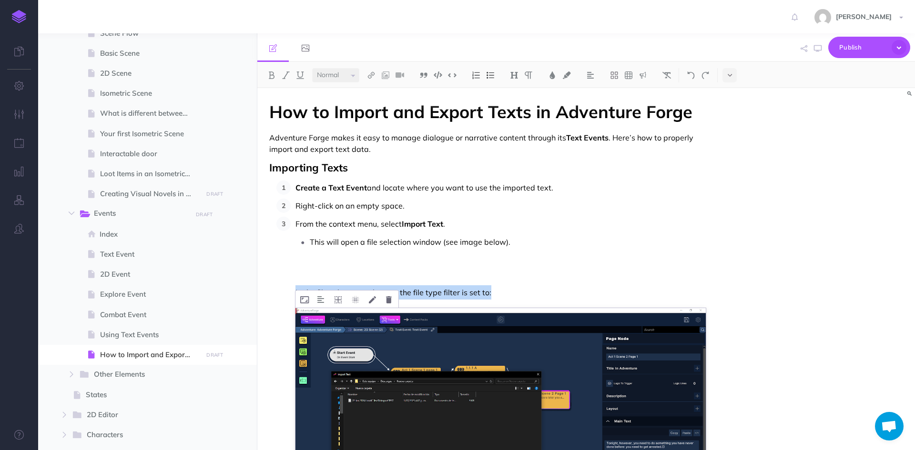
click at [322, 366] on img at bounding box center [501, 419] width 410 height 222
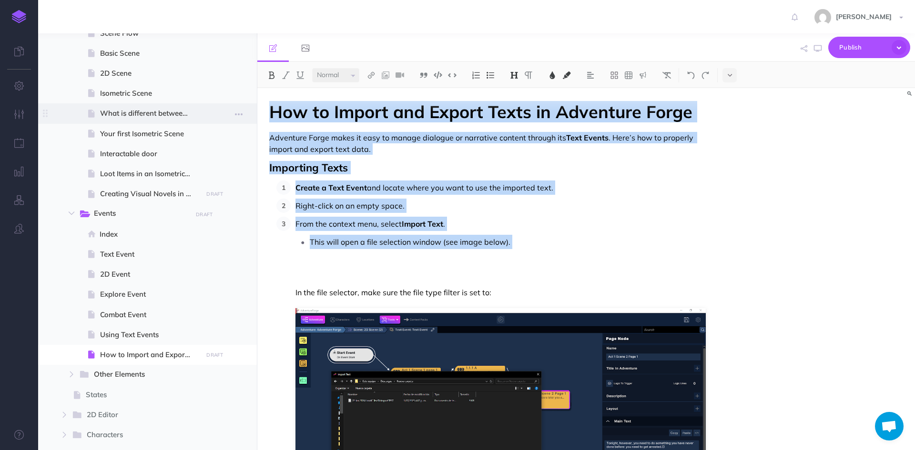
drag, startPoint x: 528, startPoint y: 256, endPoint x: 254, endPoint y: 108, distance: 311.0
click at [254, 108] on div "Adventure Forge Documentation Collapse all Expand all Expand to root folders [U…" at bounding box center [476, 241] width 877 height 417
click at [667, 70] on button at bounding box center [667, 75] width 14 height 14
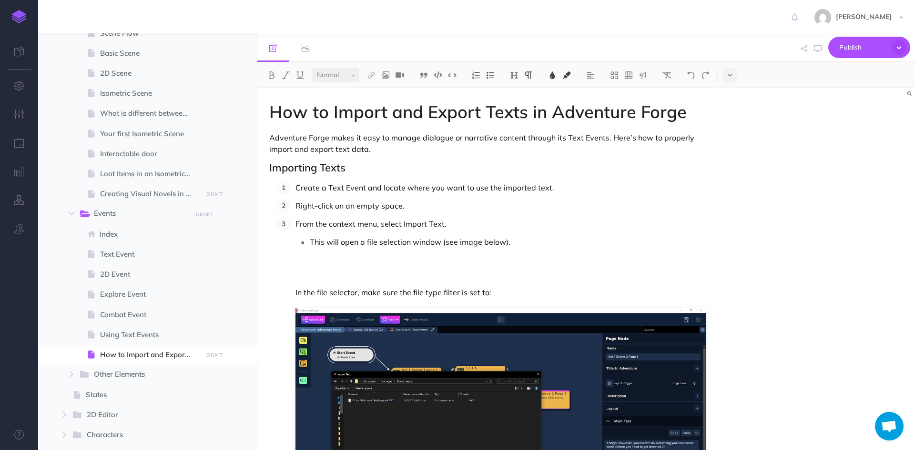
click at [551, 276] on p "This will open a file selection window (see image below)." at bounding box center [508, 256] width 396 height 43
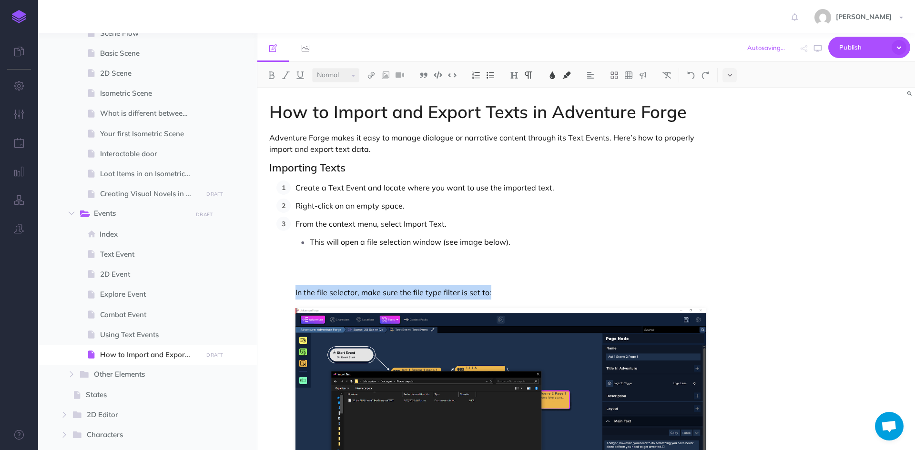
drag, startPoint x: 509, startPoint y: 296, endPoint x: 280, endPoint y: 296, distance: 229.3
click at [280, 296] on ol "Create a Text Event and locate where you want to use the imported text. Right-c…" at bounding box center [490, 419] width 429 height 476
click at [663, 72] on button at bounding box center [667, 75] width 14 height 14
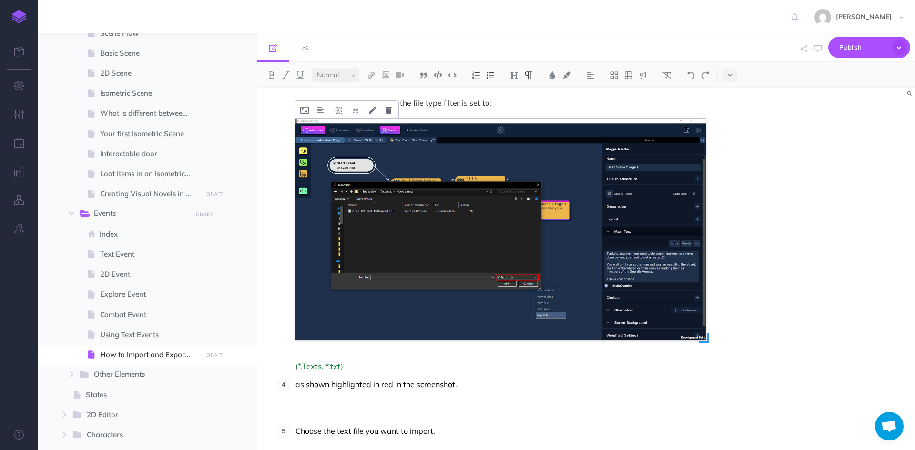
scroll to position [191, 0]
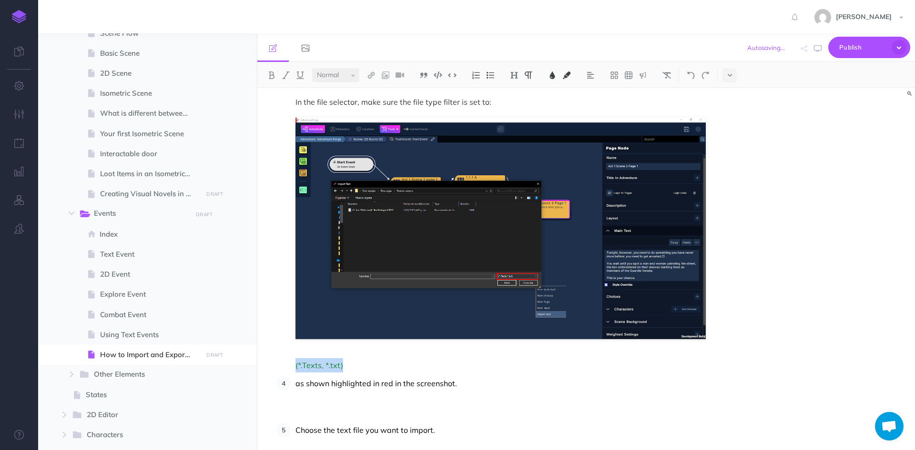
drag, startPoint x: 350, startPoint y: 366, endPoint x: 291, endPoint y: 363, distance: 59.7
click at [291, 363] on li "From the context menu, select Import Text. This will open a file selection wind…" at bounding box center [498, 199] width 415 height 347
click at [667, 72] on img at bounding box center [667, 76] width 9 height 8
click at [372, 368] on p "(*.Texts, *.txt)" at bounding box center [501, 365] width 410 height 14
drag, startPoint x: 352, startPoint y: 367, endPoint x: 279, endPoint y: 364, distance: 73.4
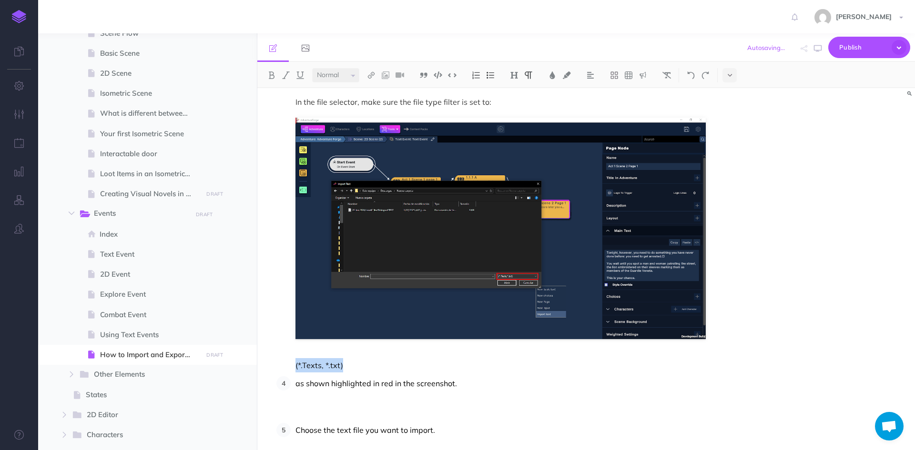
click at [279, 364] on ol "Create a Text Event and locate where you want to use the imported text. Right-c…" at bounding box center [490, 228] width 429 height 476
click at [453, 71] on button at bounding box center [452, 75] width 14 height 14
click at [398, 360] on p "(*.Texts, *.txt)" at bounding box center [501, 366] width 410 height 16
click at [318, 352] on li "From the context menu, select Import Text. This will open a file selection wind…" at bounding box center [498, 200] width 415 height 348
click at [297, 352] on li "From the context menu, select Import Text. This will open a file selection wind…" at bounding box center [498, 200] width 415 height 348
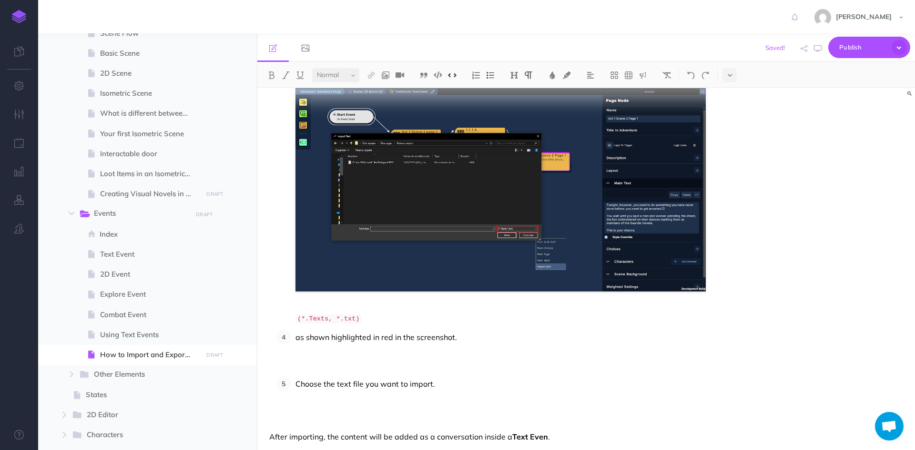
scroll to position [249, 0]
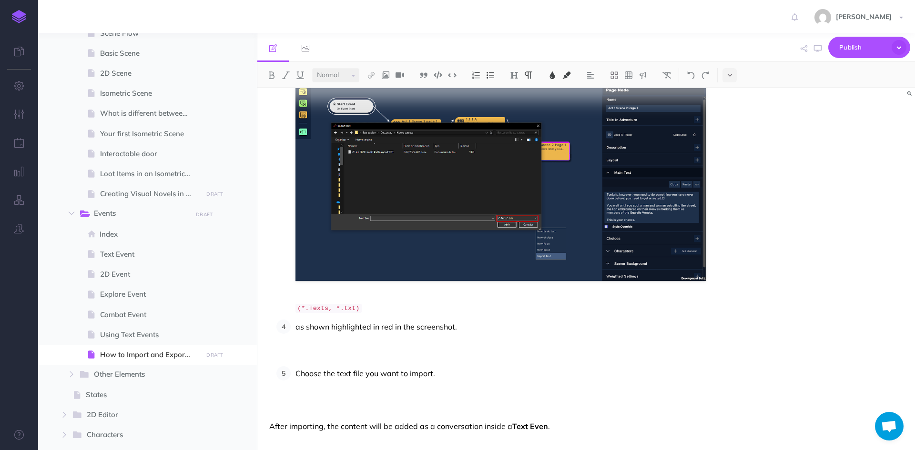
click at [461, 324] on p "as shown highlighted in red in the screenshot." at bounding box center [501, 341] width 410 height 43
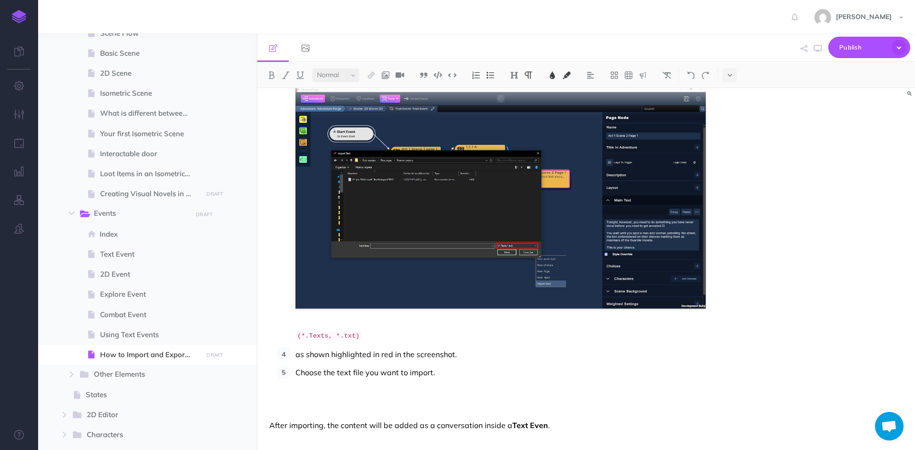
scroll to position [220, 0]
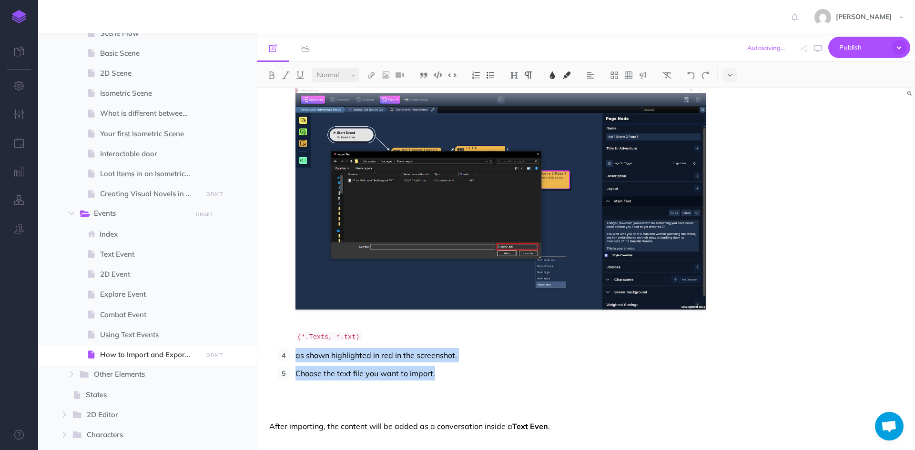
drag, startPoint x: 440, startPoint y: 376, endPoint x: 283, endPoint y: 358, distance: 158.2
click at [283, 358] on ol "Create a Text Event and locate where you want to use the imported text. Right-c…" at bounding box center [490, 184] width 429 height 449
click at [669, 74] on img at bounding box center [667, 76] width 9 height 8
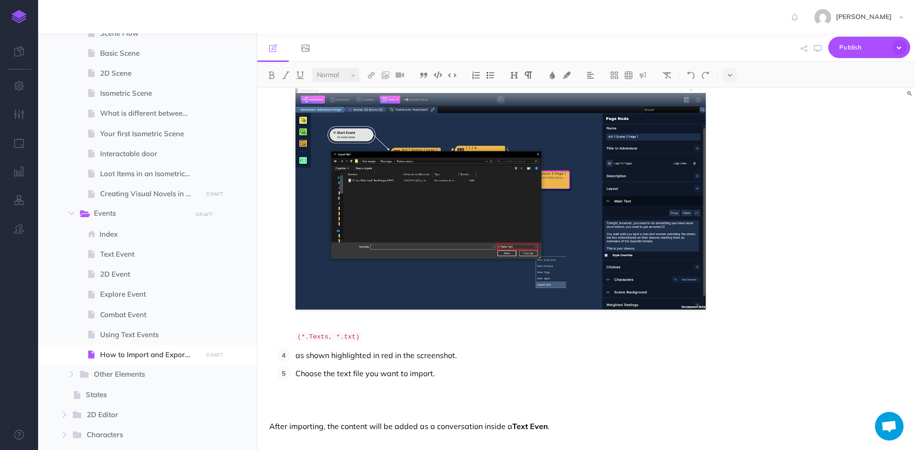
drag, startPoint x: 308, startPoint y: 404, endPoint x: 287, endPoint y: 415, distance: 23.9
click at [308, 404] on p "Choose the text file you want to import." at bounding box center [501, 388] width 410 height 43
click at [270, 419] on div "How to Import and Export Texts in Adventure Forge Adventure Forge makes it easy…" at bounding box center [487, 159] width 460 height 583
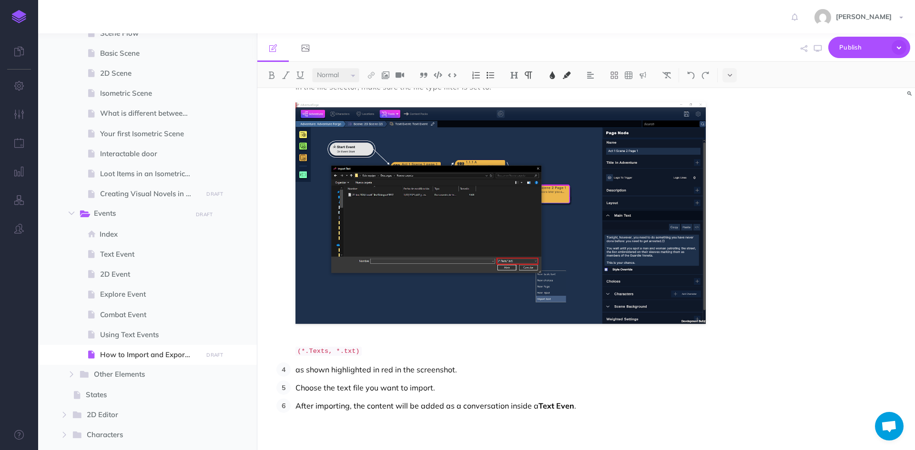
scroll to position [210, 0]
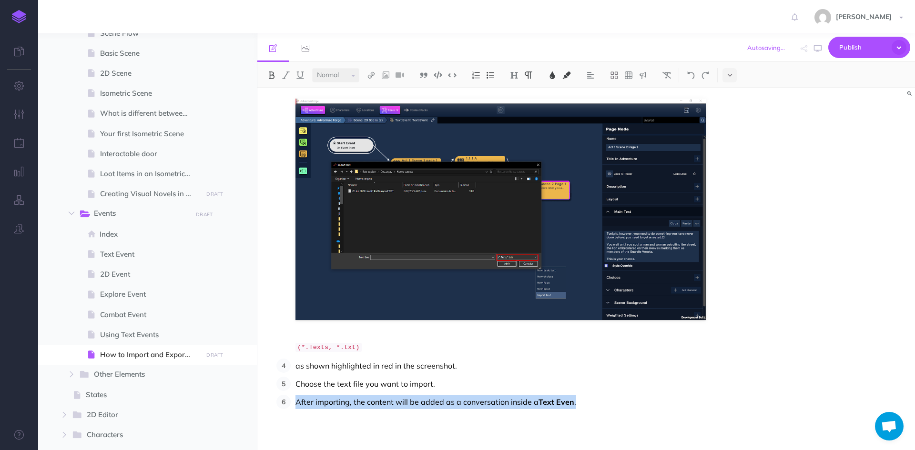
drag, startPoint x: 508, startPoint y: 405, endPoint x: 295, endPoint y: 408, distance: 212.6
click at [295, 408] on li "After importing, the content will be added as a conversation inside a Text Even…" at bounding box center [498, 402] width 415 height 14
click at [671, 78] on img at bounding box center [667, 76] width 9 height 8
click at [577, 403] on p "After importing, the content will be added as a conversation inside a Text Even." at bounding box center [501, 402] width 410 height 14
click at [570, 402] on p "After importing, the content will be added as a conversation inside a Text Even." at bounding box center [501, 402] width 410 height 14
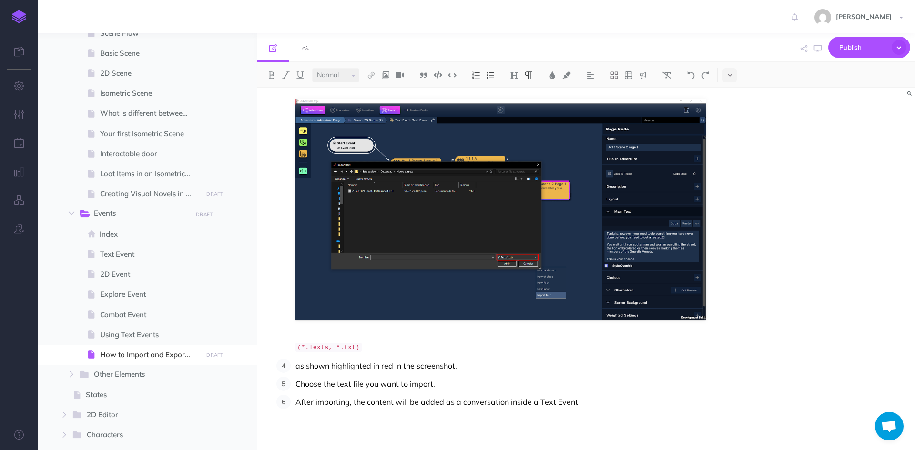
click at [607, 409] on div "How to Import and Export Texts in Adventure Forge Adventure Forge makes it easy…" at bounding box center [487, 164] width 460 height 573
click at [594, 406] on p "After importing, the content will be added as a conversation inside a Text Even…" at bounding box center [501, 402] width 410 height 14
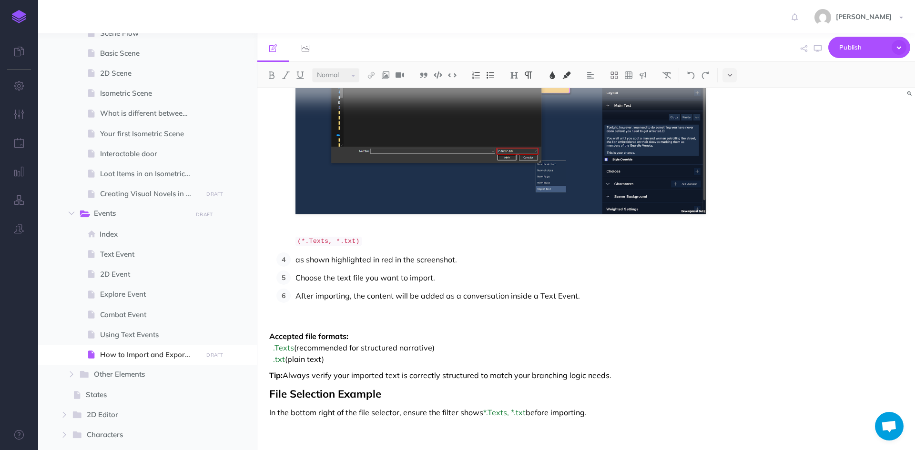
scroll to position [318, 0]
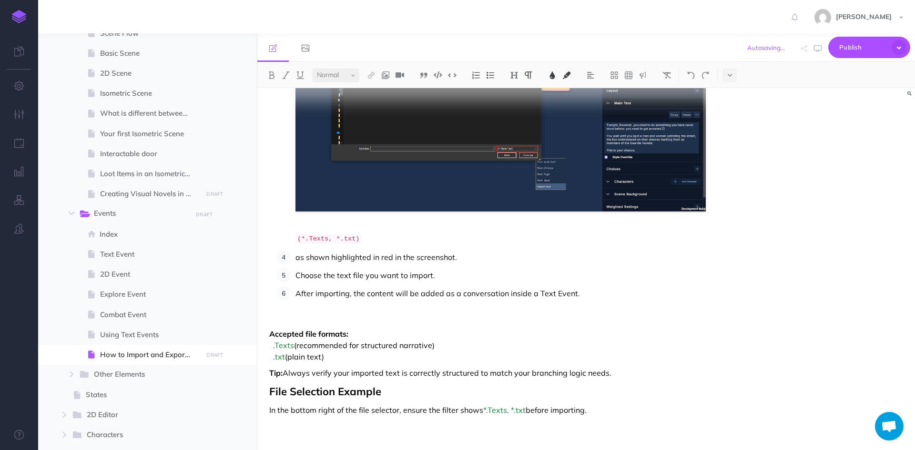
click at [629, 374] on p "Tip: Always verify your imported text is correctly structured to match your bra…" at bounding box center [487, 373] width 437 height 11
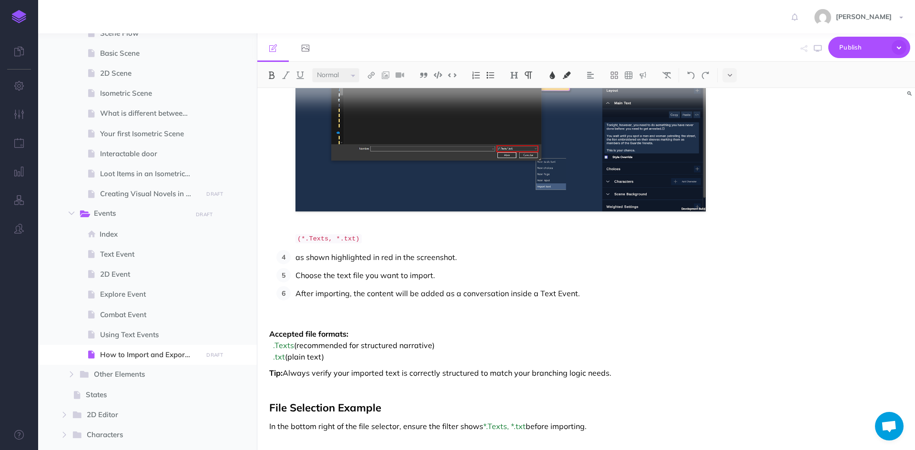
drag, startPoint x: 608, startPoint y: 428, endPoint x: 258, endPoint y: 331, distance: 363.0
click at [666, 73] on img at bounding box center [667, 76] width 9 height 8
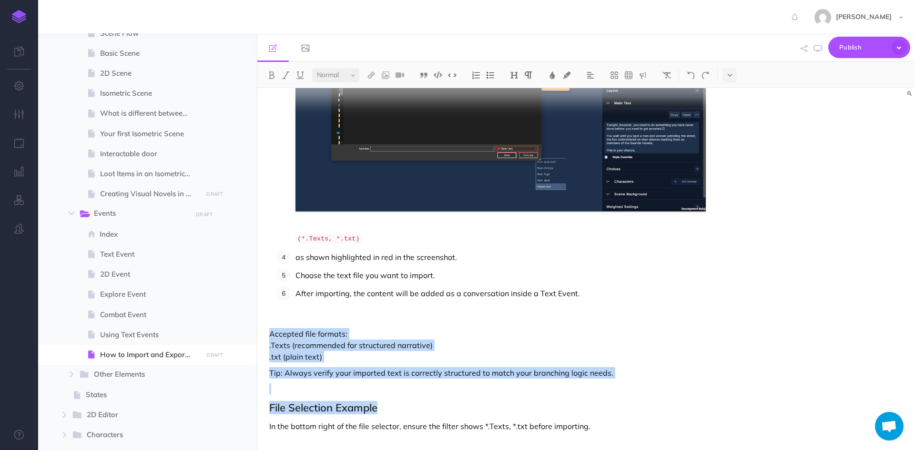
click at [576, 349] on p "Accepted file formats: .Texts (recommended for structured narrative) .txt (plai…" at bounding box center [487, 345] width 437 height 34
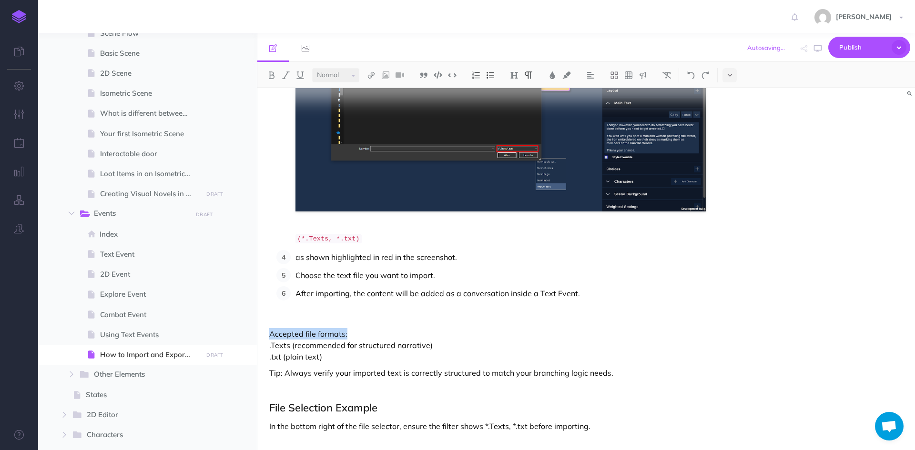
drag, startPoint x: 352, startPoint y: 334, endPoint x: 262, endPoint y: 331, distance: 90.1
click at [262, 331] on div "How to Import and Export Texts in Adventure Forge Adventure Forge makes it easy…" at bounding box center [487, 119] width 460 height 698
drag, startPoint x: 273, startPoint y: 348, endPoint x: 293, endPoint y: 348, distance: 20.0
click at [293, 348] on p "Accepted file formats: .Texts (recommended for structured narrative) .txt (plai…" at bounding box center [487, 345] width 437 height 34
click at [453, 75] on img at bounding box center [452, 75] width 9 height 7
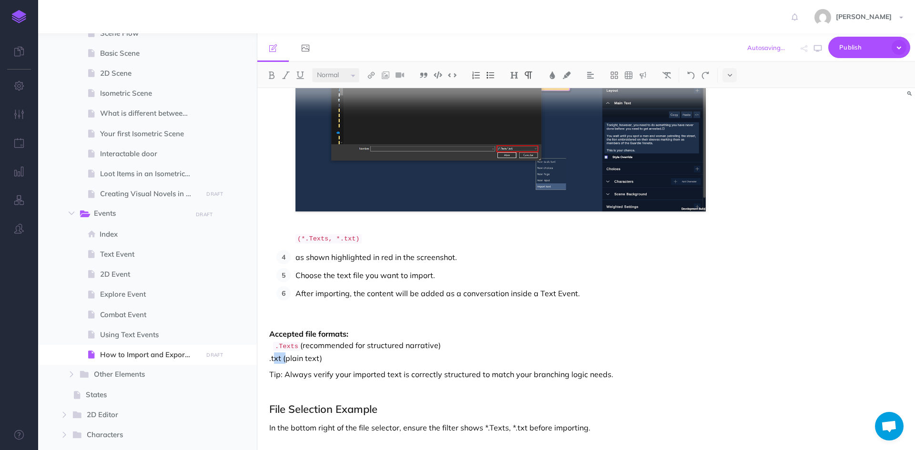
drag, startPoint x: 273, startPoint y: 359, endPoint x: 285, endPoint y: 358, distance: 12.0
click at [285, 358] on p "Accepted file formats: .Texts (recommended for structured narrative) .txt (plai…" at bounding box center [487, 346] width 437 height 36
click at [453, 74] on img at bounding box center [452, 75] width 9 height 7
click at [370, 367] on div "How to Import and Export Texts in Adventure Forge Adventure Forge makes it easy…" at bounding box center [487, 120] width 460 height 701
drag, startPoint x: 283, startPoint y: 372, endPoint x: 256, endPoint y: 374, distance: 26.3
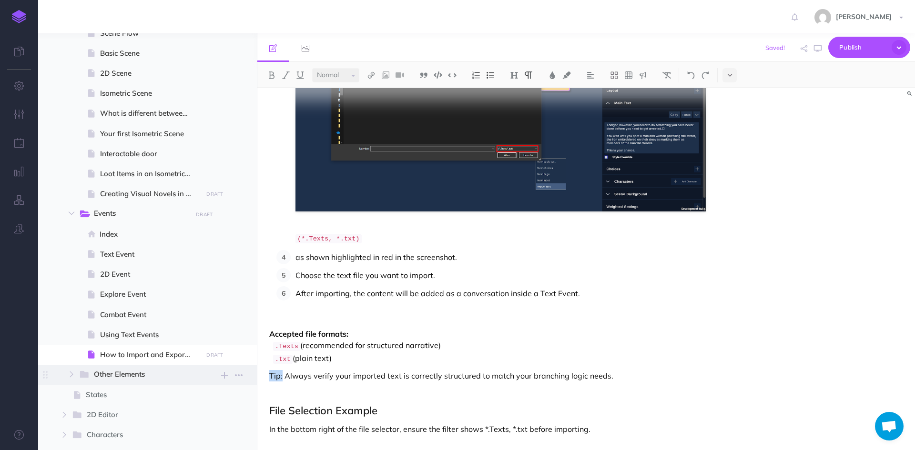
click at [256, 374] on div "Adventure Forge Documentation Collapse all Expand all Expand to root folders [U…" at bounding box center [476, 241] width 877 height 417
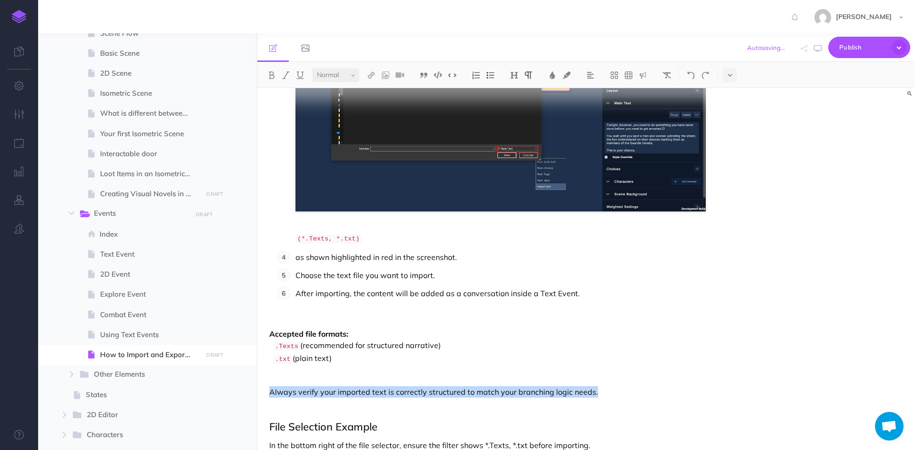
drag, startPoint x: 593, startPoint y: 390, endPoint x: 261, endPoint y: 390, distance: 331.8
click at [261, 390] on div "How to Import and Export Texts in Adventure Forge Adventure Forge makes it easy…" at bounding box center [487, 128] width 460 height 717
click at [644, 75] on img at bounding box center [643, 76] width 9 height 8
click at [642, 93] on img at bounding box center [643, 92] width 9 height 8
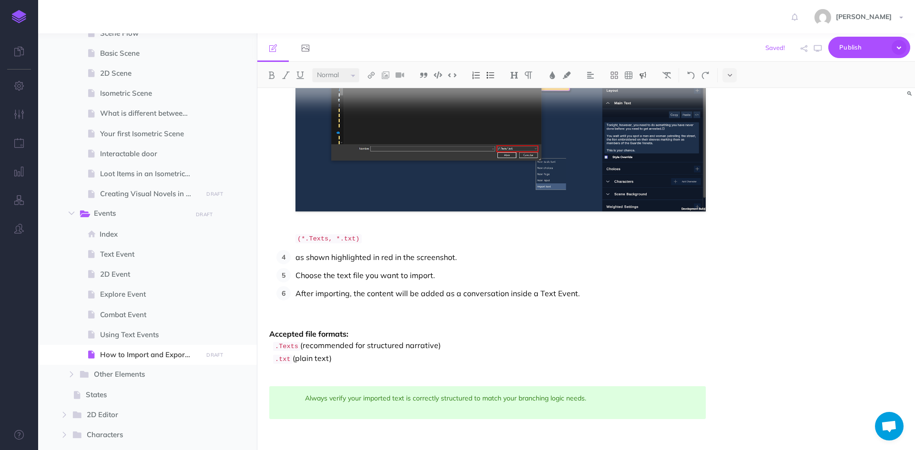
click at [578, 302] on div "How to Import and Export Texts in Adventure Forge Adventure Forge makes it easy…" at bounding box center [487, 143] width 460 height 747
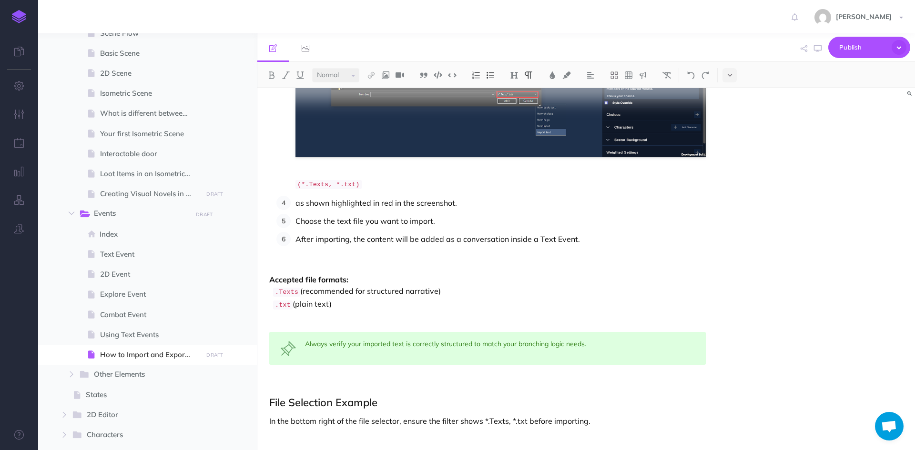
scroll to position [382, 0]
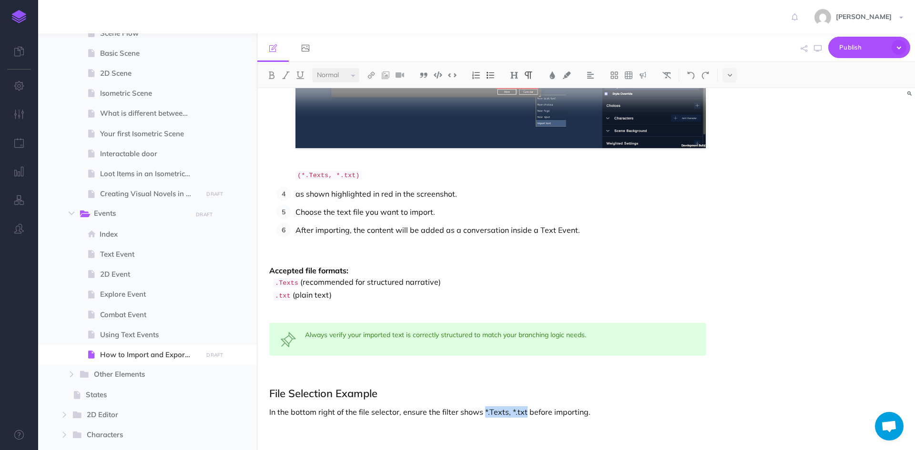
drag, startPoint x: 483, startPoint y: 409, endPoint x: 524, endPoint y: 407, distance: 41.1
click at [453, 76] on img at bounding box center [452, 75] width 9 height 7
click at [729, 366] on div "How to Import and Export Texts in Adventure Forge Adventure Forge makes it easy…" at bounding box center [586, 269] width 658 height 362
click at [818, 51] on icon "button" at bounding box center [818, 49] width 8 height 8
click at [817, 54] on button "button" at bounding box center [818, 49] width 12 height 28
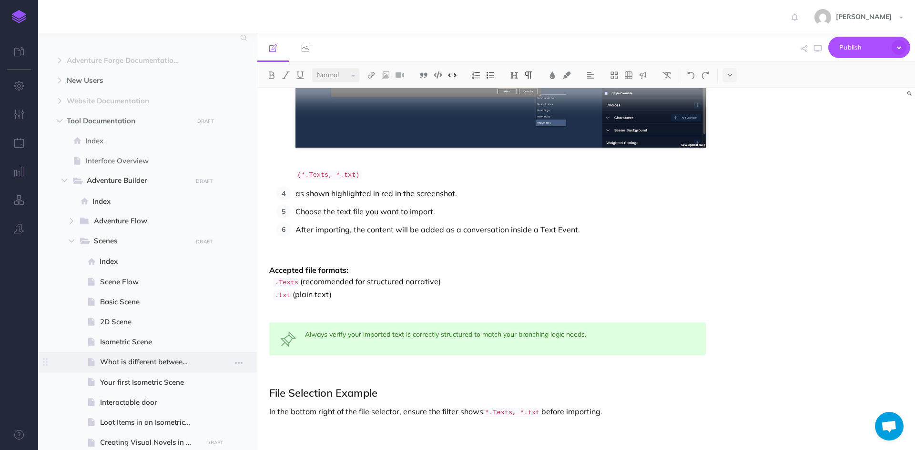
scroll to position [0, 0]
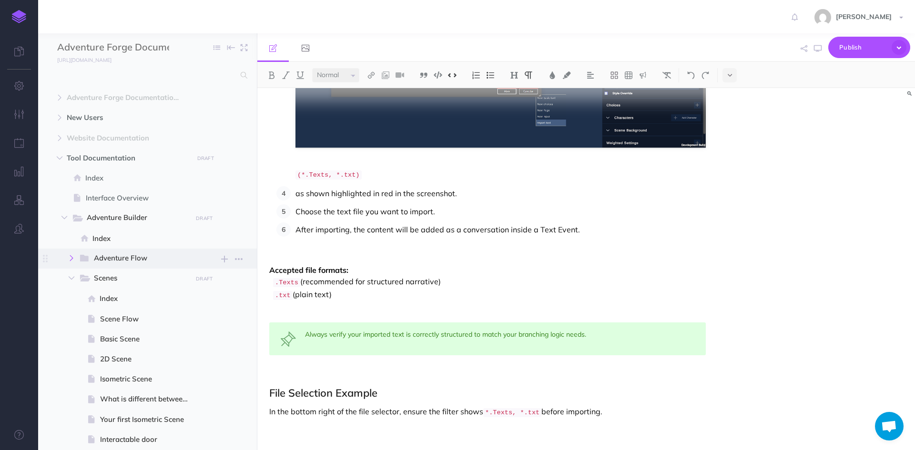
click at [69, 259] on icon "button" at bounding box center [72, 259] width 6 height 6
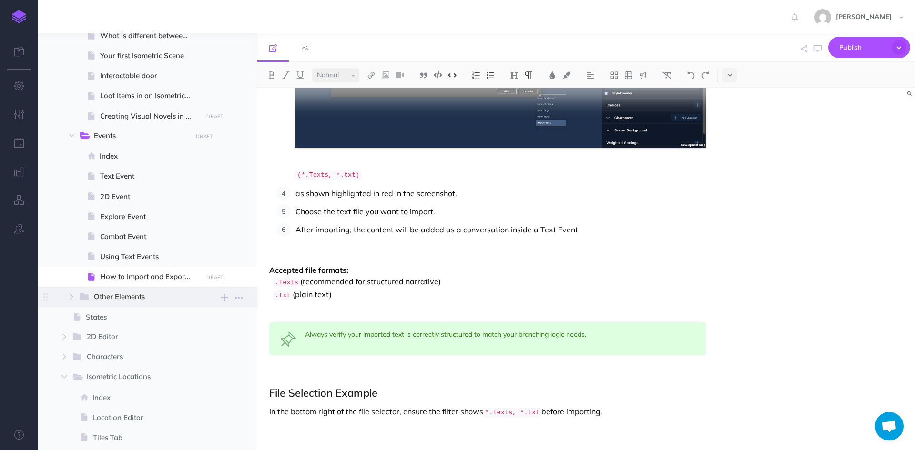
scroll to position [524, 0]
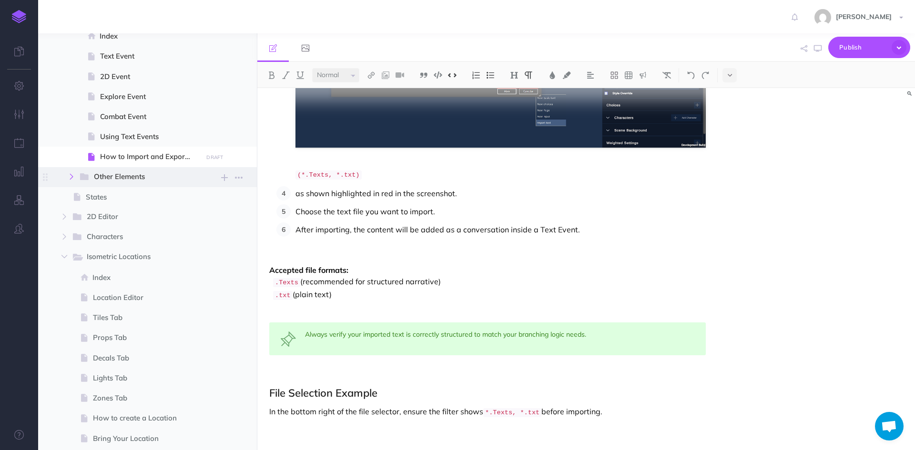
click at [71, 179] on icon "button" at bounding box center [72, 177] width 6 height 6
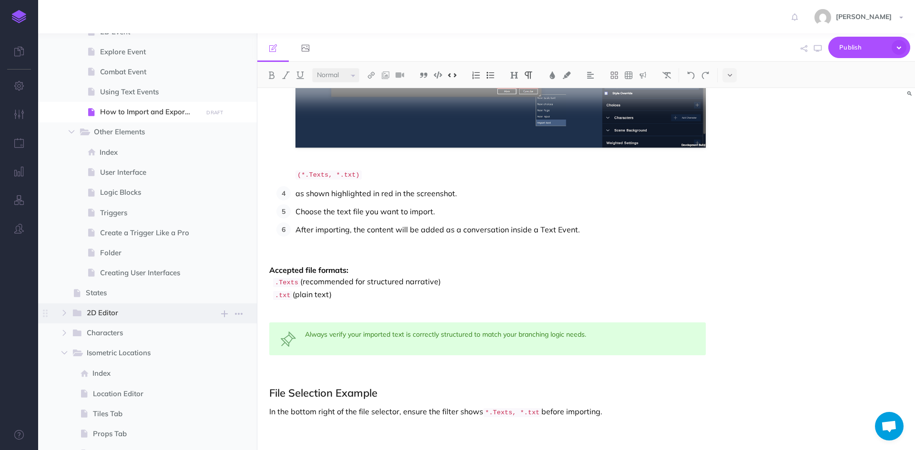
scroll to position [572, 0]
click at [65, 307] on icon "button" at bounding box center [64, 310] width 6 height 6
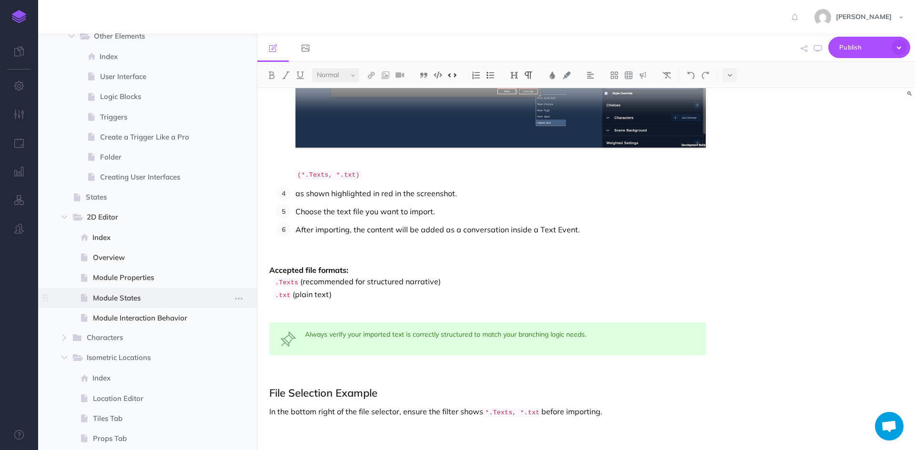
scroll to position [667, 0]
click at [66, 335] on icon "button" at bounding box center [64, 336] width 6 height 6
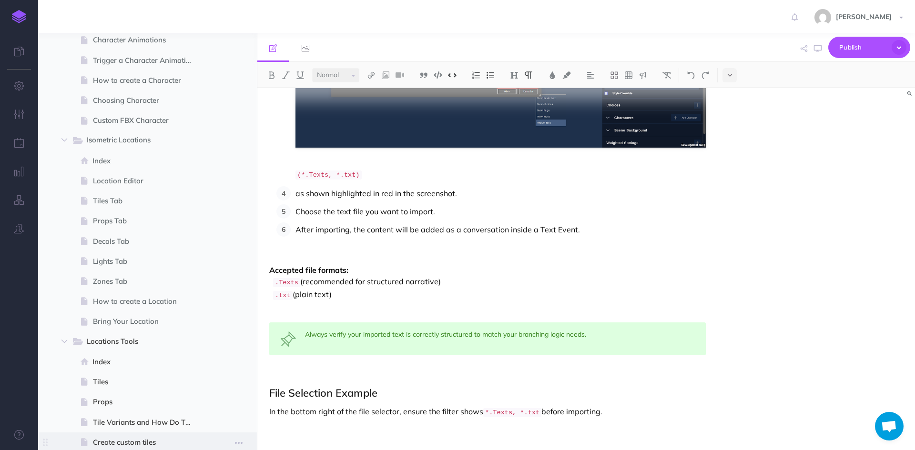
scroll to position [1001, 0]
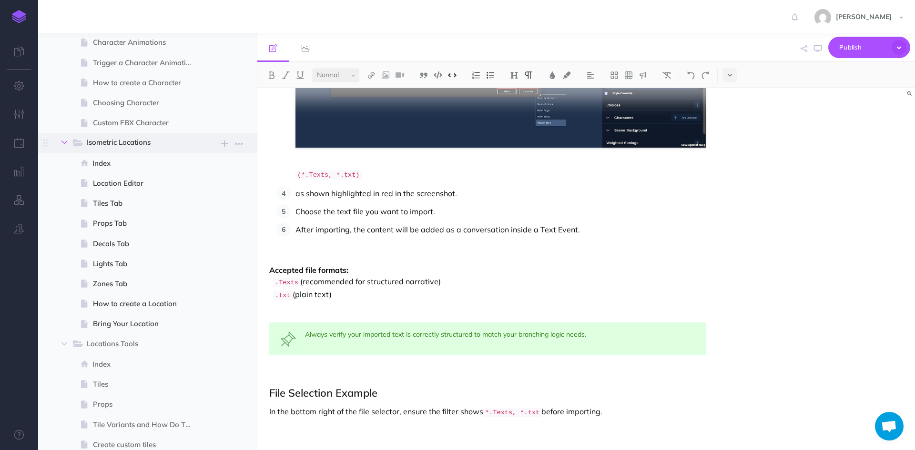
click at [63, 146] on button "button" at bounding box center [64, 142] width 17 height 11
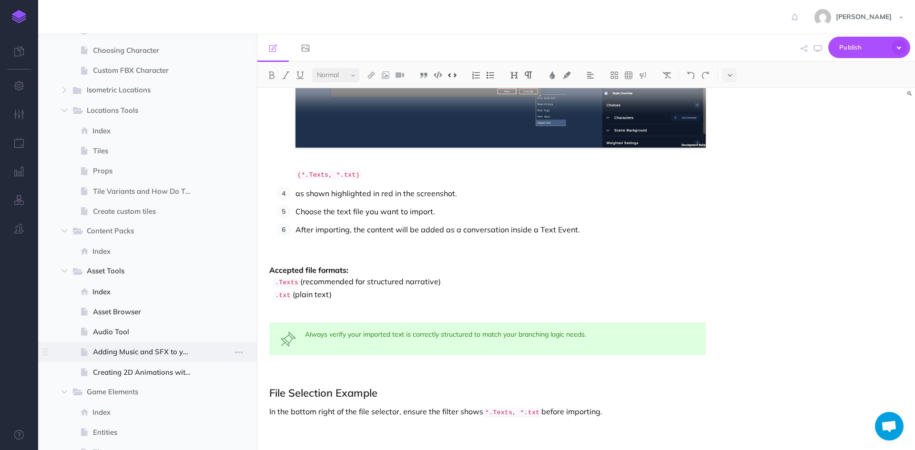
scroll to position [1096, 0]
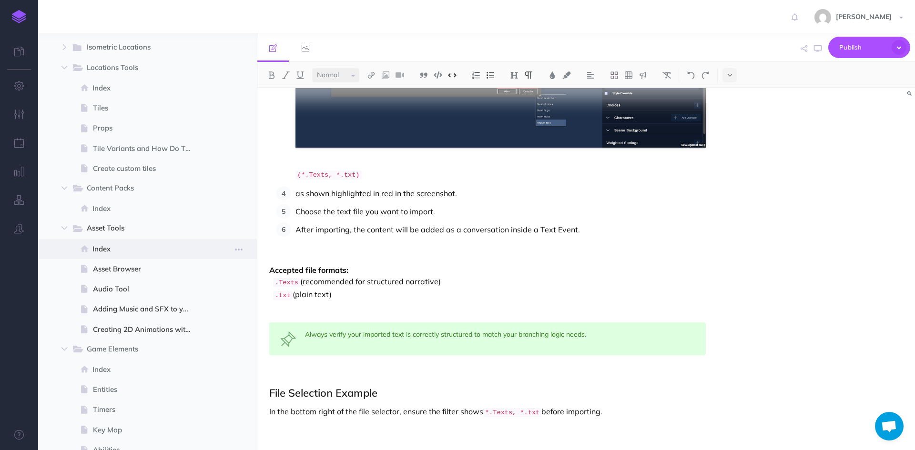
click at [123, 245] on span "Index" at bounding box center [145, 249] width 107 height 11
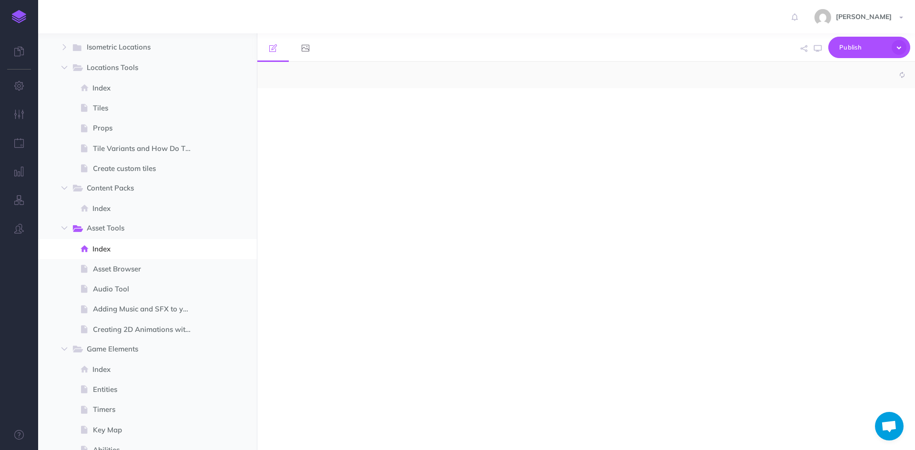
select select "null"
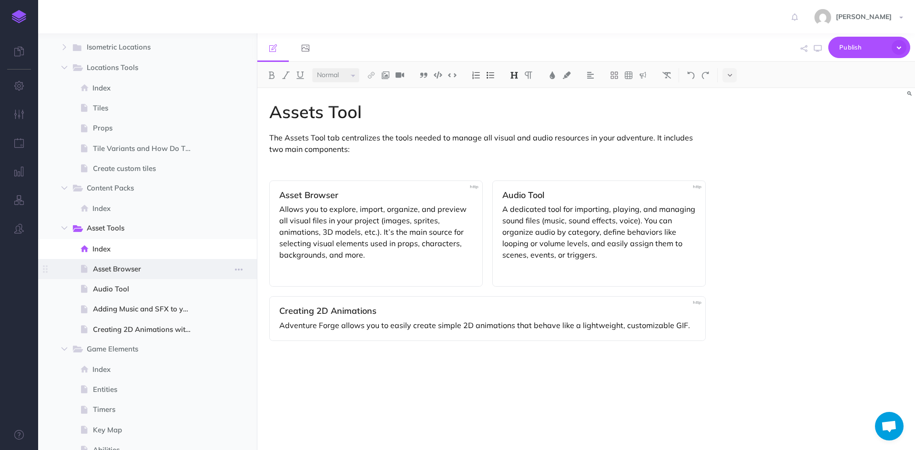
click at [154, 269] on span "Asset Browser" at bounding box center [146, 269] width 107 height 11
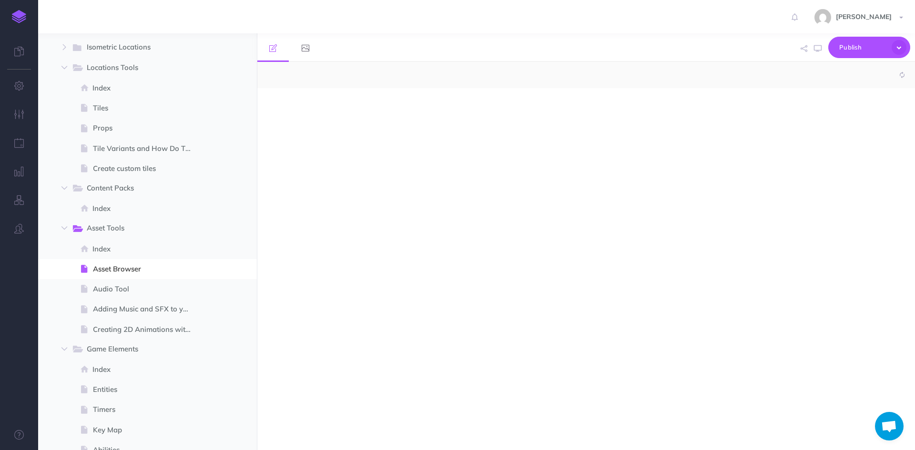
select select "null"
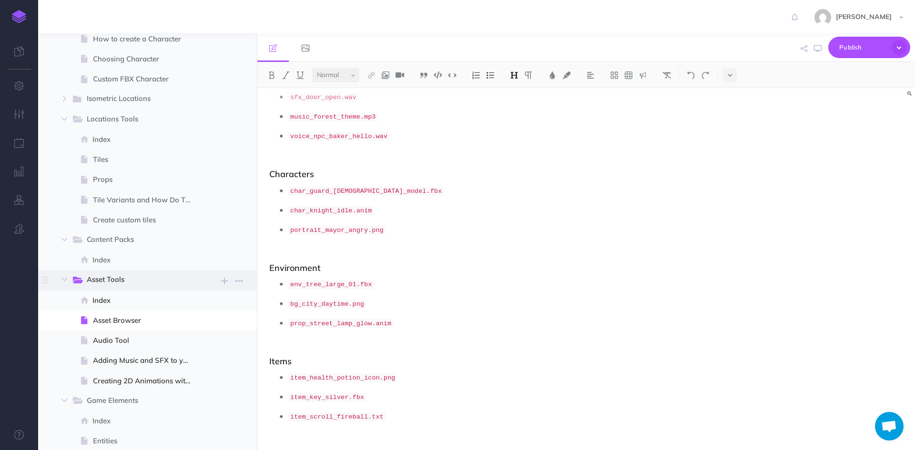
scroll to position [1049, 0]
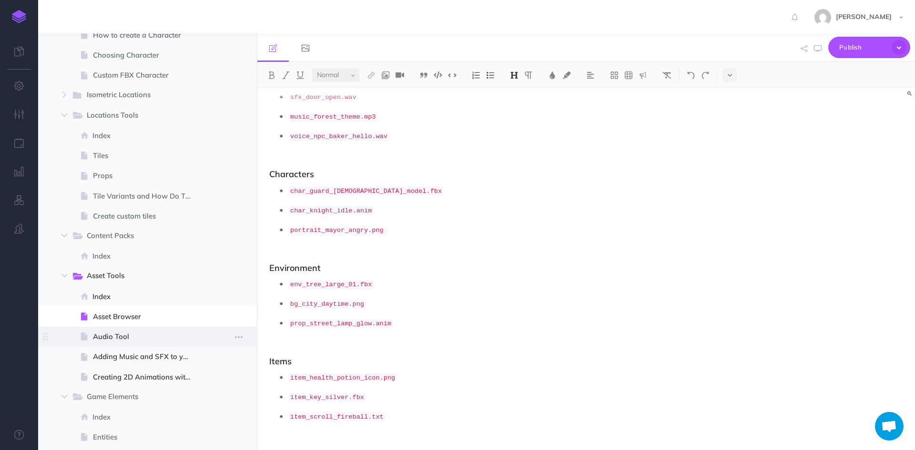
click at [154, 338] on span "Audio Tool" at bounding box center [146, 336] width 107 height 11
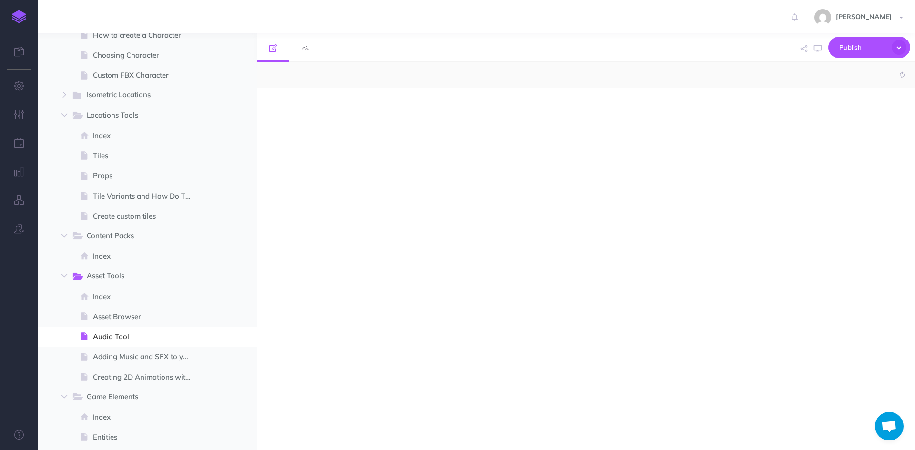
select select "null"
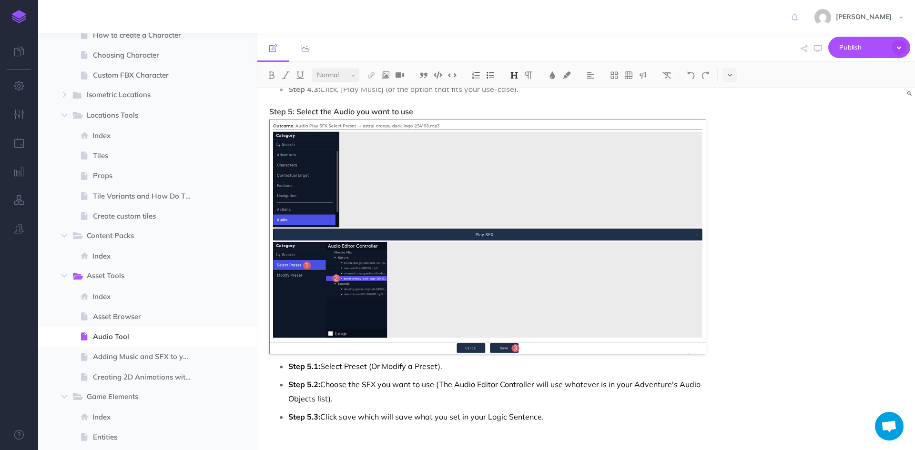
scroll to position [2096, 0]
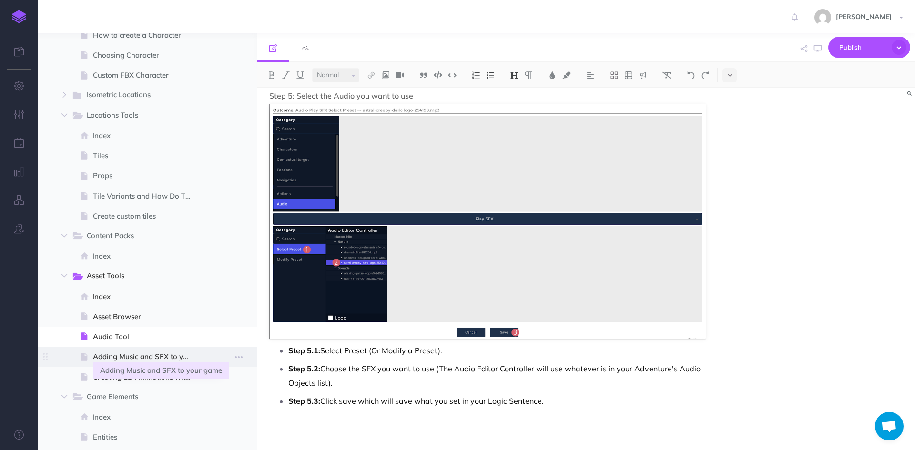
click at [142, 360] on span "Adding Music and SFX to your game" at bounding box center [146, 356] width 107 height 11
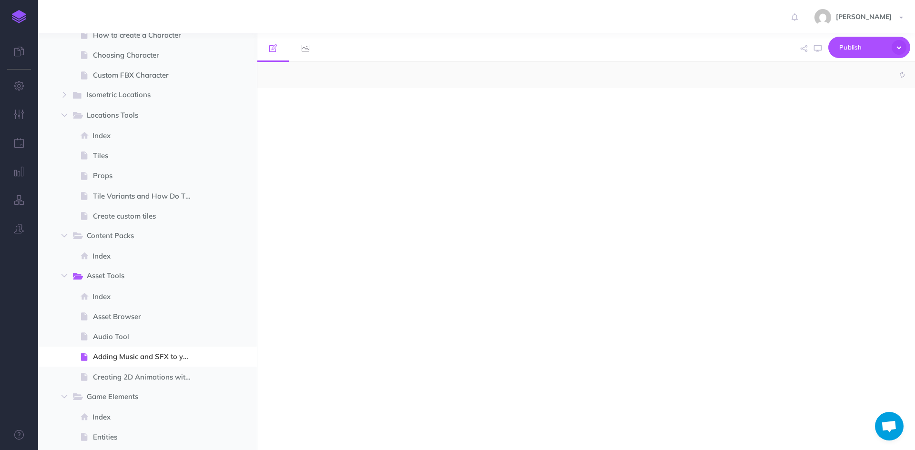
select select "null"
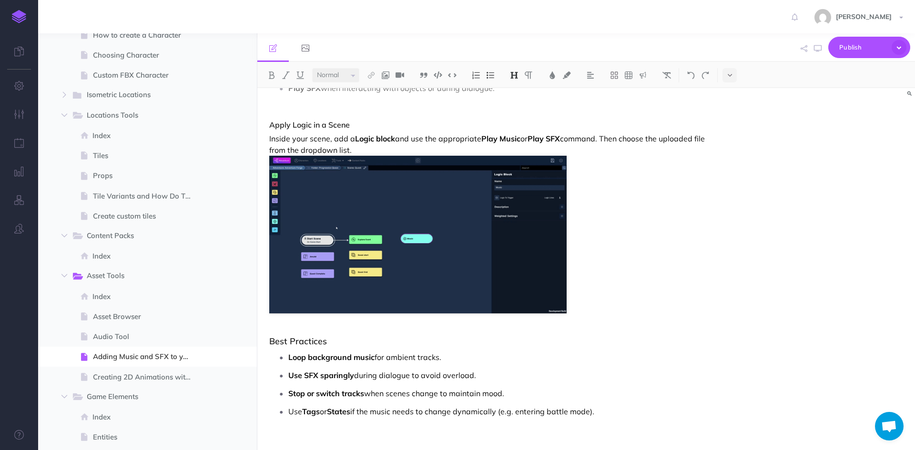
scroll to position [601, 0]
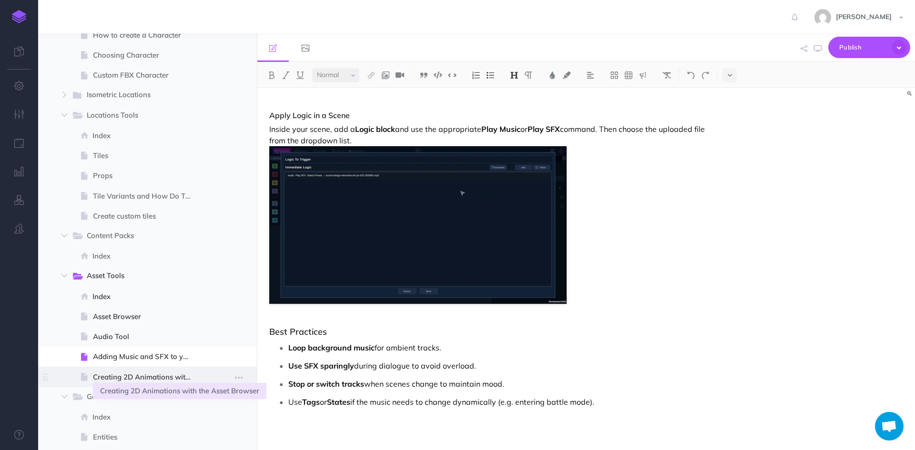
click at [153, 375] on span "Creating 2D Animations with the Asset Browser" at bounding box center [146, 377] width 107 height 11
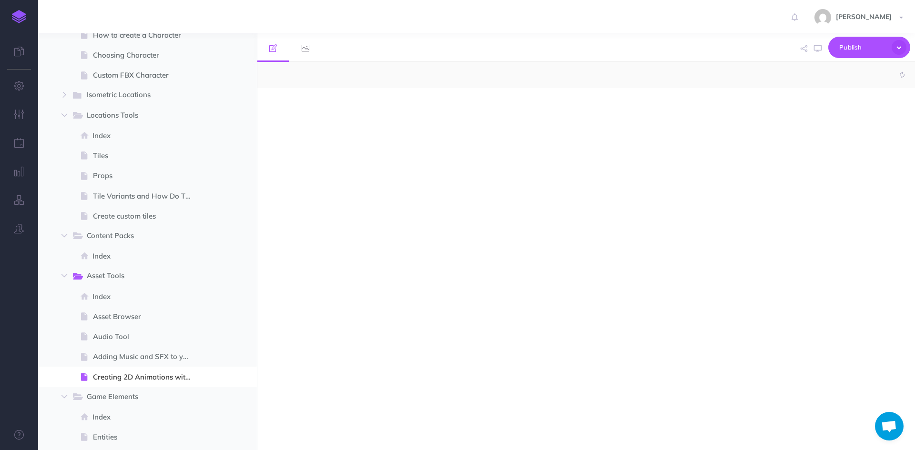
select select "null"
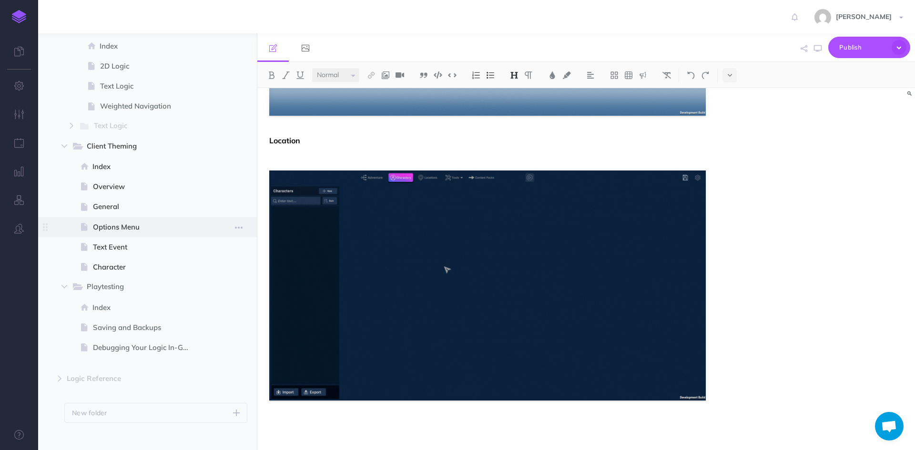
scroll to position [1954, 0]
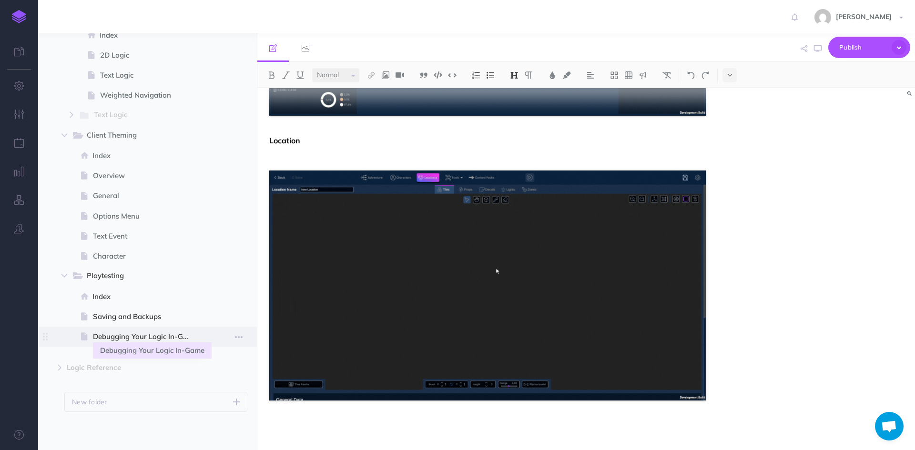
click at [129, 337] on span "Debugging Your Logic In-Game" at bounding box center [146, 336] width 107 height 11
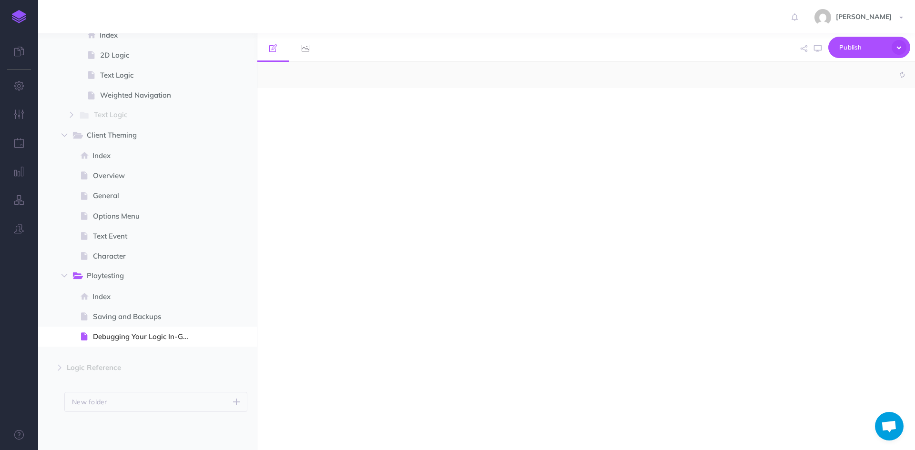
select select "null"
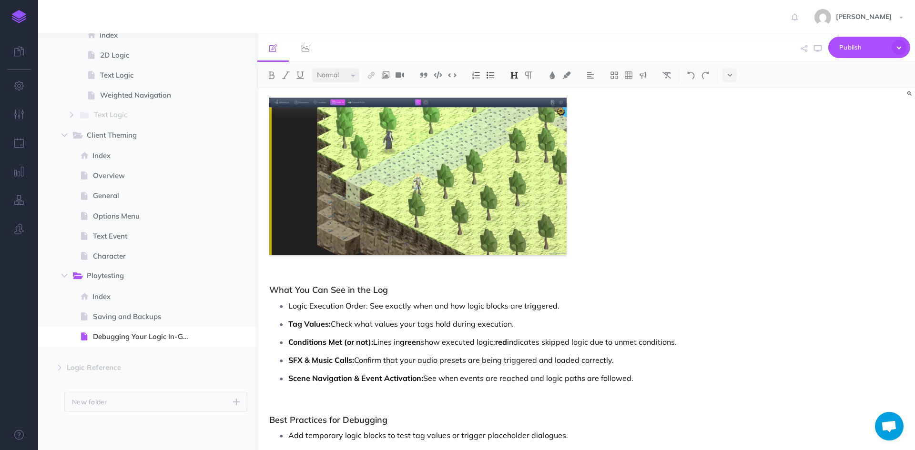
scroll to position [143, 0]
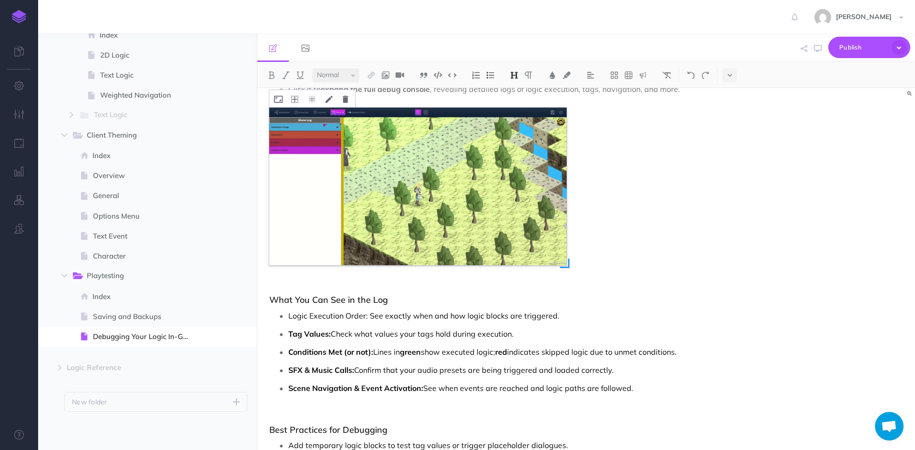
click at [531, 261] on img at bounding box center [417, 187] width 297 height 158
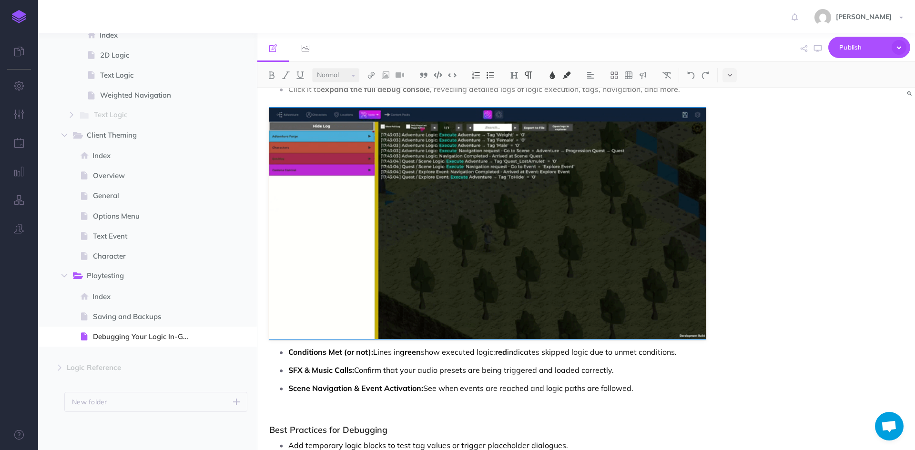
drag, startPoint x: 568, startPoint y: 265, endPoint x: 783, endPoint y: 333, distance: 224.9
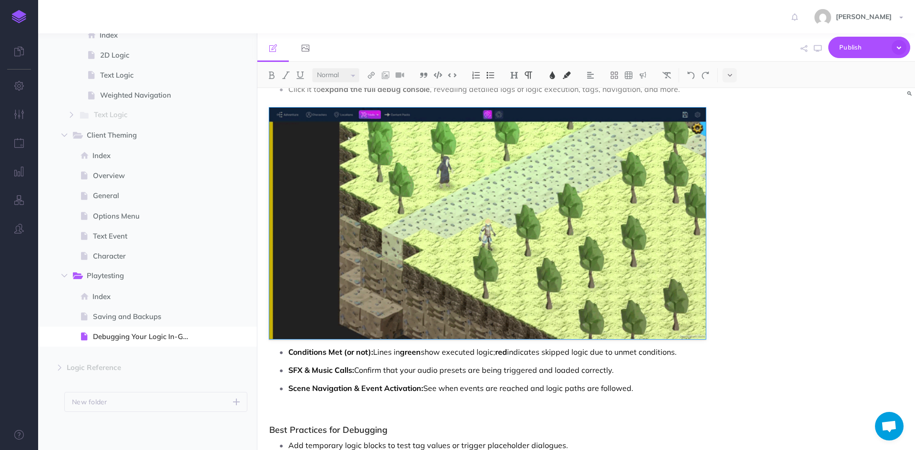
click at [783, 333] on div "Debugging Your Logic In-Game Logic not firing? Tags not behaving as expected? N…" at bounding box center [586, 269] width 658 height 362
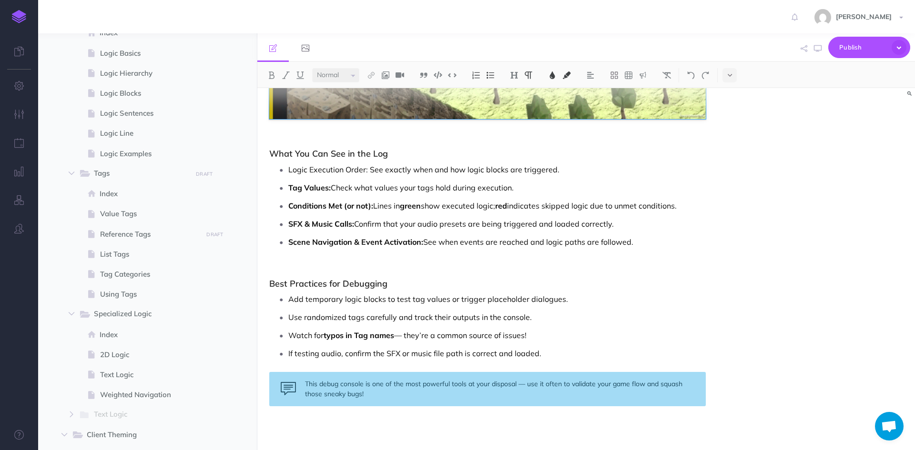
scroll to position [1621, 0]
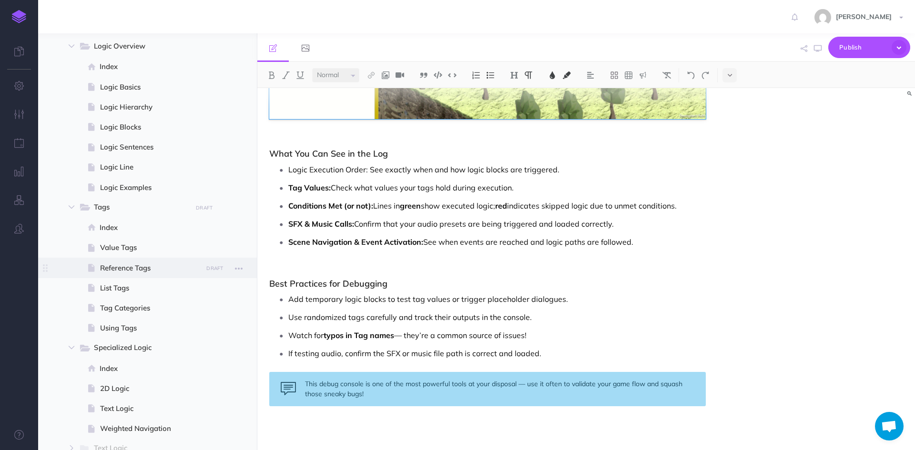
click at [152, 272] on span "Reference Tags" at bounding box center [150, 268] width 100 height 11
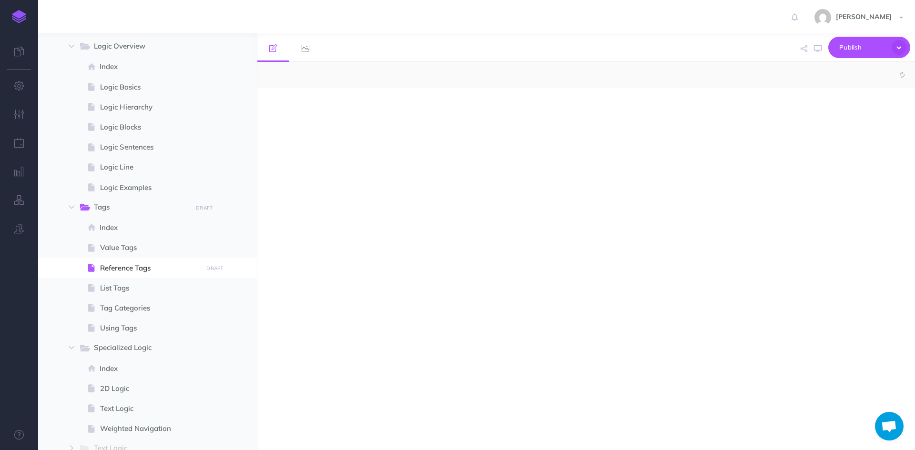
select select "null"
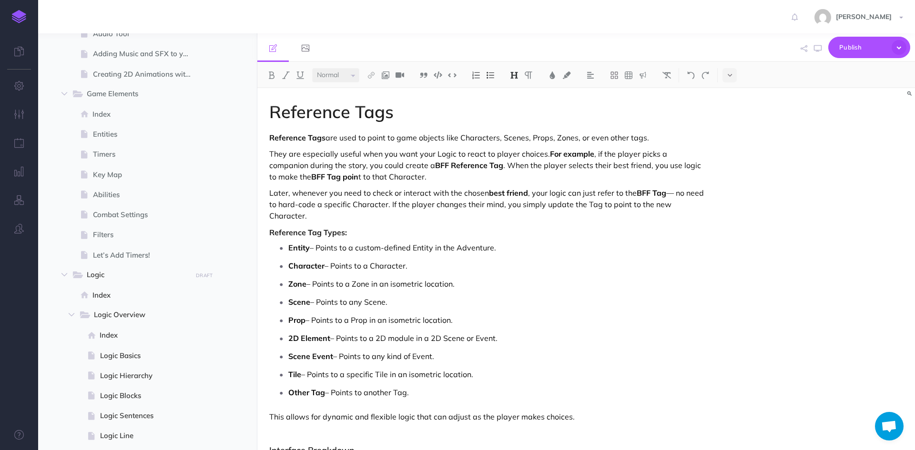
scroll to position [1335, 0]
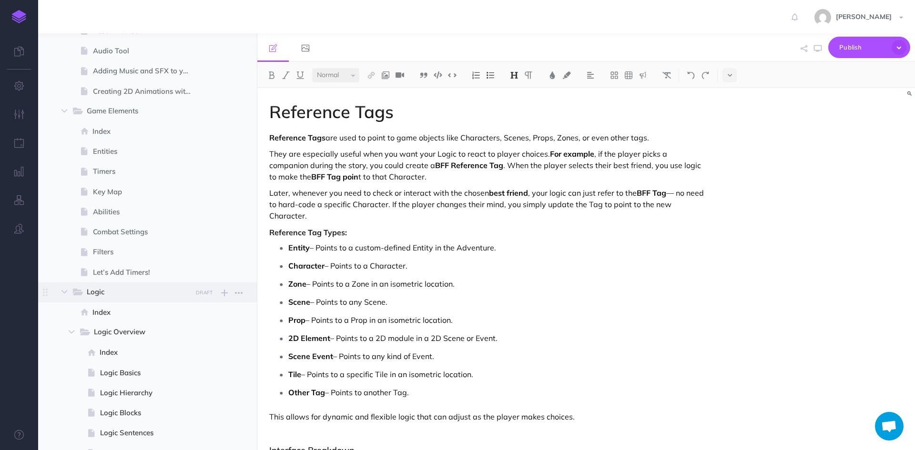
click at [164, 296] on span "Logic" at bounding box center [136, 292] width 99 height 12
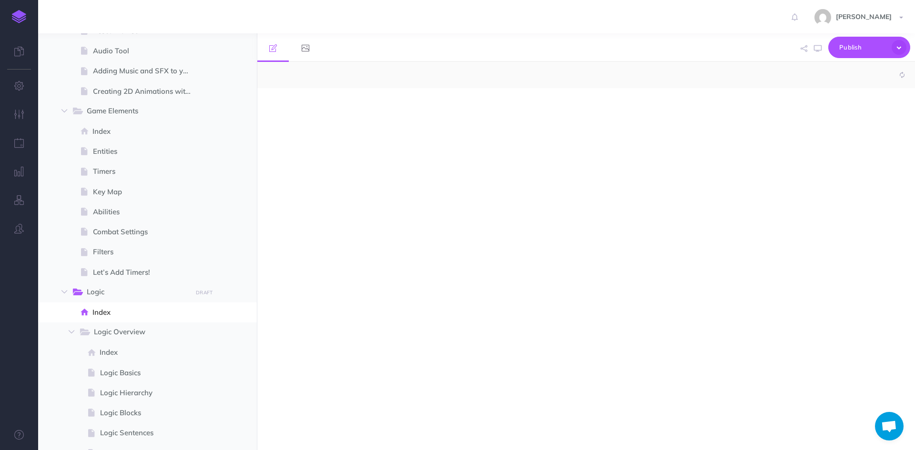
select select "null"
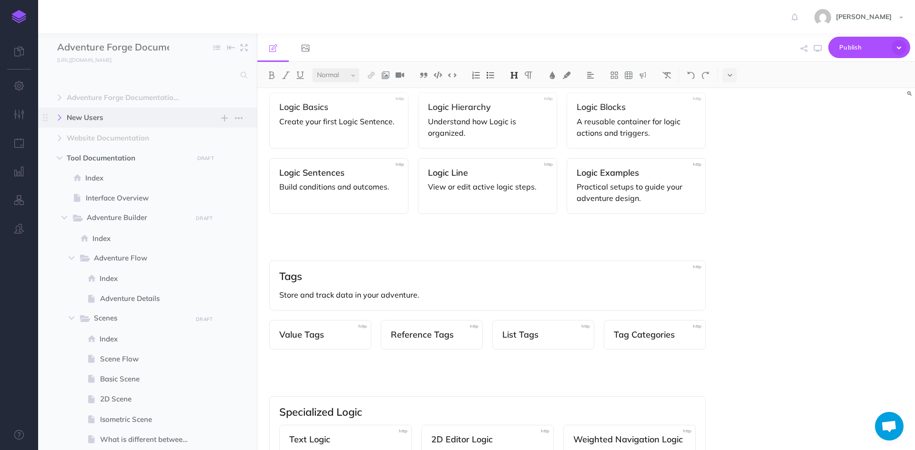
click at [62, 119] on icon "button" at bounding box center [60, 118] width 6 height 6
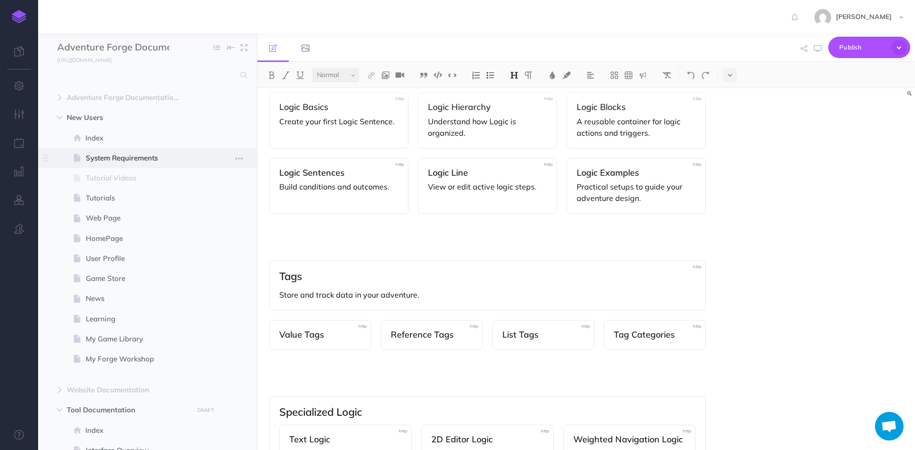
click at [136, 160] on span "System Requirements" at bounding box center [143, 158] width 114 height 11
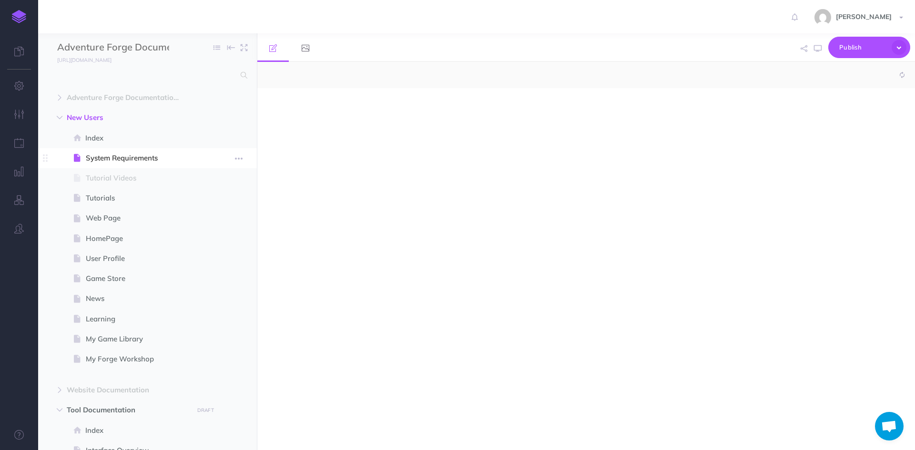
select select "null"
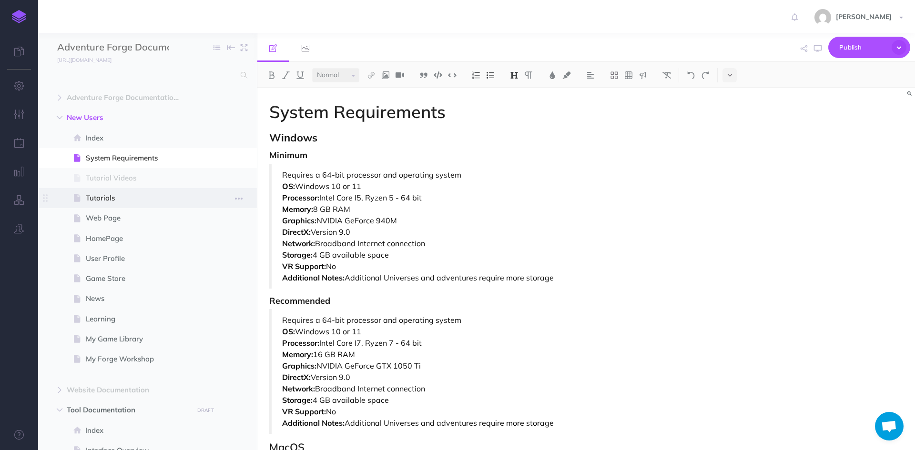
click at [122, 203] on span "Tutorials" at bounding box center [143, 198] width 114 height 11
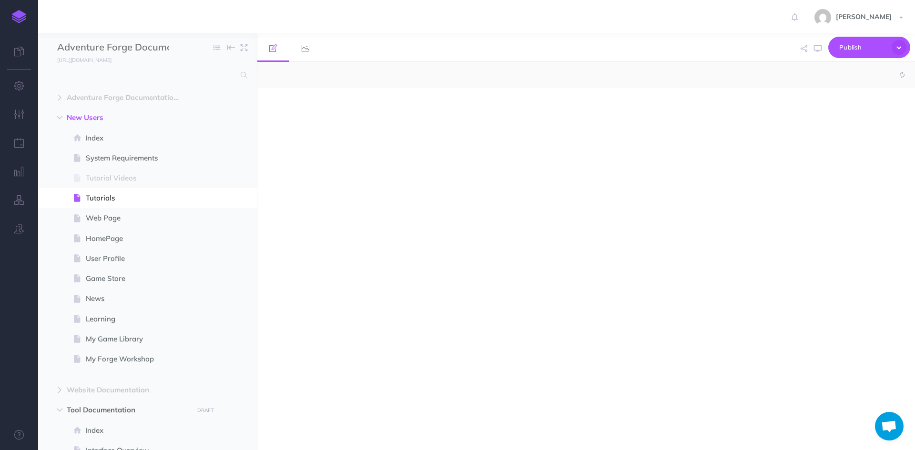
select select "null"
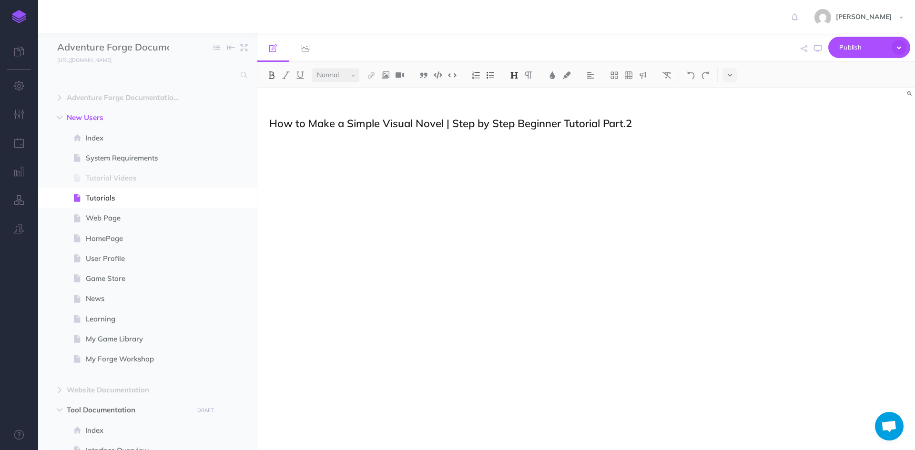
scroll to position [2498, 0]
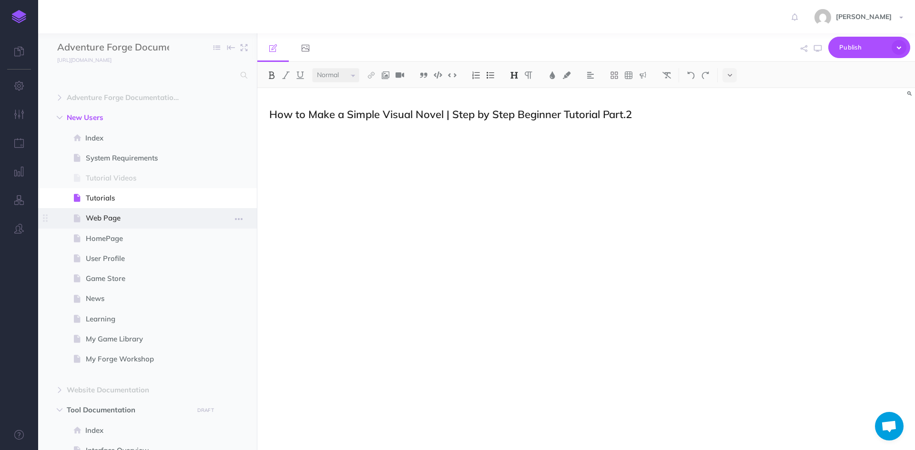
click at [150, 217] on span "Web Page" at bounding box center [143, 218] width 114 height 11
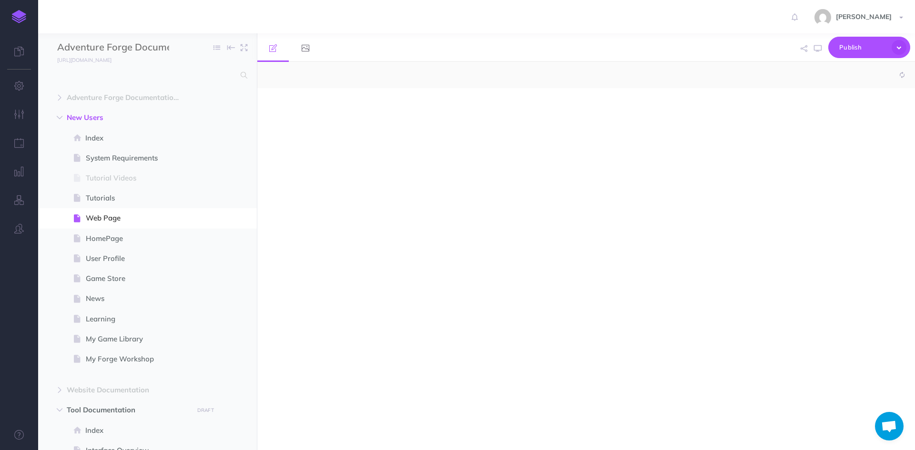
select select "null"
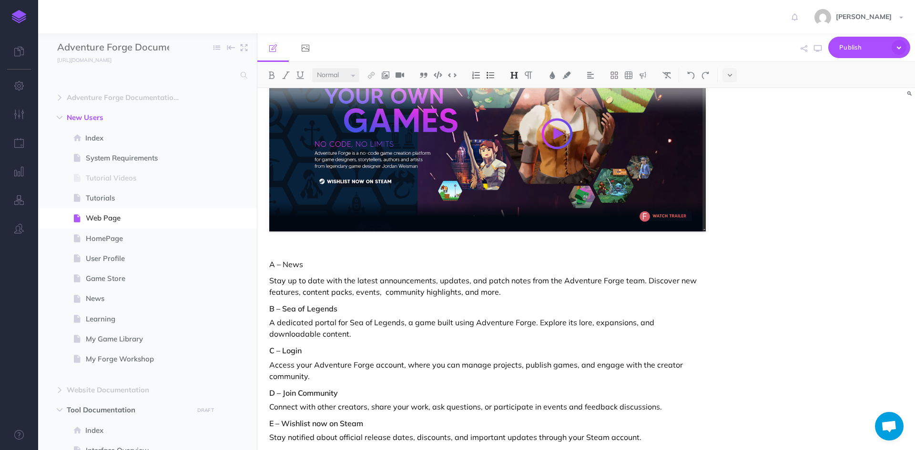
scroll to position [133, 0]
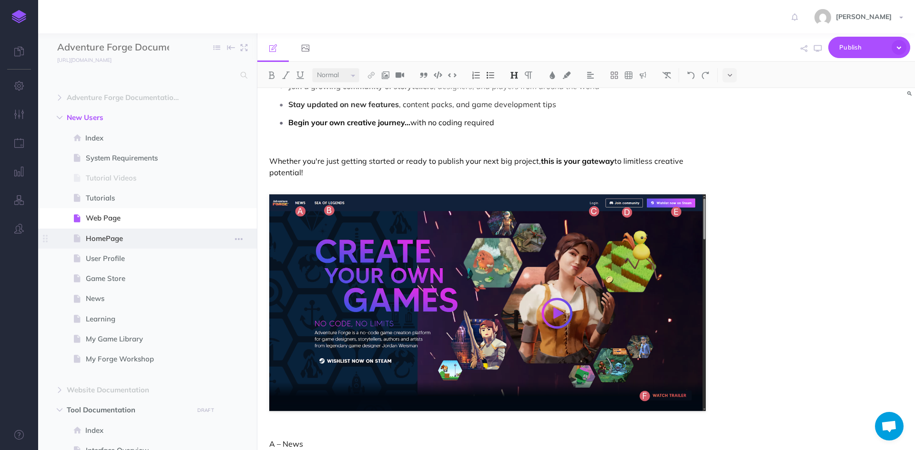
click at [122, 243] on span "HomePage" at bounding box center [143, 238] width 114 height 11
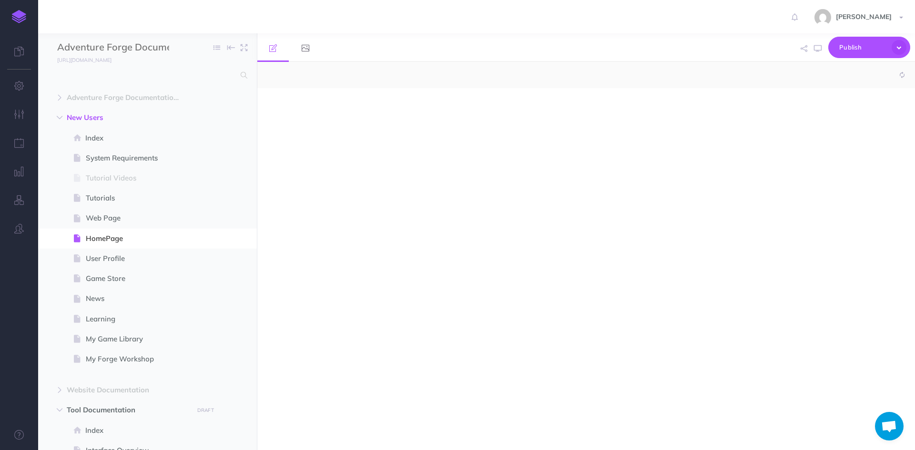
select select "null"
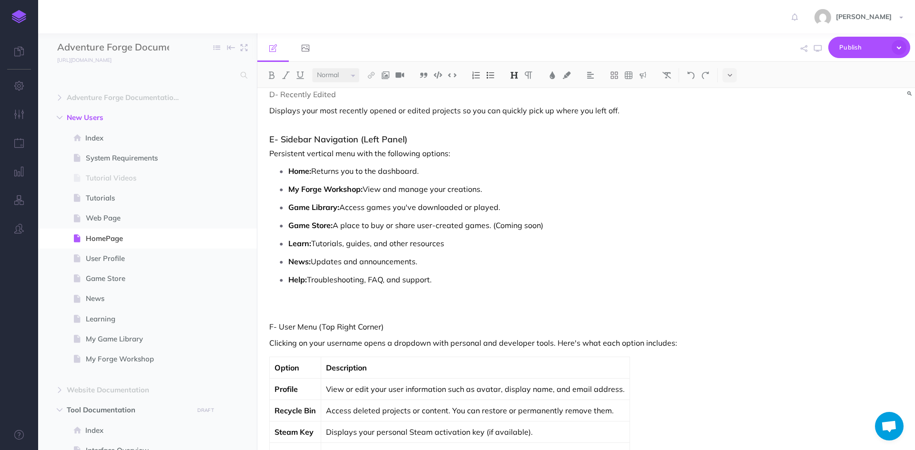
scroll to position [655, 0]
